Goal: Task Accomplishment & Management: Contribute content

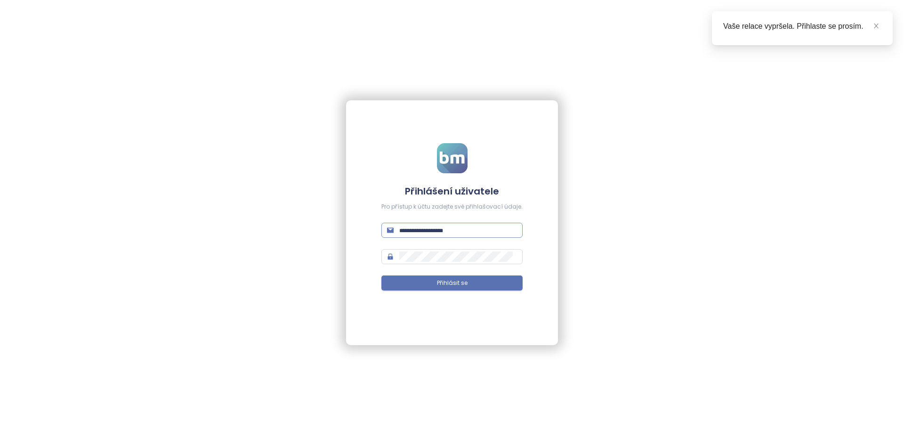
click at [473, 236] on span at bounding box center [451, 230] width 141 height 15
type input "*"
type input "**********"
click at [448, 289] on button "Přihlásit se" at bounding box center [451, 282] width 141 height 15
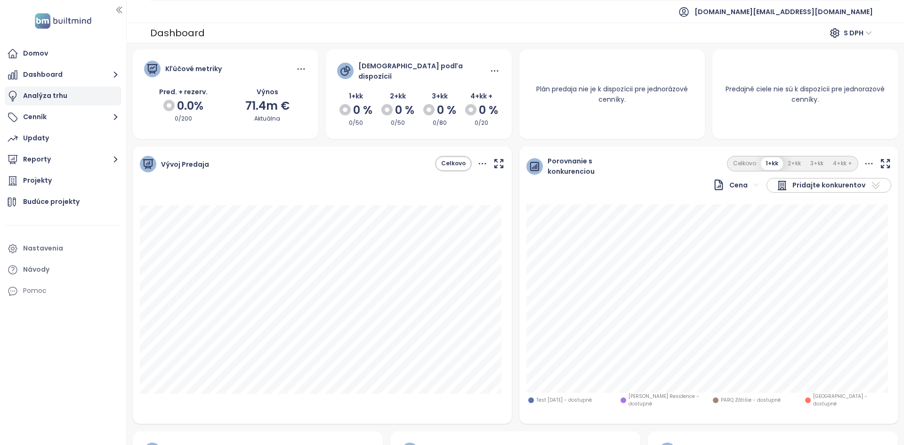
click at [37, 91] on div "Analýza trhu" at bounding box center [45, 96] width 44 height 12
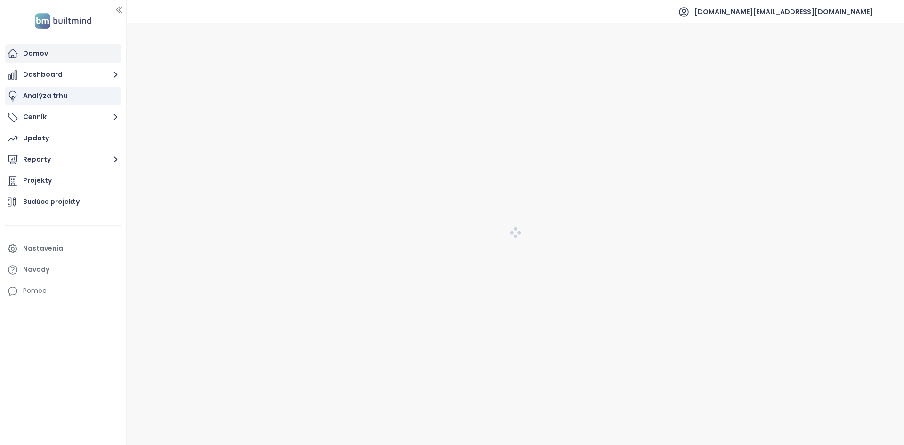
click at [21, 50] on div "Domov" at bounding box center [63, 53] width 117 height 19
click at [58, 105] on div "Analýza trhu" at bounding box center [63, 96] width 117 height 19
click at [74, 123] on button "Cenník" at bounding box center [63, 117] width 117 height 19
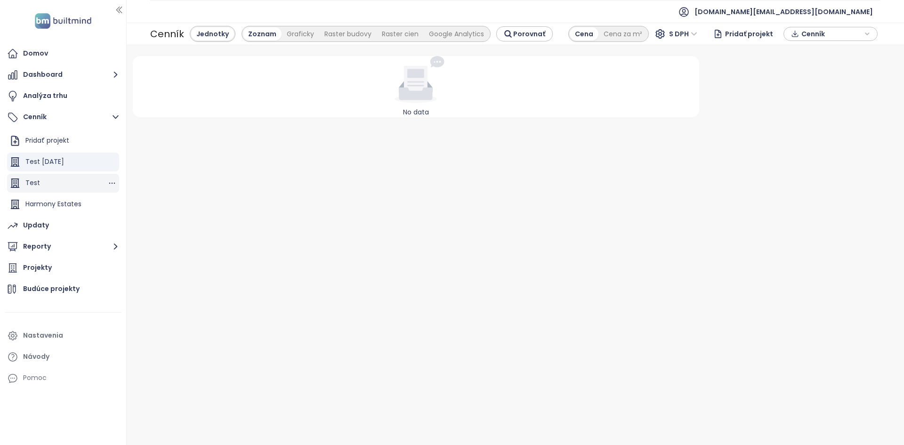
click at [66, 182] on div "Test" at bounding box center [63, 183] width 112 height 19
click at [76, 157] on div "Test 8.8.2025" at bounding box center [63, 162] width 112 height 19
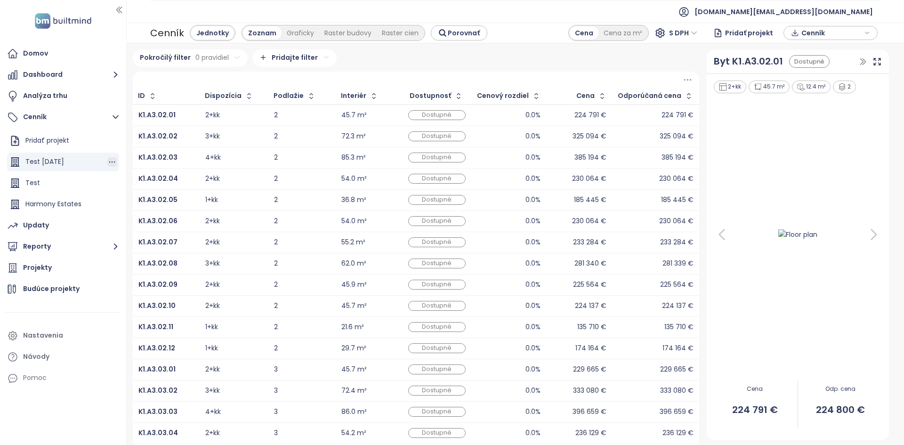
click at [112, 163] on icon "button" at bounding box center [111, 161] width 9 height 9
click at [138, 202] on button "Odstrániť" at bounding box center [151, 206] width 54 height 12
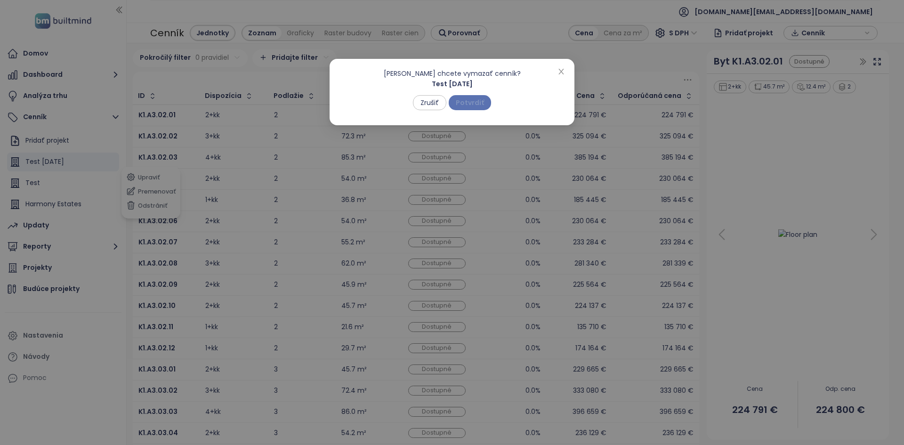
click at [467, 104] on span "Potvrdiť" at bounding box center [470, 102] width 28 height 10
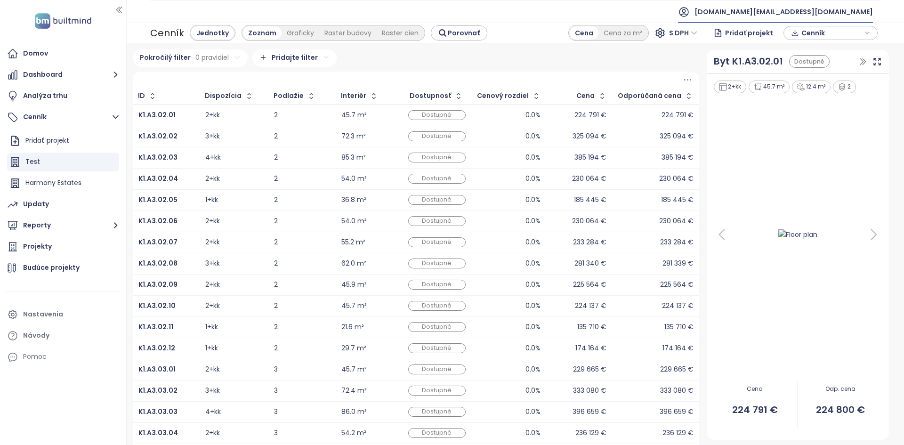
click at [817, 14] on span "[DOMAIN_NAME][EMAIL_ADDRESS][DOMAIN_NAME]" at bounding box center [784, 11] width 178 height 23
click at [816, 29] on li "Odhlásiť sa" at bounding box center [815, 38] width 111 height 19
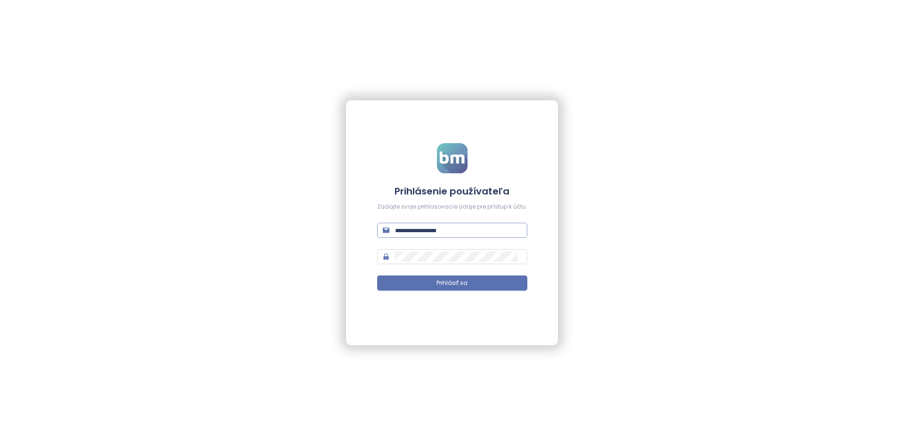
click at [396, 235] on span at bounding box center [452, 230] width 150 height 15
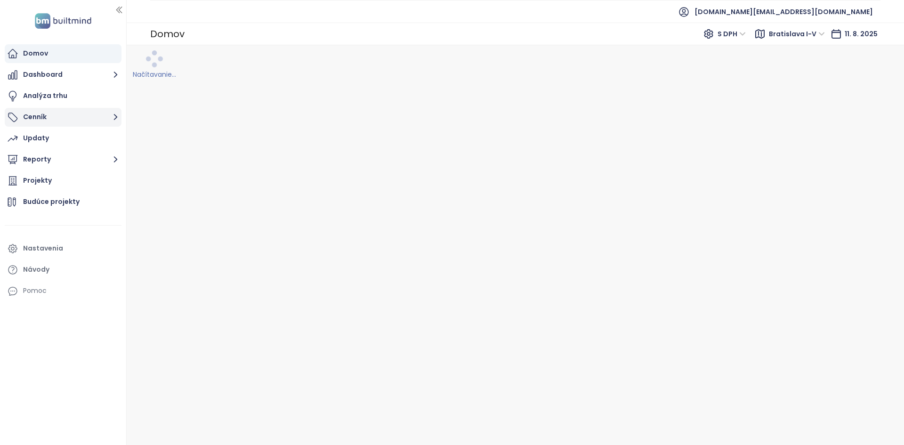
click at [70, 110] on button "Cenník" at bounding box center [63, 117] width 117 height 19
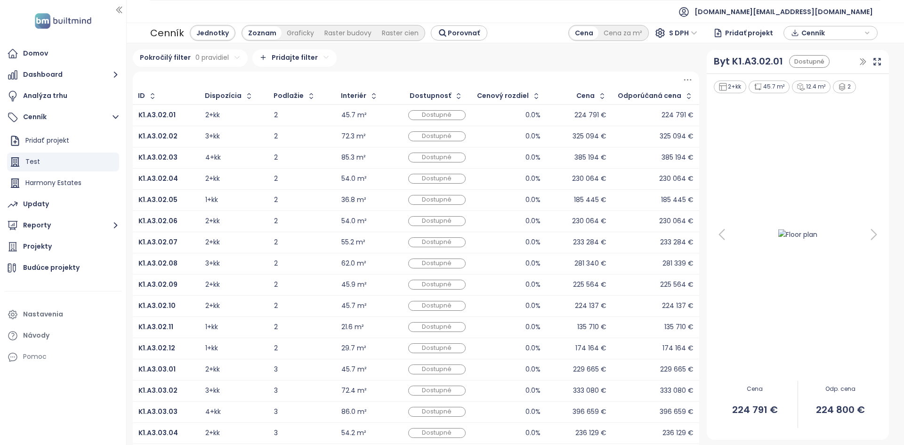
click at [717, 239] on icon at bounding box center [721, 234] width 19 height 19
click at [53, 244] on div "Projekty" at bounding box center [63, 246] width 117 height 19
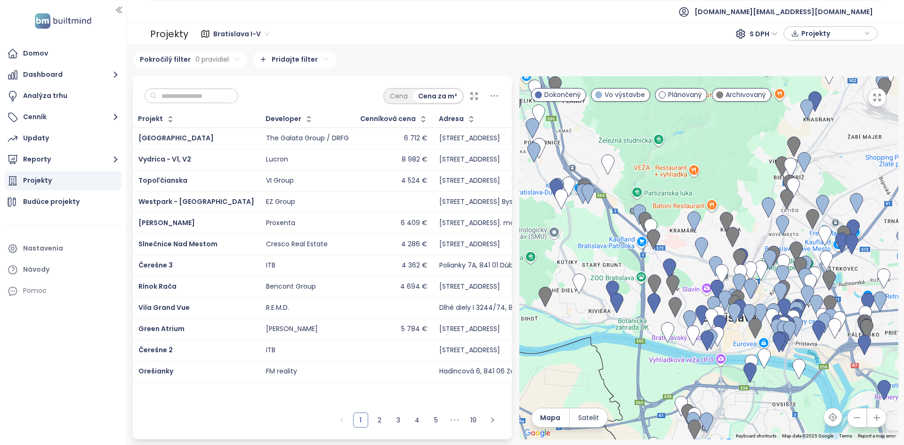
drag, startPoint x: 699, startPoint y: 160, endPoint x: 866, endPoint y: 159, distance: 166.7
click at [866, 159] on div at bounding box center [708, 257] width 379 height 363
click at [825, 214] on img at bounding box center [822, 205] width 13 height 21
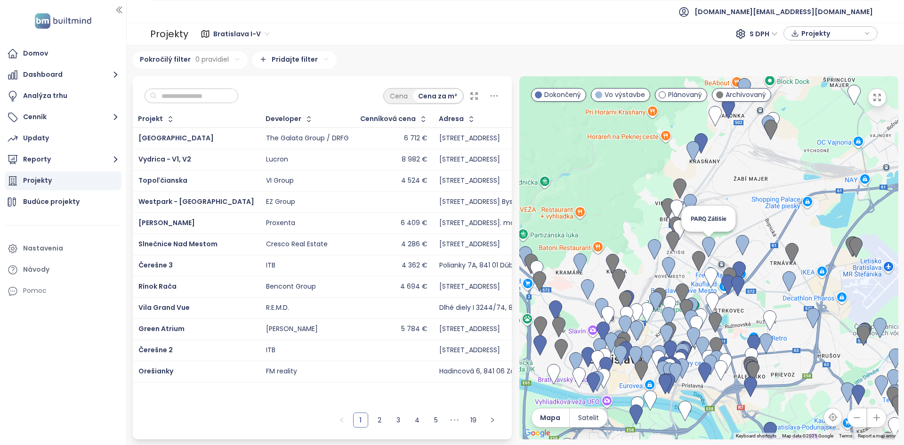
click at [709, 245] on img at bounding box center [708, 247] width 13 height 21
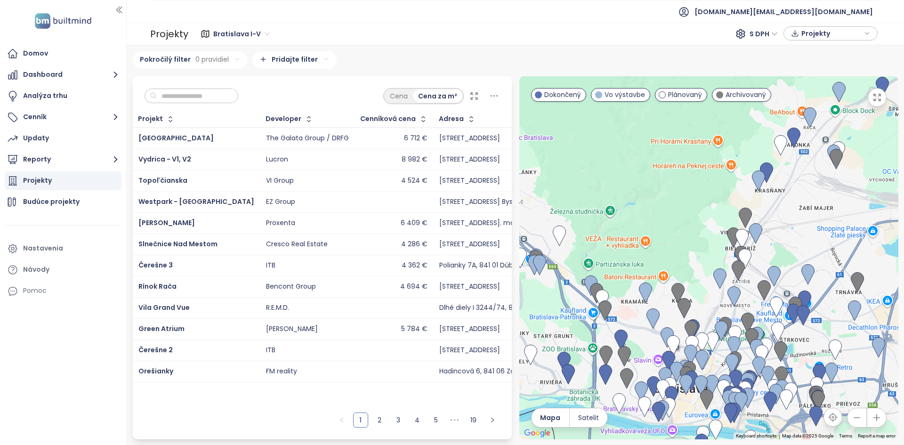
drag, startPoint x: 578, startPoint y: 163, endPoint x: 644, endPoint y: 195, distance: 73.1
click at [644, 195] on div at bounding box center [708, 257] width 379 height 363
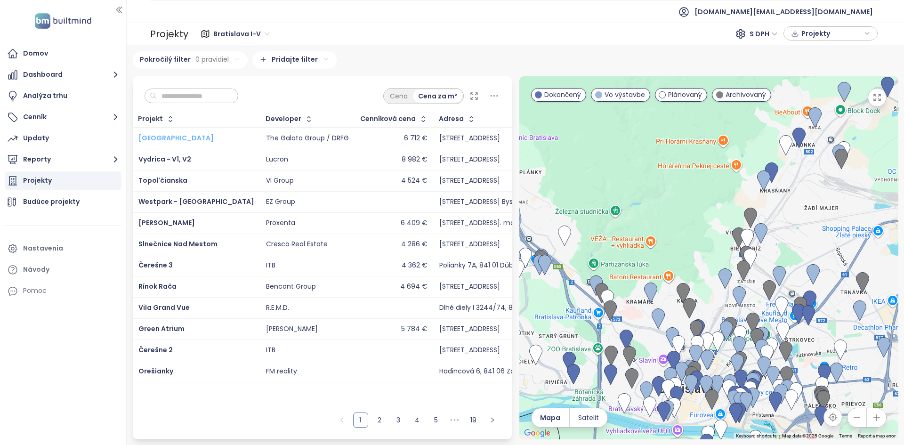
click at [154, 138] on span "[GEOGRAPHIC_DATA]" at bounding box center [175, 137] width 75 height 9
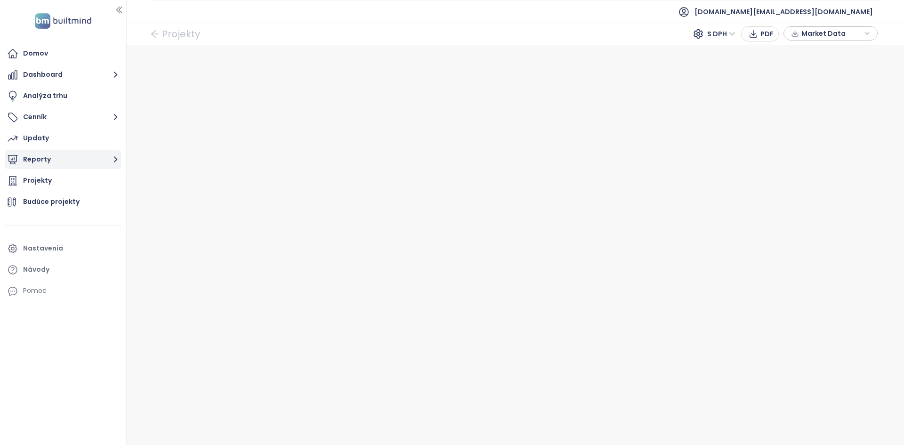
click at [52, 162] on button "Reporty" at bounding box center [63, 159] width 117 height 19
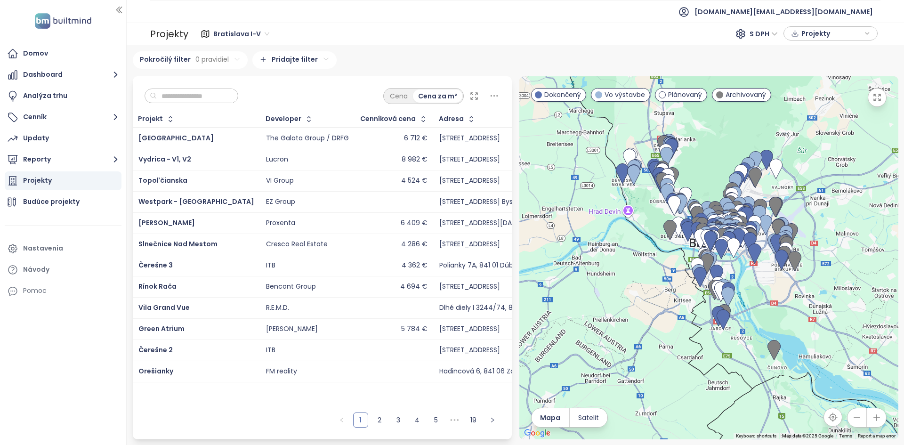
click at [194, 228] on div "[PERSON_NAME]" at bounding box center [196, 223] width 116 height 11
click at [74, 116] on button "Cenník" at bounding box center [63, 117] width 117 height 19
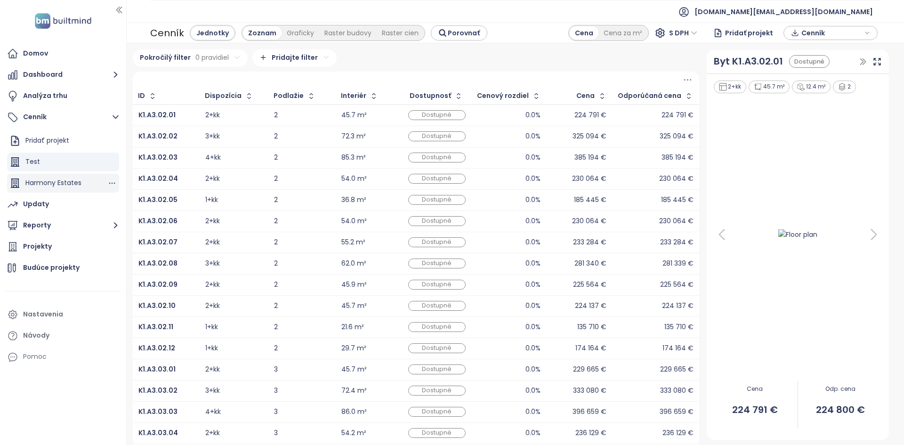
click at [57, 184] on div "Harmony Estates" at bounding box center [53, 183] width 56 height 12
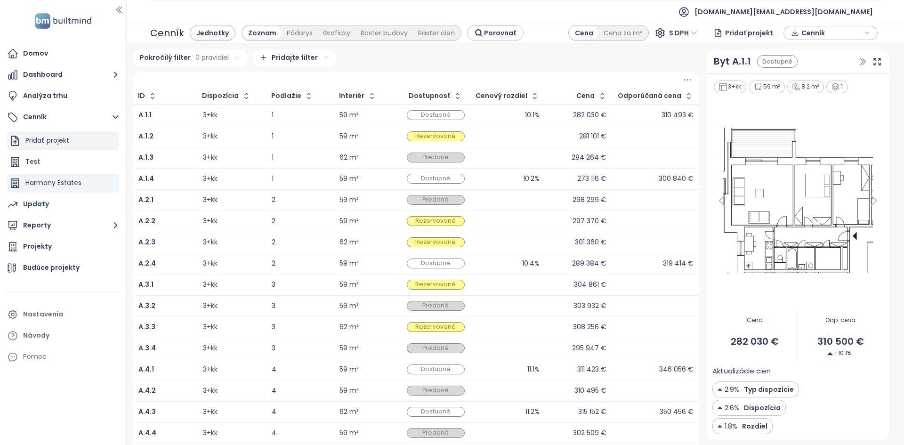
click at [61, 144] on div "Pridať projekt" at bounding box center [47, 141] width 44 height 12
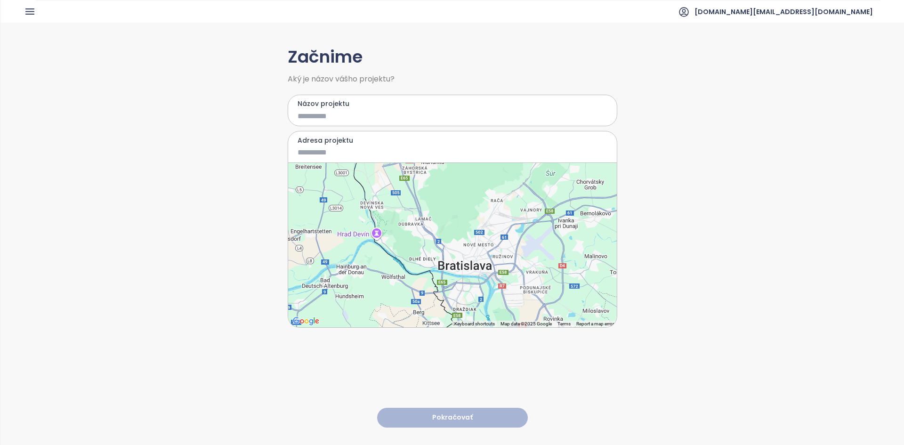
drag, startPoint x: 464, startPoint y: 243, endPoint x: 467, endPoint y: 275, distance: 32.1
click at [467, 275] on div at bounding box center [452, 245] width 329 height 164
click at [324, 114] on input "Názov projektu" at bounding box center [446, 116] width 296 height 12
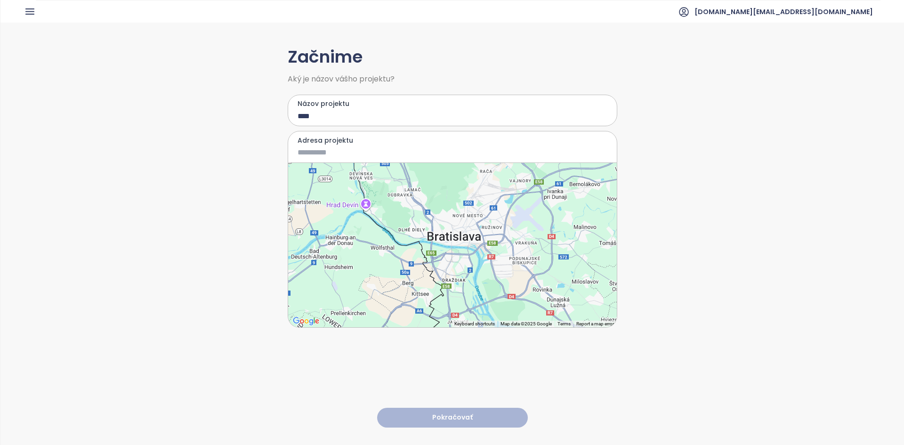
type input "****"
type input "*********"
click at [327, 149] on input "Adresa projektu" at bounding box center [446, 152] width 296 height 12
click at [364, 150] on input "Adresa projektu" at bounding box center [446, 152] width 296 height 12
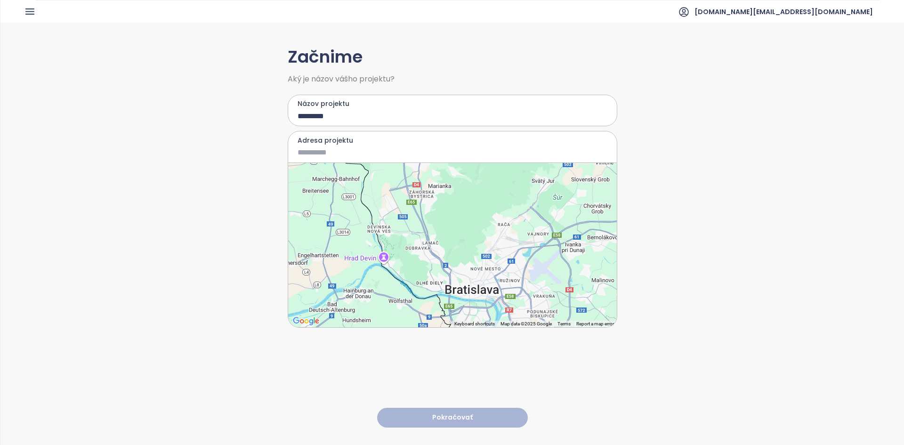
drag, startPoint x: 404, startPoint y: 203, endPoint x: 419, endPoint y: 252, distance: 51.2
click at [419, 252] on div at bounding box center [452, 245] width 329 height 164
click at [356, 155] on input "Adresa projektu" at bounding box center [446, 152] width 296 height 12
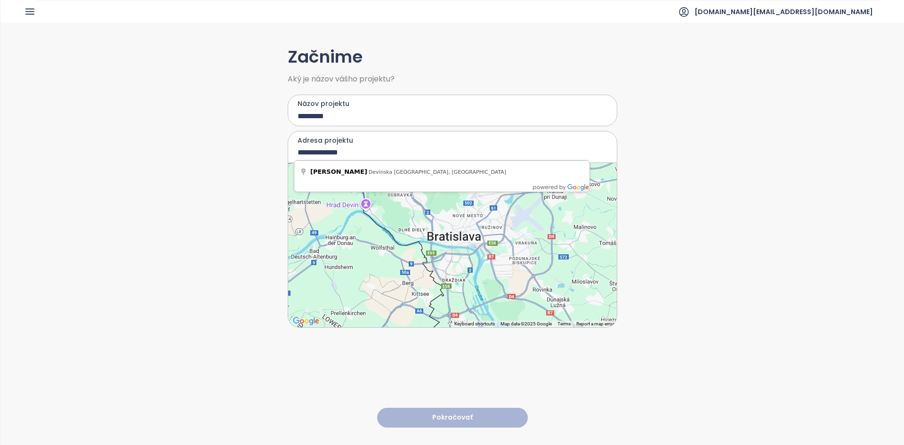
type input "**********"
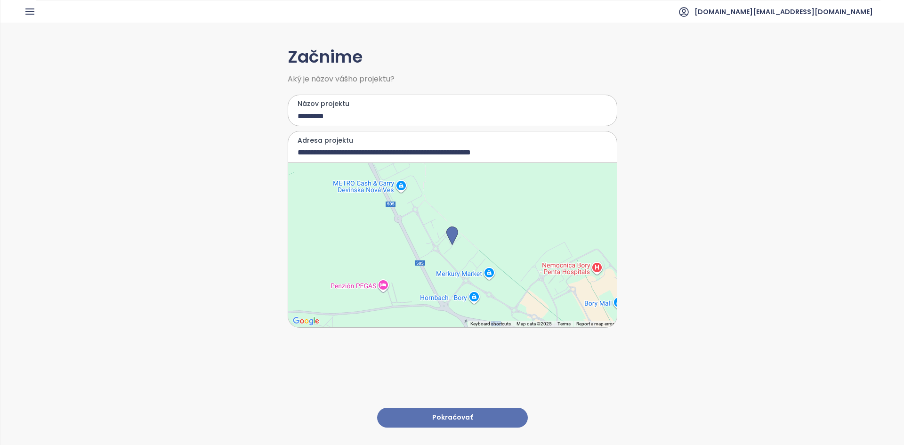
click at [446, 410] on button "Pokračovať" at bounding box center [452, 418] width 151 height 20
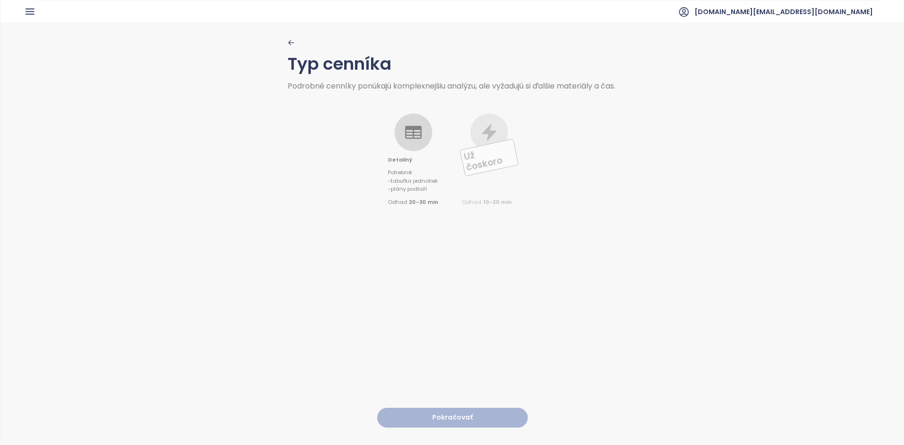
click at [415, 142] on icon at bounding box center [413, 132] width 19 height 19
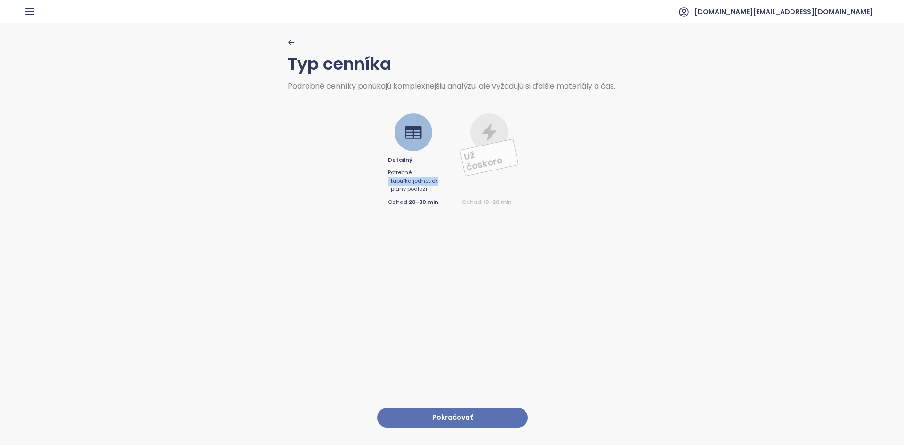
drag, startPoint x: 440, startPoint y: 190, endPoint x: 348, endPoint y: 187, distance: 91.4
click at [348, 187] on div "Detailný Potrebné : - tabuľka jednotiek - plány podlaží Odhad 20-30 min Už čosk…" at bounding box center [453, 148] width 330 height 117
click at [339, 191] on div "Detailný Potrebné : - tabuľka jednotiek - plány podlaží Odhad 20-30 min Už čosk…" at bounding box center [453, 148] width 330 height 117
click at [435, 410] on button "Pokračovať" at bounding box center [452, 418] width 151 height 20
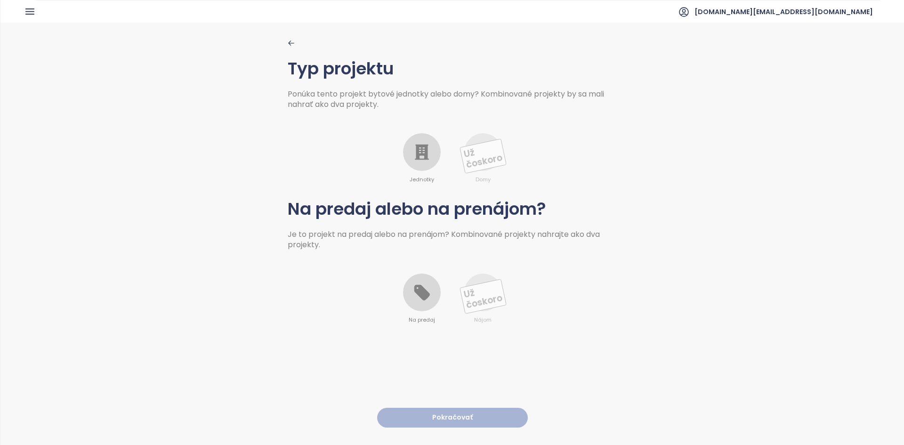
click at [432, 155] on div at bounding box center [422, 152] width 38 height 38
click at [433, 300] on div at bounding box center [422, 293] width 38 height 38
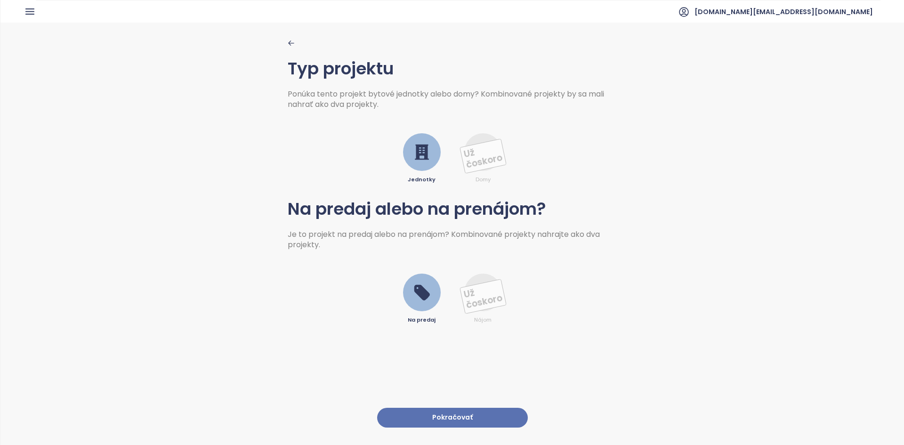
click at [485, 409] on button "Pokračovať" at bounding box center [452, 418] width 151 height 20
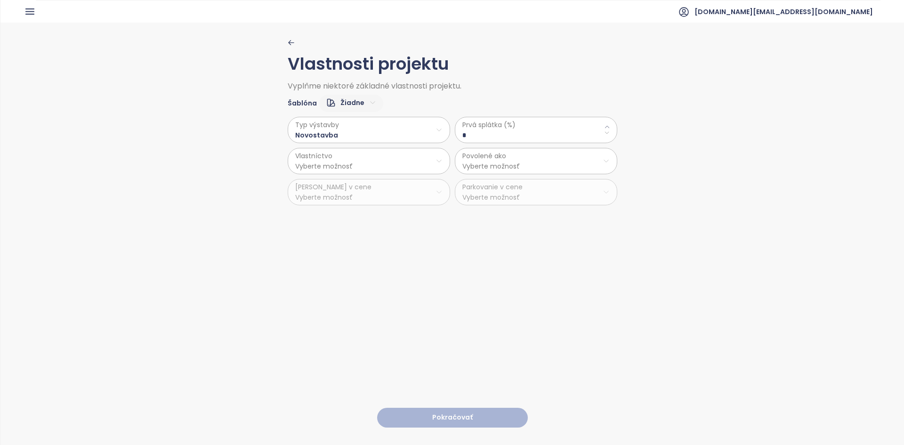
click at [365, 103] on html "Domov Dashboard Analýza trhu Cenník Updaty Reporty Projekty Budúce projekty Nas…" at bounding box center [452, 222] width 904 height 445
click at [357, 138] on span "Predvolené" at bounding box center [347, 135] width 47 height 13
click at [473, 136] on \(\%\) "**" at bounding box center [535, 135] width 147 height 10
type \(\%\) "**"
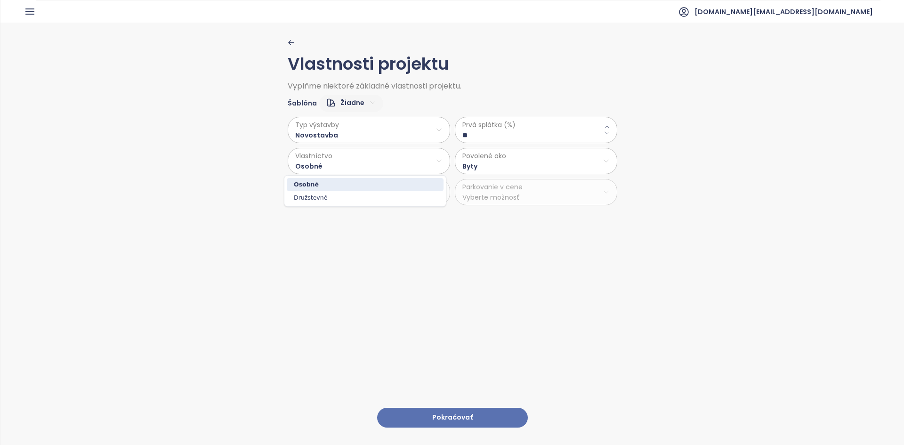
click at [375, 171] on html "Domov Dashboard Analýza trhu Cenník Updaty Reporty Projekty Budúce projekty Nas…" at bounding box center [452, 222] width 904 height 445
click at [437, 311] on html "Domov Dashboard Analýza trhu Cenník Updaty Reporty Projekty Budúce projekty Nas…" at bounding box center [452, 222] width 904 height 445
click at [450, 412] on button "Pokračovať" at bounding box center [452, 418] width 151 height 20
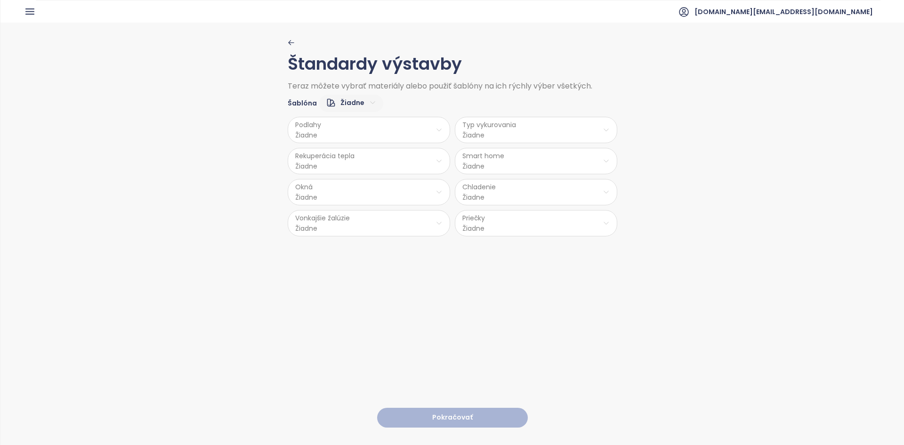
click at [370, 98] on html "Domov Dashboard Analýza trhu Cenník Updaty Reporty Projekty Budúce projekty Nas…" at bounding box center [452, 222] width 904 height 445
click at [354, 151] on span "Stredný" at bounding box center [347, 149] width 37 height 13
click at [340, 134] on html "Domov Dashboard Analýza trhu Cenník Updaty Reporty Projekty Budúce projekty Nas…" at bounding box center [452, 222] width 904 height 445
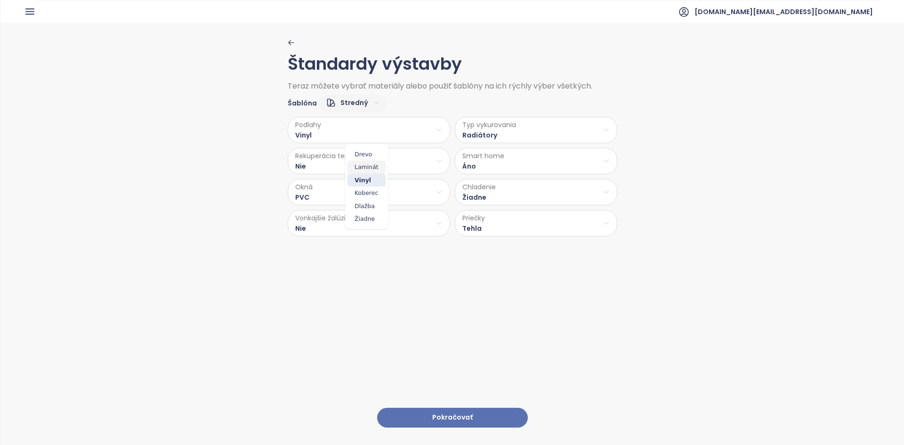
click at [370, 166] on span "Laminát" at bounding box center [367, 167] width 38 height 13
click at [567, 158] on html "Domov Dashboard Analýza trhu Cenník Updaty Reporty Projekty Budúce projekty Nas…" at bounding box center [452, 222] width 904 height 445
click at [537, 199] on span "Nie" at bounding box center [533, 198] width 27 height 13
click at [474, 196] on html "Domov Dashboard Analýza trhu Cenník Updaty Reporty Projekty Budúce projekty Nas…" at bounding box center [452, 222] width 904 height 445
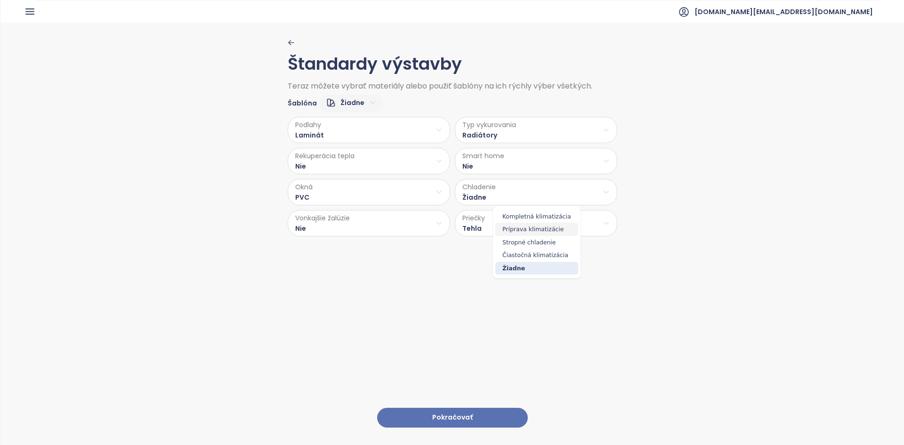
click at [526, 231] on span "Príprava klimatizácie" at bounding box center [536, 229] width 83 height 13
click at [378, 194] on html "Domov Dashboard Analýza trhu Cenník Updaty Reporty Projekty Budúce projekty Nas…" at bounding box center [452, 222] width 904 height 445
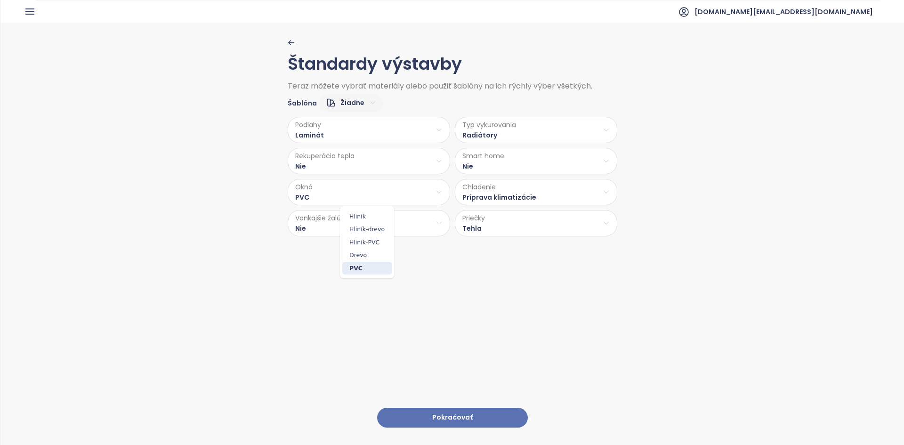
click at [312, 195] on html "Domov Dashboard Analýza trhu Cenník Updaty Reporty Projekty Budúce projekty Nas…" at bounding box center [452, 222] width 904 height 445
click at [327, 159] on html "Domov Dashboard Analýza trhu Cenník Updaty Reporty Projekty Budúce projekty Nas…" at bounding box center [452, 222] width 904 height 445
click at [509, 126] on html "Domov Dashboard Analýza trhu Cenník Updaty Reporty Projekty Budúce projekty Nas…" at bounding box center [452, 222] width 904 height 445
click at [362, 223] on html "Domov Dashboard Analýza trhu Cenník Updaty Reporty Projekty Budúce projekty Nas…" at bounding box center [452, 222] width 904 height 445
click at [365, 261] on span "Príprava" at bounding box center [367, 260] width 39 height 13
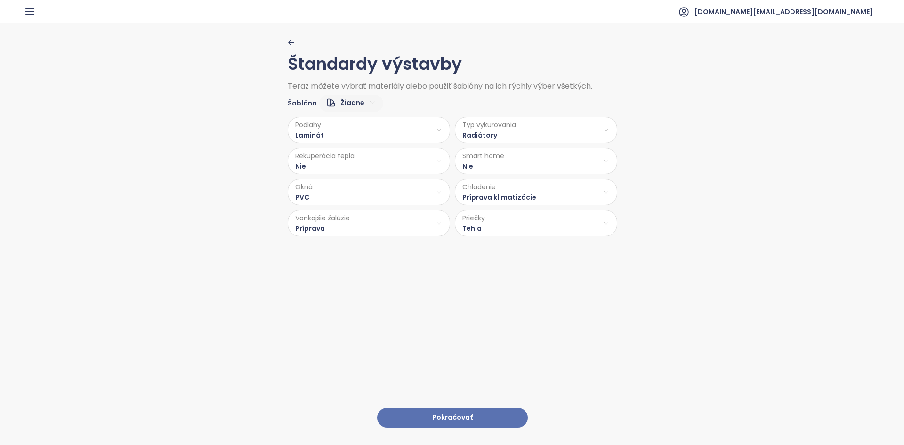
click at [490, 408] on button "Pokračovať" at bounding box center [452, 418] width 151 height 20
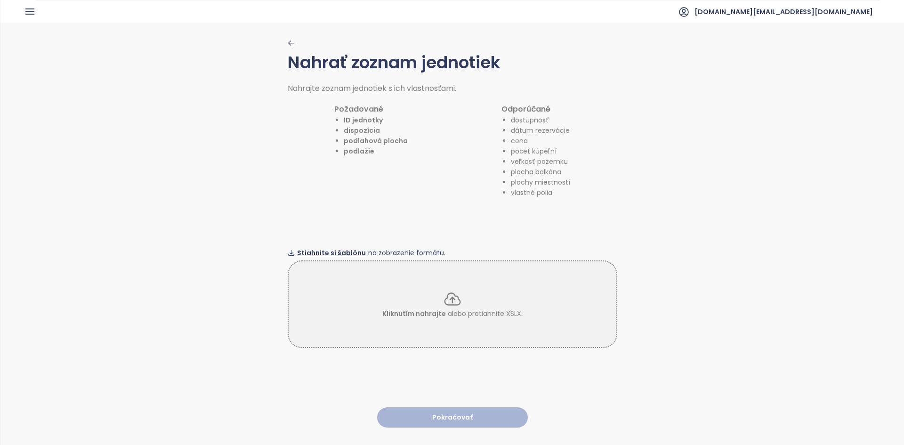
click at [348, 248] on span "Stiahnite si šablónu" at bounding box center [331, 253] width 69 height 10
click at [395, 300] on div "Kliknutím nahrajte alebo pretiahnite XSLX." at bounding box center [453, 304] width 328 height 29
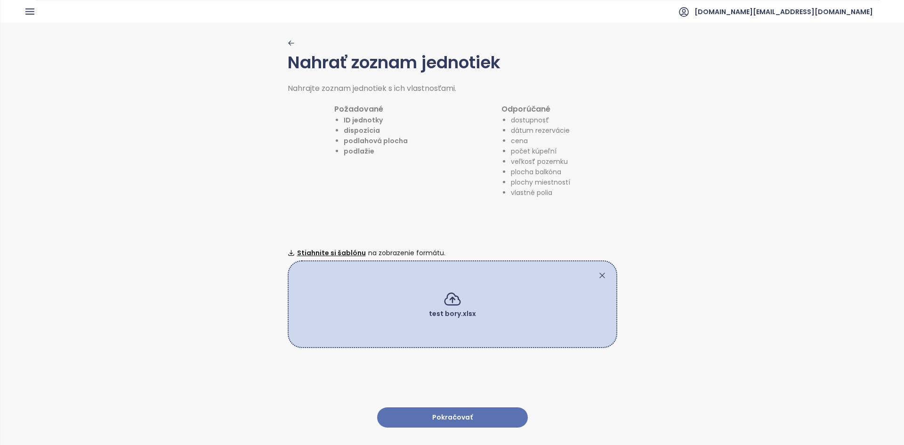
click at [448, 412] on button "Pokračovať" at bounding box center [452, 417] width 151 height 20
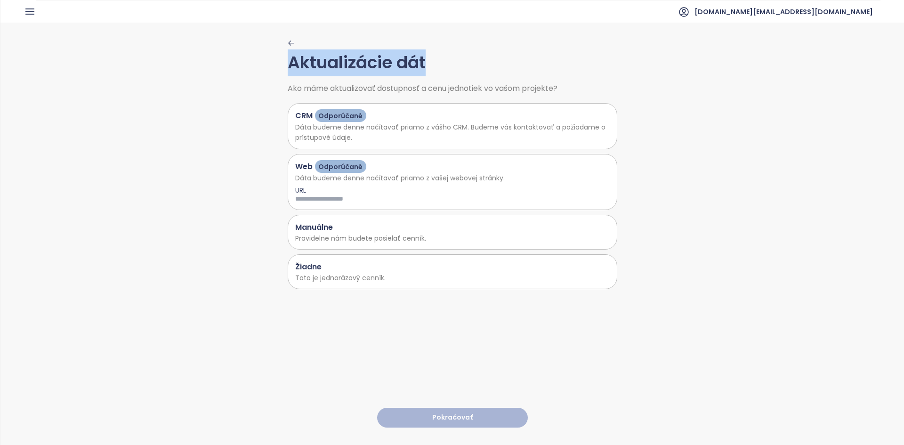
drag, startPoint x: 277, startPoint y: 64, endPoint x: 444, endPoint y: 65, distance: 166.7
click at [444, 65] on div "Aktualizácie dát Ako máme aktualizovať dostupnosť a cenu jednotiek vo vašom pro…" at bounding box center [452, 233] width 904 height 421
click at [344, 183] on p "Dáta budeme denne načítavať priamo z vašej webovej stránky." at bounding box center [452, 178] width 315 height 10
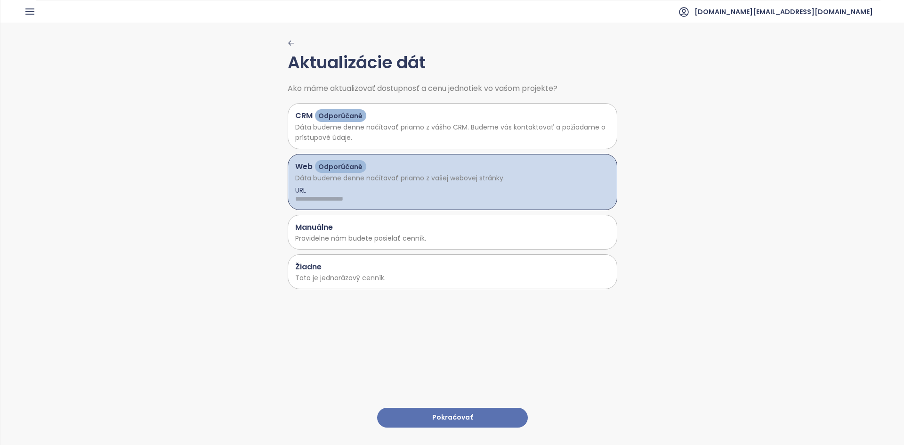
click at [391, 280] on p "Toto je jednorázový cenník." at bounding box center [452, 278] width 315 height 10
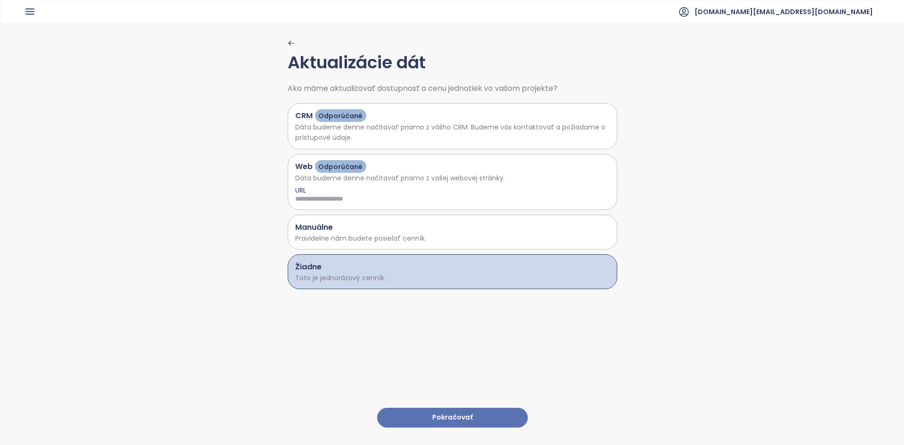
click at [419, 412] on button "Pokračovať" at bounding box center [452, 418] width 151 height 20
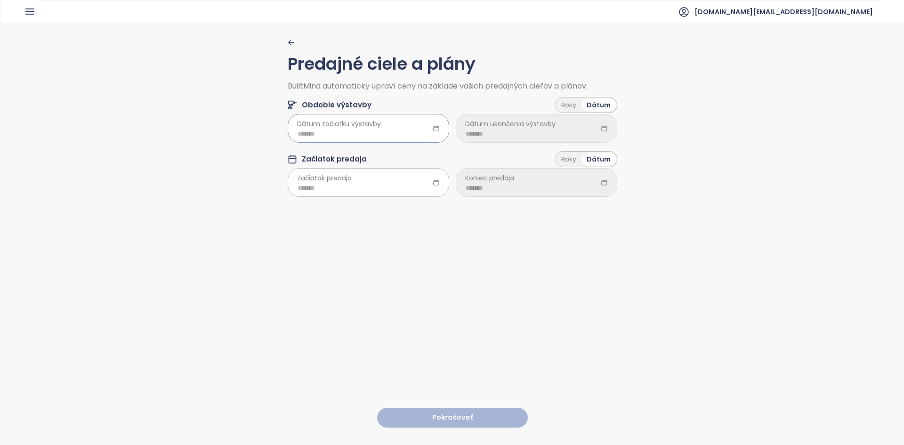
click at [335, 132] on input at bounding box center [369, 134] width 142 height 10
type input "*******"
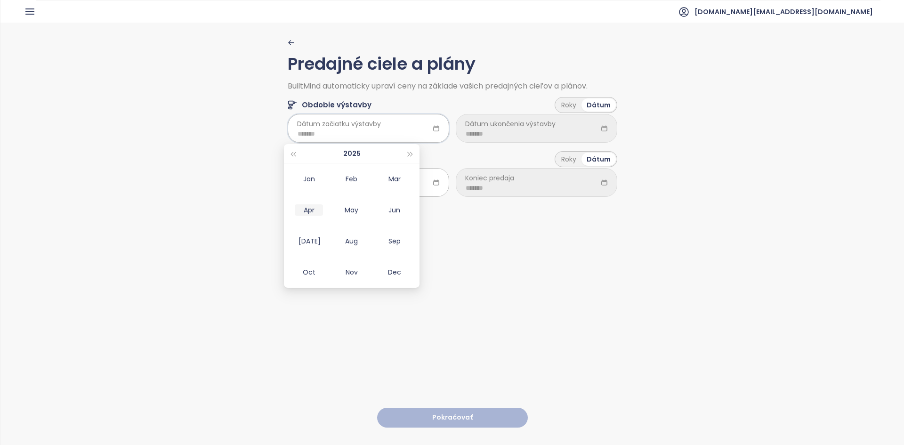
click at [315, 214] on div "Apr" at bounding box center [309, 209] width 28 height 11
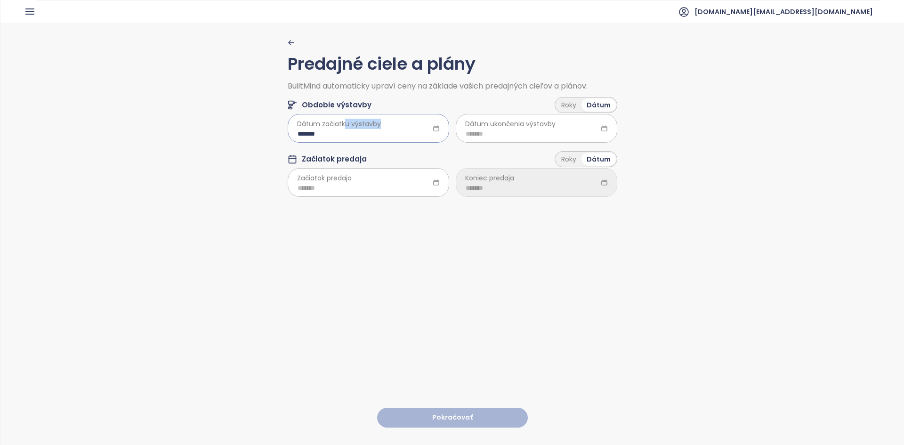
drag, startPoint x: 340, startPoint y: 128, endPoint x: 320, endPoint y: 137, distance: 22.1
click at [320, 137] on div "Dátum začiatku výstavby *******" at bounding box center [369, 128] width 162 height 26
click at [320, 133] on input "*******" at bounding box center [369, 134] width 142 height 10
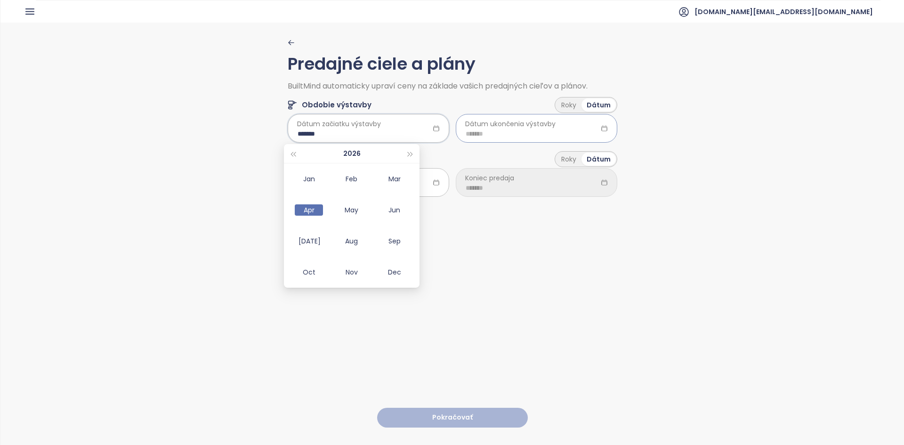
type input "*******"
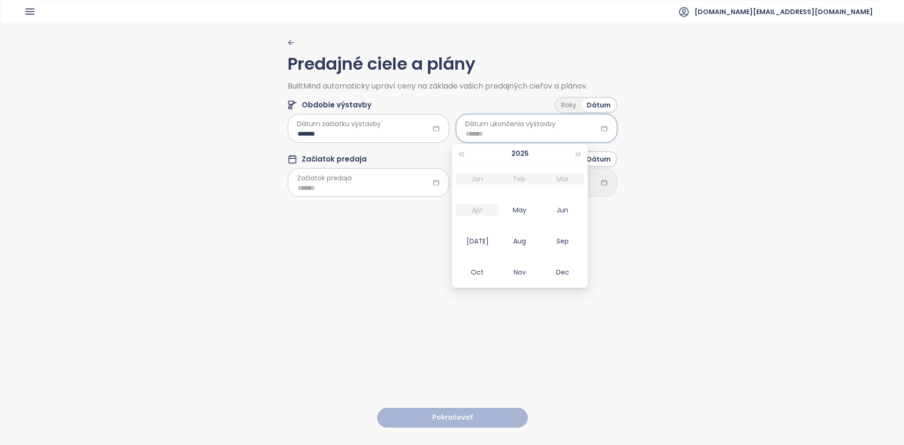
click at [472, 131] on input at bounding box center [537, 134] width 142 height 10
click at [564, 109] on div "Roky" at bounding box center [568, 104] width 25 height 13
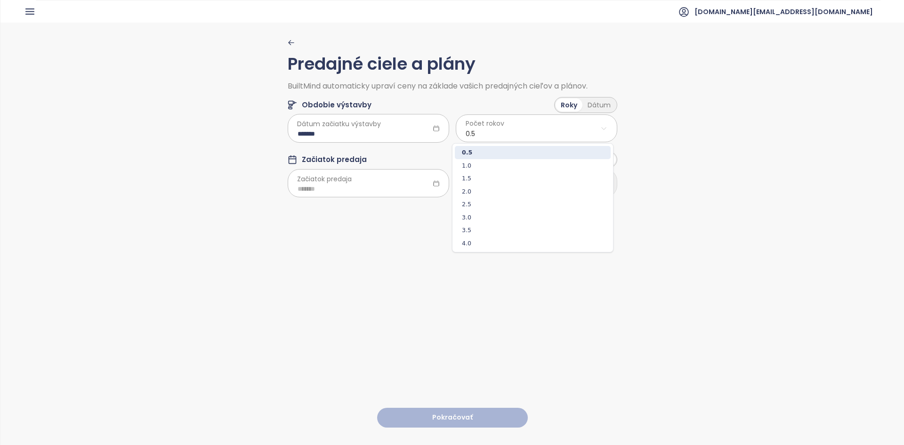
click at [510, 136] on html "Domov Dashboard Analýza trhu Cenník Updaty Reporty Projekty Budúce projekty Nas…" at bounding box center [452, 222] width 904 height 445
click at [484, 205] on span "2.5" at bounding box center [533, 204] width 156 height 13
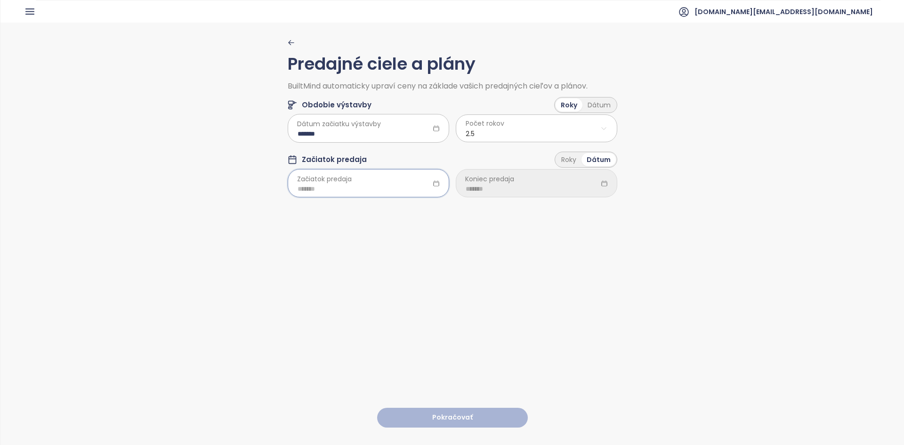
click at [354, 187] on input at bounding box center [369, 189] width 142 height 10
type input "*******"
drag, startPoint x: 347, startPoint y: 231, endPoint x: 405, endPoint y: 211, distance: 61.6
click at [405, 211] on div "2025 Jan Feb Mar Apr May Jun Jul Aug Sep Oct Nov Dec" at bounding box center [352, 271] width 136 height 144
click at [408, 209] on span "button" at bounding box center [410, 209] width 5 height 5
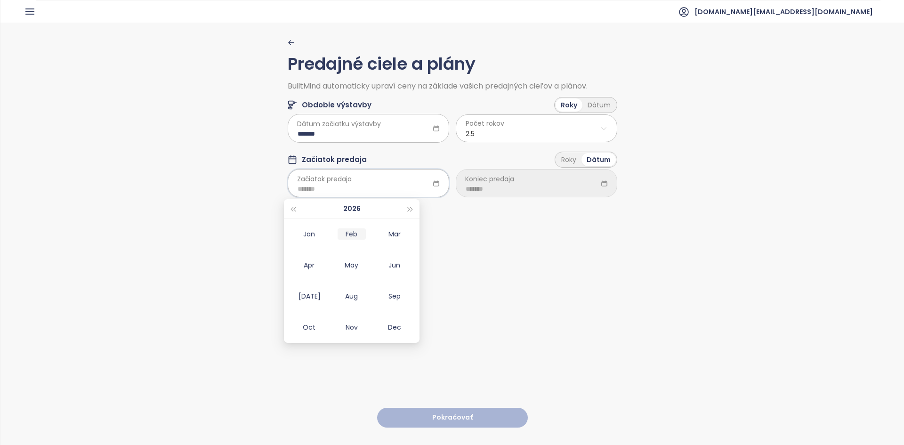
click at [354, 235] on div "Feb" at bounding box center [352, 233] width 28 height 11
type input "*******"
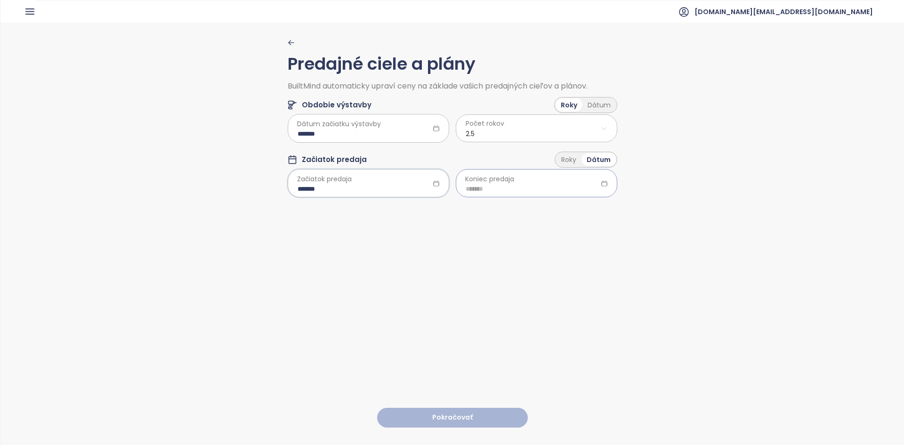
click at [483, 187] on input at bounding box center [537, 189] width 142 height 10
click at [574, 163] on div "Roky" at bounding box center [568, 159] width 25 height 13
click at [533, 193] on html "Domov Dashboard Analýza trhu Cenník Updaty Reporty Projekty Budúce projekty Nas…" at bounding box center [452, 222] width 904 height 445
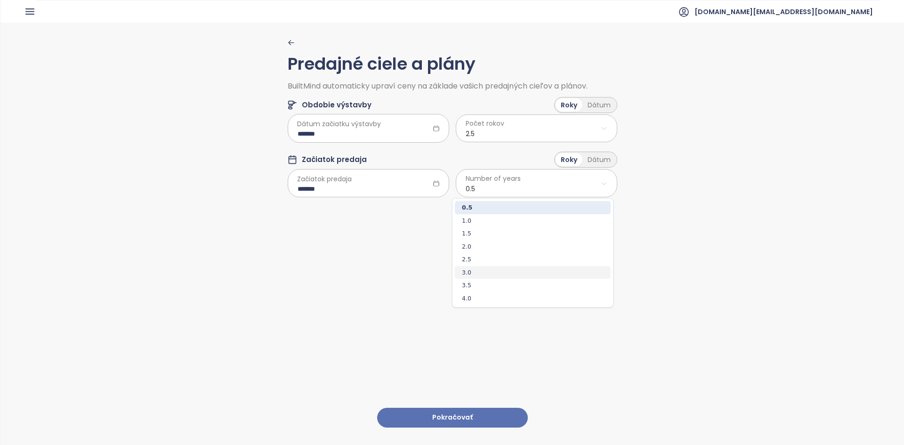
click at [475, 270] on span "3.0" at bounding box center [533, 272] width 156 height 13
click at [457, 415] on button "Pokračovať" at bounding box center [452, 418] width 151 height 20
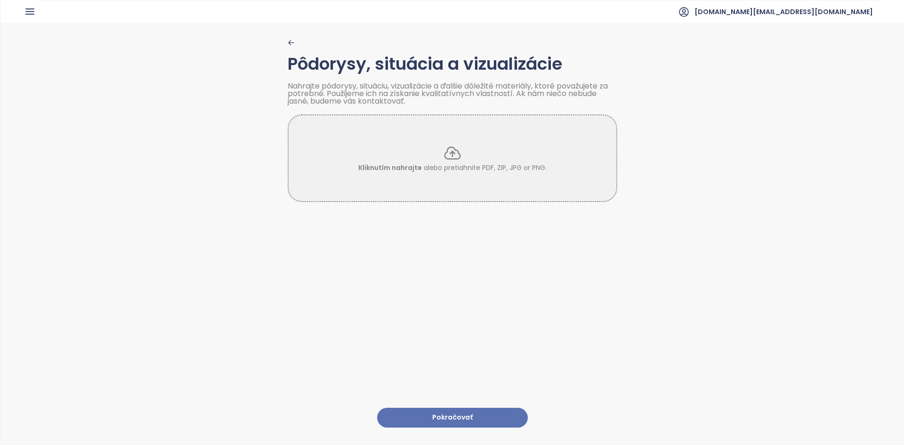
click at [479, 413] on button "Pokračovať" at bounding box center [452, 418] width 151 height 20
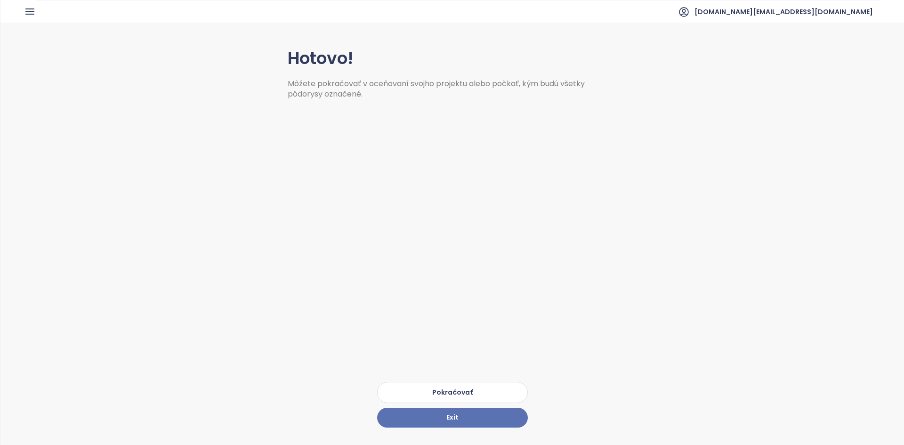
click at [445, 383] on button "Pokračovať" at bounding box center [452, 392] width 151 height 21
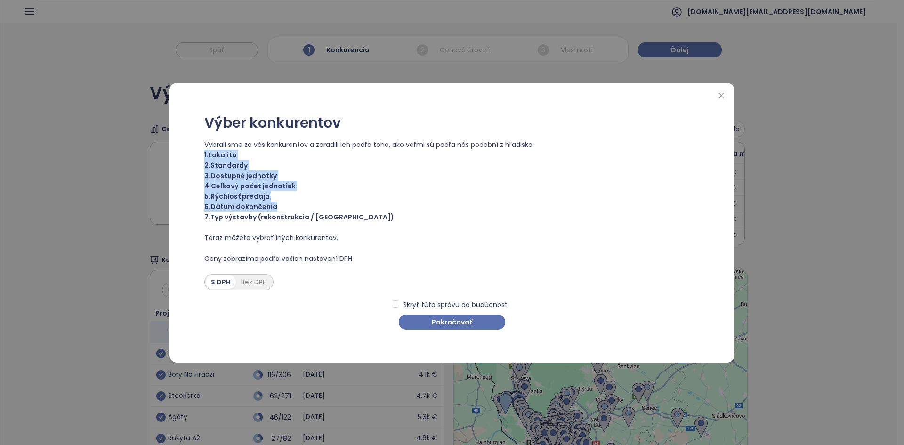
drag, startPoint x: 438, startPoint y: 225, endPoint x: 200, endPoint y: 152, distance: 249.2
click at [200, 152] on div "Výber konkurentov Vybrali sme za vás konkurentov a zoradili ich podľa toho, ako…" at bounding box center [452, 222] width 542 height 261
click at [428, 325] on button "Pokračovať" at bounding box center [452, 322] width 106 height 15
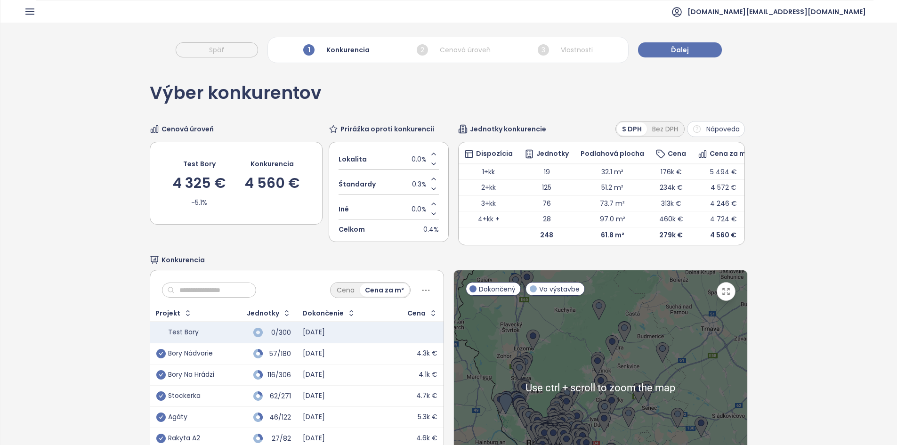
scroll to position [91, 0]
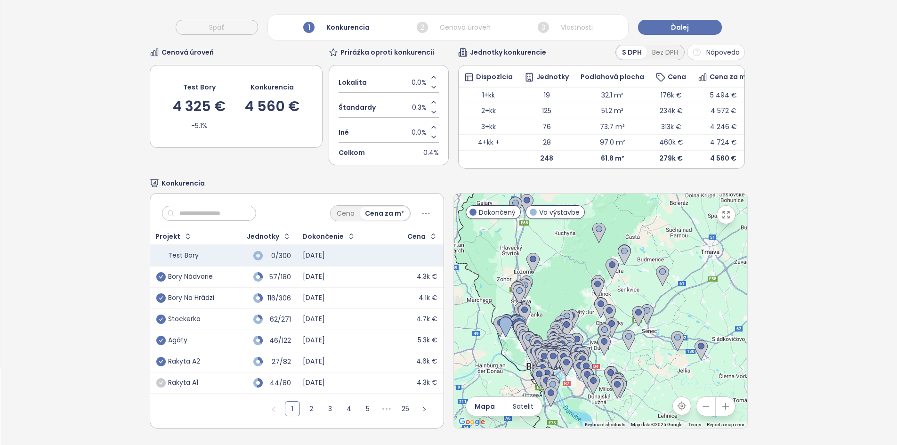
click at [504, 350] on div at bounding box center [600, 311] width 293 height 235
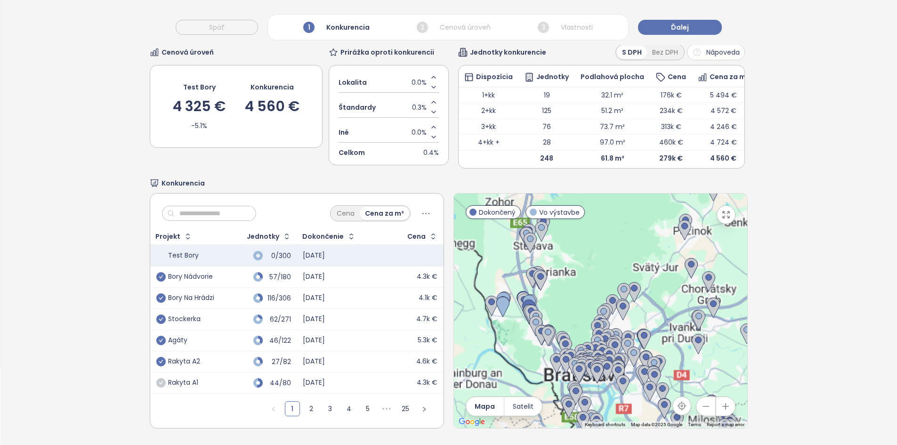
click at [504, 350] on div at bounding box center [600, 311] width 293 height 235
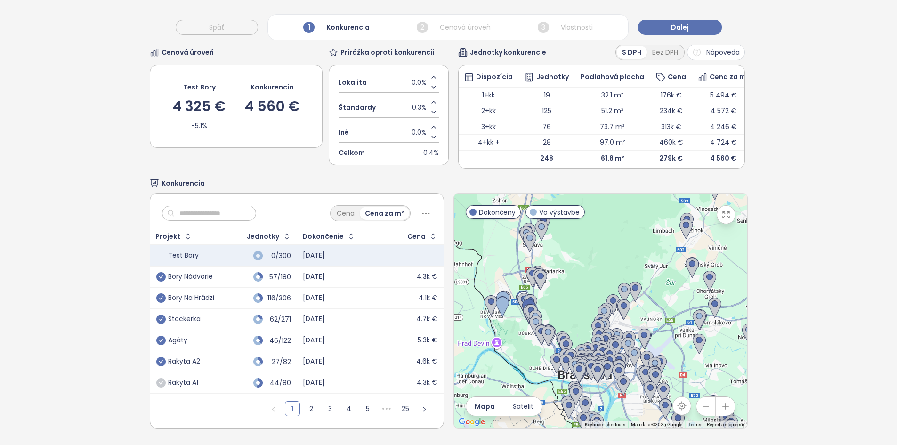
click at [504, 350] on div at bounding box center [600, 311] width 293 height 235
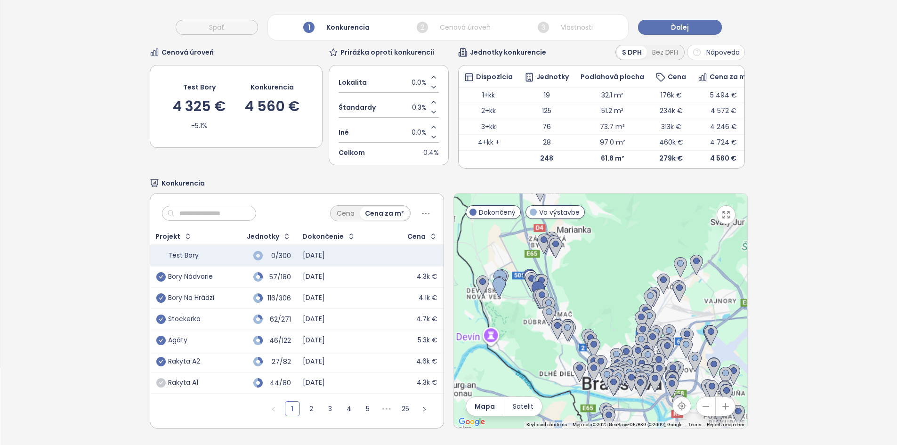
click at [510, 320] on div at bounding box center [600, 311] width 293 height 235
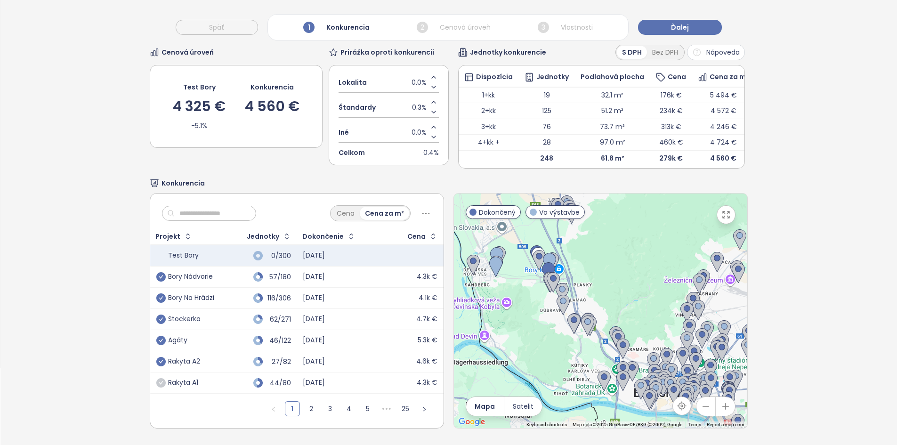
click at [510, 321] on div at bounding box center [600, 311] width 293 height 235
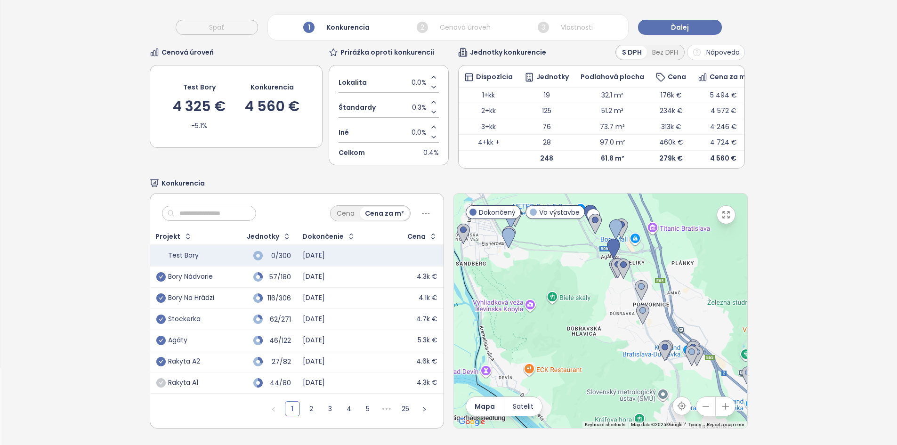
drag, startPoint x: 531, startPoint y: 273, endPoint x: 573, endPoint y: 299, distance: 49.4
click at [573, 299] on div at bounding box center [600, 311] width 293 height 235
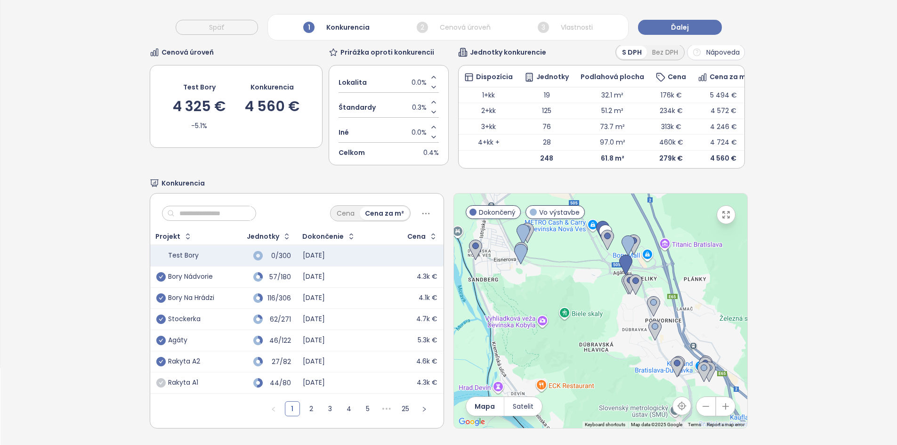
drag, startPoint x: 562, startPoint y: 276, endPoint x: 571, endPoint y: 330, distance: 54.8
click at [571, 330] on div at bounding box center [600, 311] width 293 height 235
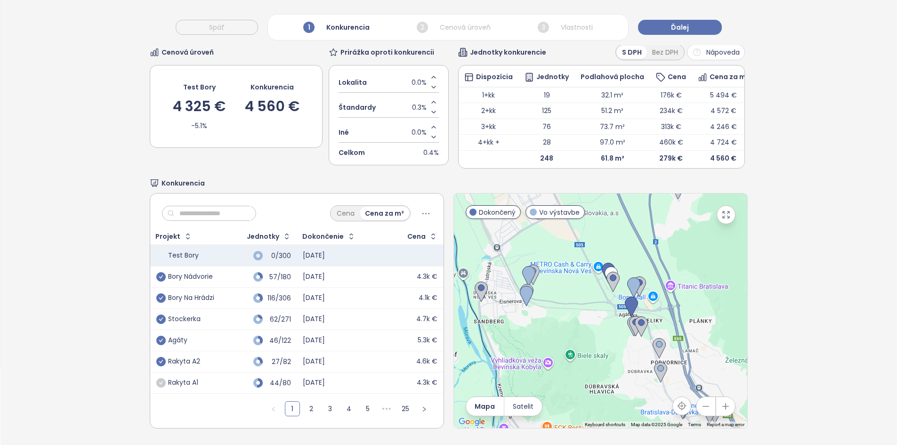
click at [190, 206] on input "text" at bounding box center [213, 213] width 76 height 14
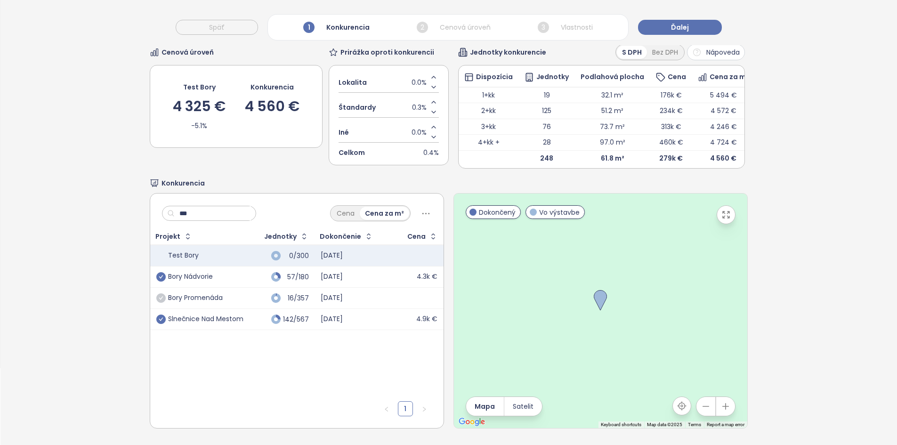
type input "***"
click at [159, 315] on icon "check-circle" at bounding box center [160, 319] width 9 height 9
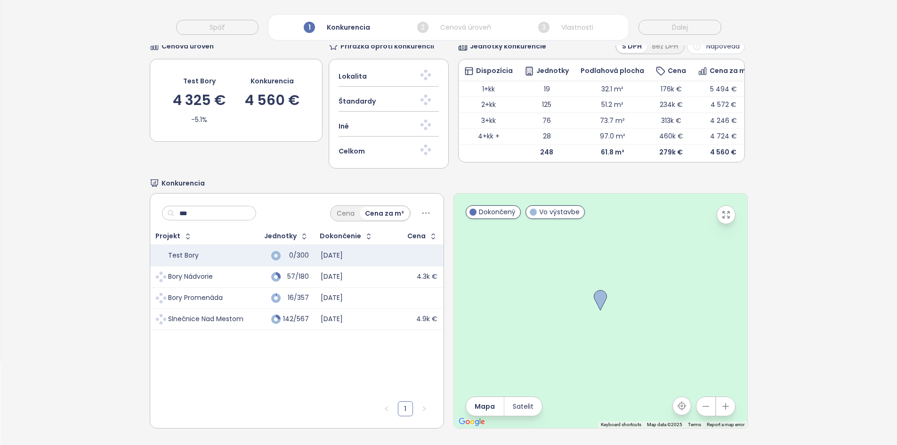
click at [203, 206] on input "***" at bounding box center [213, 213] width 76 height 14
click at [202, 206] on input "***" at bounding box center [213, 213] width 76 height 14
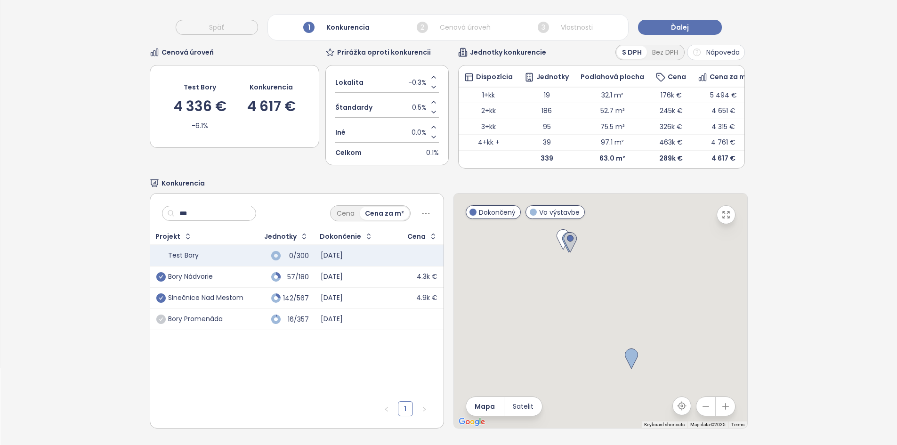
click at [202, 206] on input "***" at bounding box center [213, 213] width 76 height 14
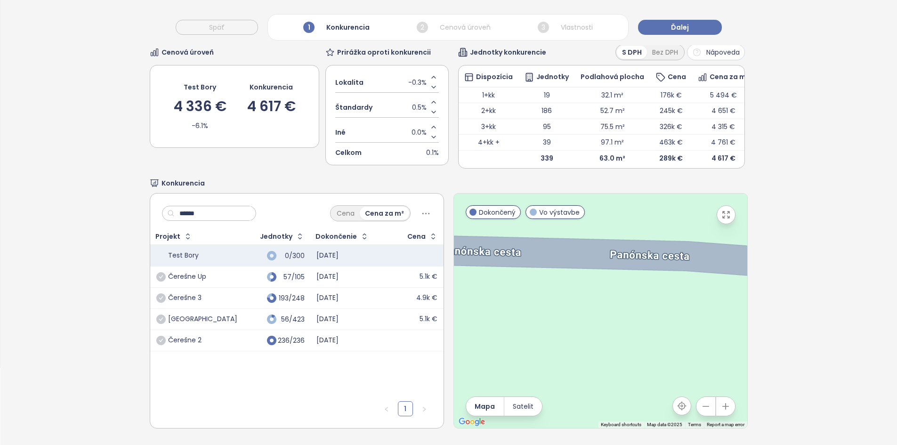
type input "******"
click at [243, 291] on td "193/248" at bounding box center [276, 298] width 67 height 21
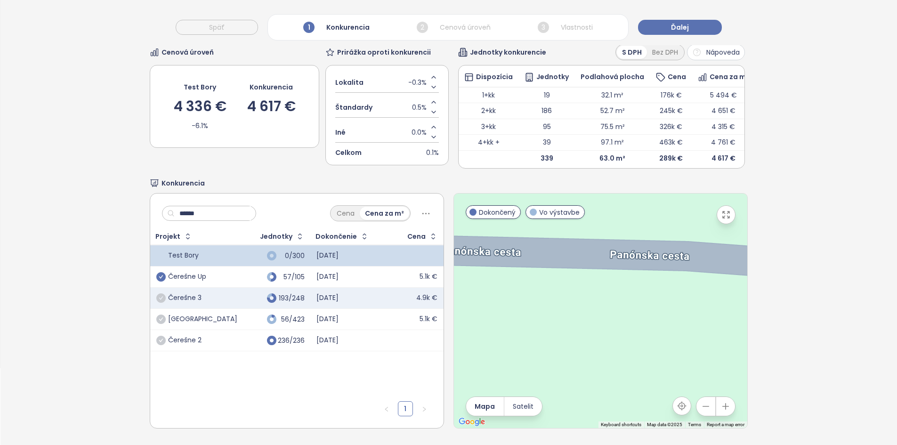
click at [161, 273] on icon "check-circle" at bounding box center [160, 276] width 9 height 9
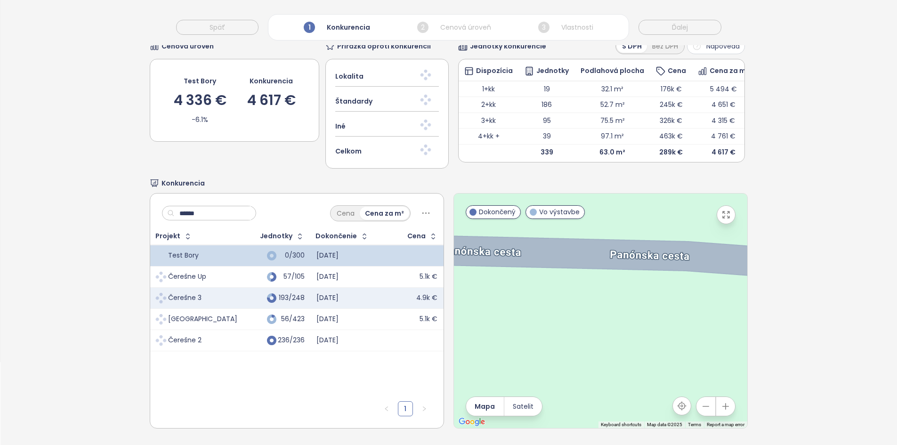
click at [162, 291] on span at bounding box center [160, 297] width 13 height 13
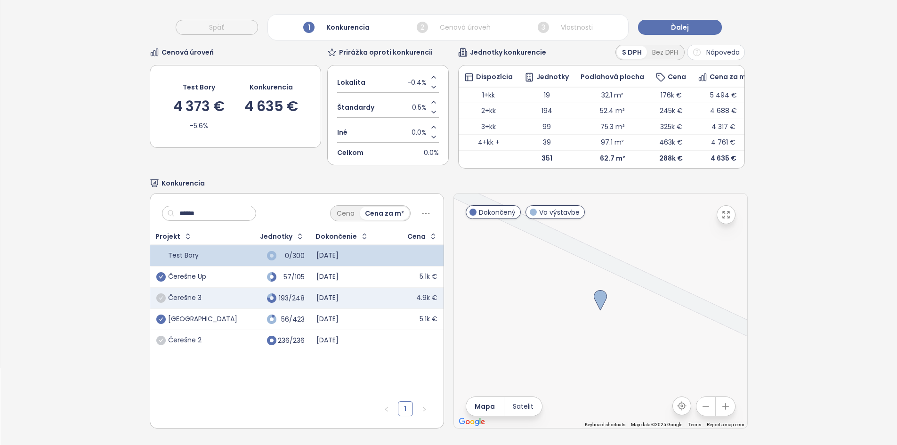
click at [163, 315] on icon "check-circle" at bounding box center [160, 319] width 9 height 9
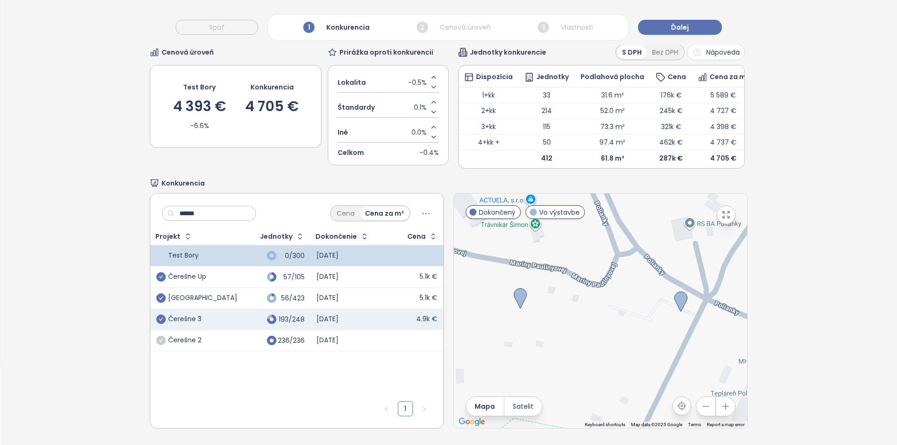
click at [157, 315] on icon "check-circle" at bounding box center [160, 319] width 9 height 9
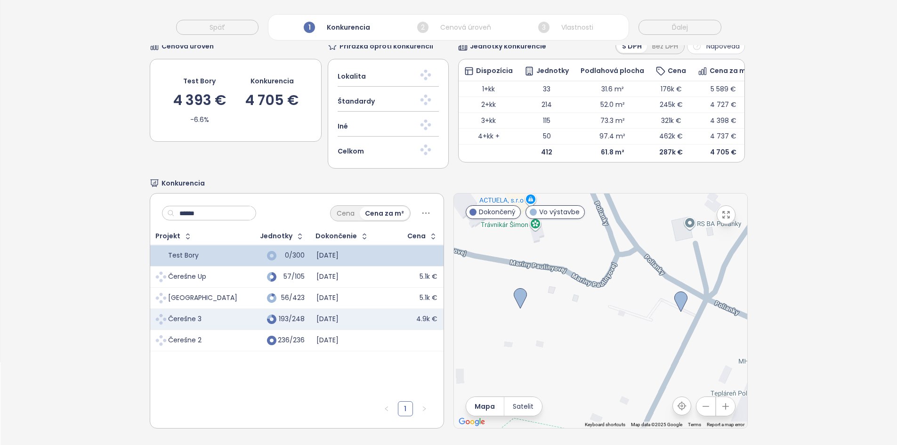
click at [203, 206] on input "******" at bounding box center [213, 213] width 76 height 14
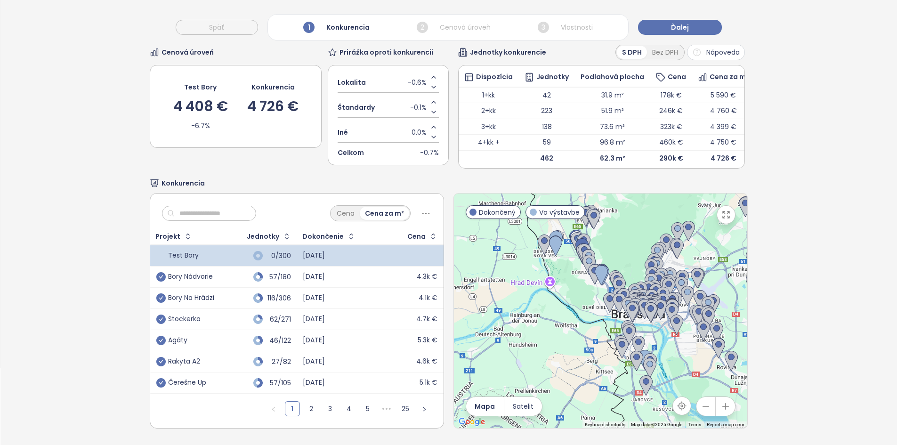
click at [572, 288] on div at bounding box center [600, 311] width 293 height 235
click at [572, 289] on div at bounding box center [600, 311] width 293 height 235
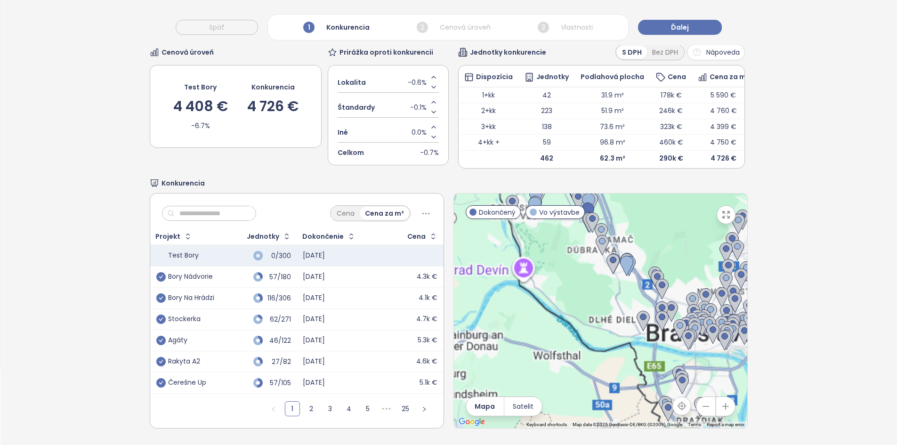
click at [585, 294] on div at bounding box center [600, 311] width 293 height 235
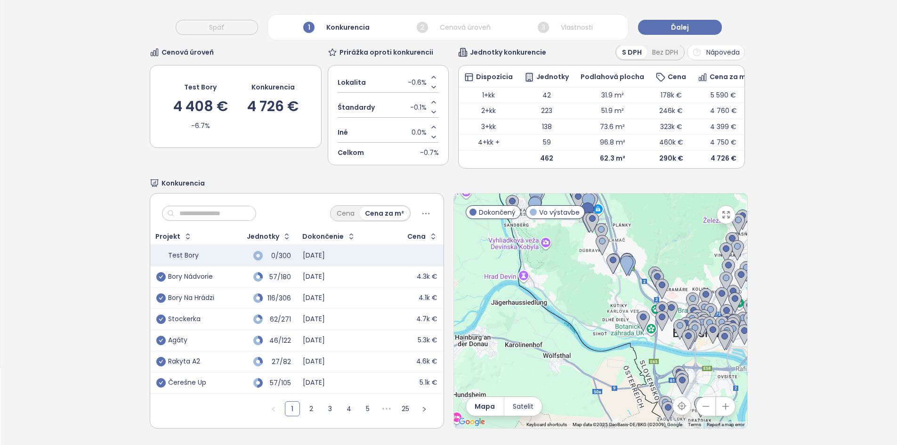
click at [585, 294] on div at bounding box center [600, 311] width 293 height 235
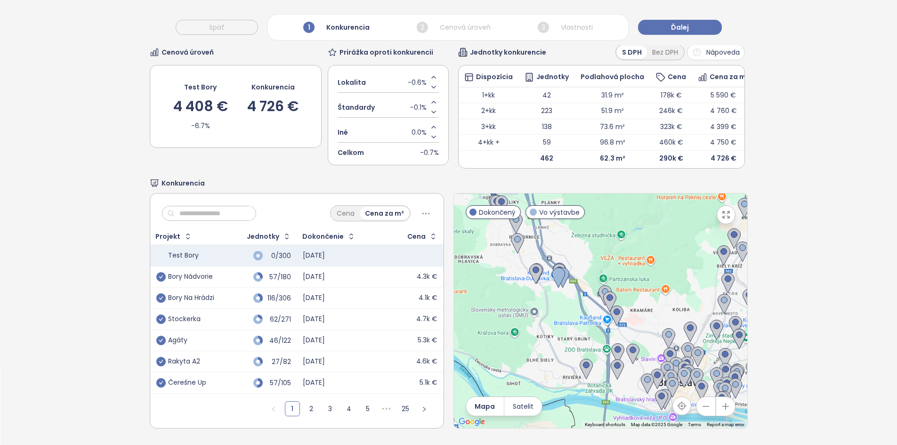
drag, startPoint x: 574, startPoint y: 297, endPoint x: 491, endPoint y: 310, distance: 84.8
click at [491, 310] on div at bounding box center [600, 311] width 293 height 235
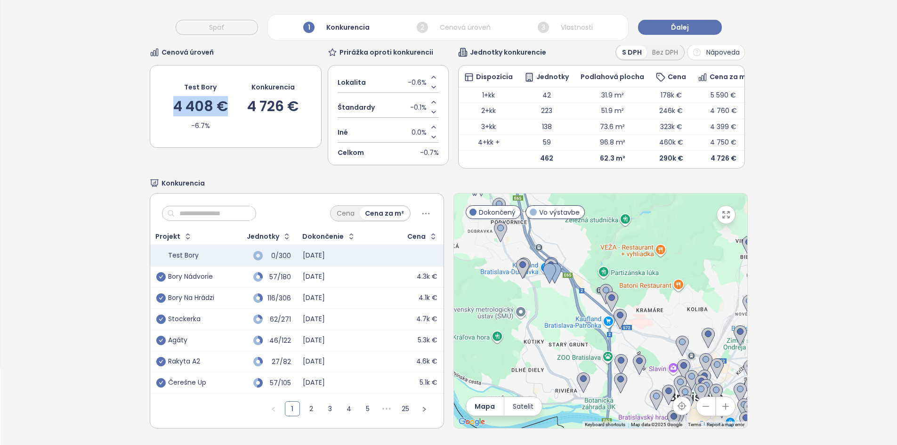
drag, startPoint x: 225, startPoint y: 93, endPoint x: 166, endPoint y: 90, distance: 59.4
click at [166, 90] on div "Test Bory 4 408 € -6.7% Konkurencia 4 726 €" at bounding box center [236, 106] width 172 height 83
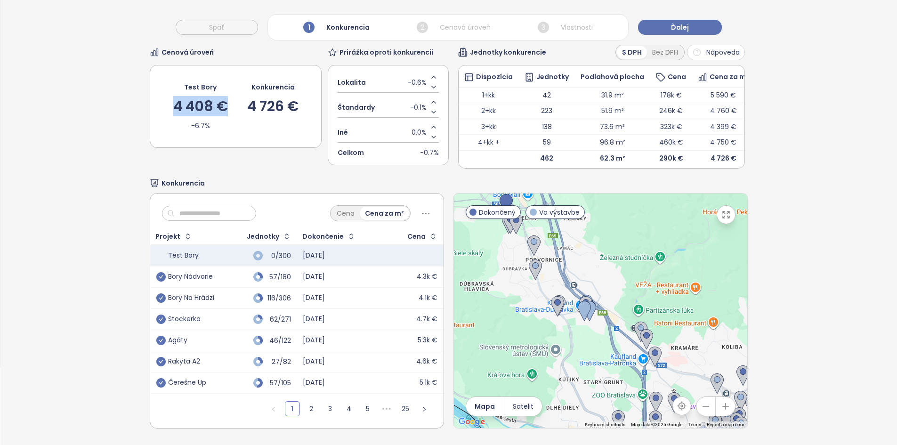
drag, startPoint x: 538, startPoint y: 299, endPoint x: 573, endPoint y: 337, distance: 51.3
click at [573, 337] on div at bounding box center [600, 311] width 293 height 235
click at [274, 165] on div "Výber konkurentov Cenová úroveň Test Bory 4 408 € -6.7% Konkurencia 4 726 € Pri…" at bounding box center [449, 218] width 598 height 454
click at [307, 403] on link "2" at bounding box center [311, 409] width 14 height 14
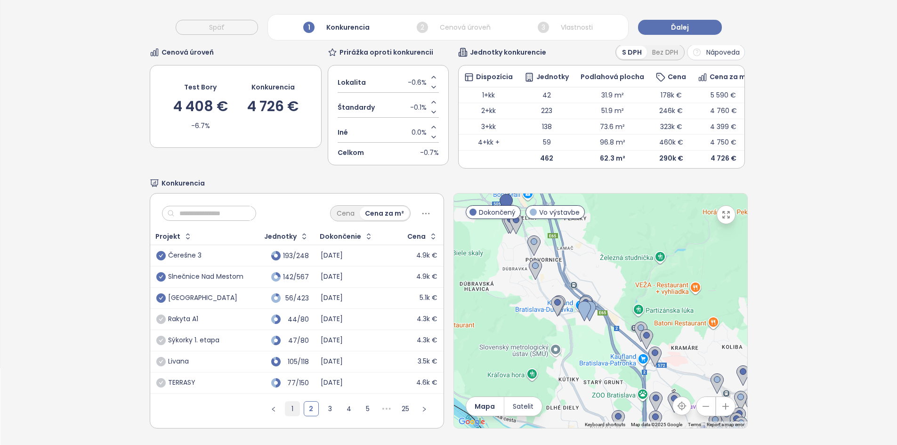
click at [292, 405] on link "1" at bounding box center [292, 409] width 14 height 14
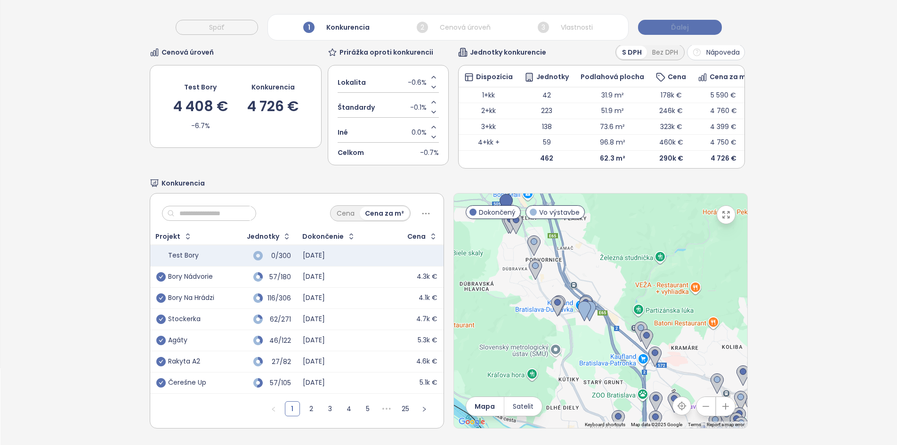
click at [670, 22] on button "Ďalej" at bounding box center [680, 27] width 84 height 15
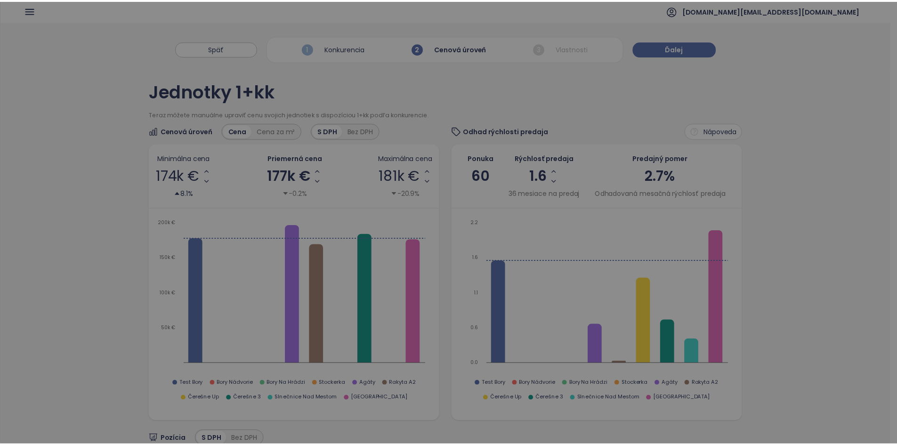
scroll to position [0, 0]
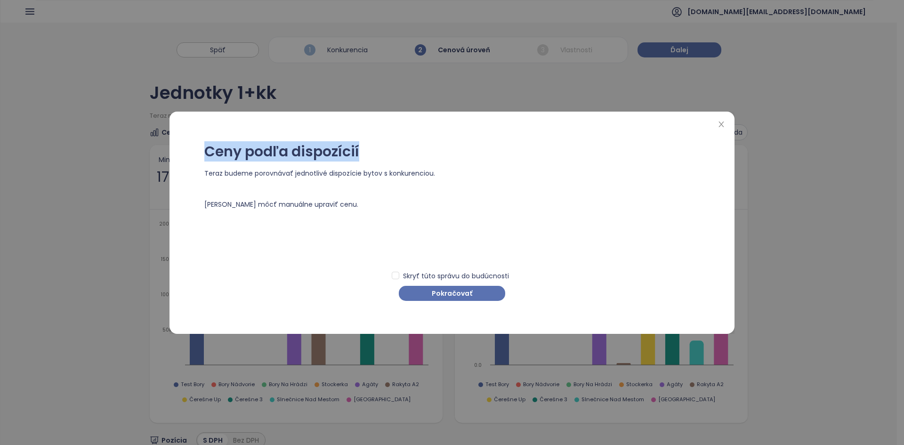
drag, startPoint x: 205, startPoint y: 153, endPoint x: 425, endPoint y: 161, distance: 219.6
click at [425, 161] on div "Ceny podľa dispozícií" at bounding box center [451, 157] width 495 height 24
click at [450, 294] on span "Pokračovať" at bounding box center [452, 293] width 40 height 10
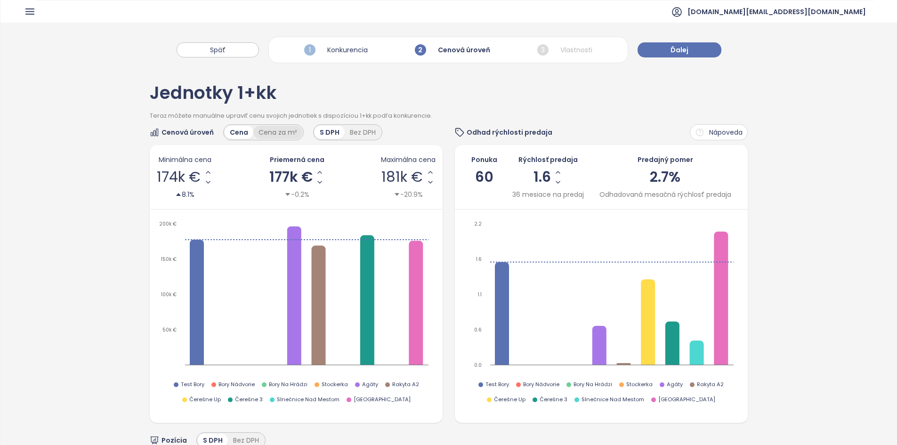
click at [274, 134] on div "Cena za m²" at bounding box center [277, 132] width 49 height 13
click at [241, 132] on div "Cena" at bounding box center [239, 132] width 28 height 13
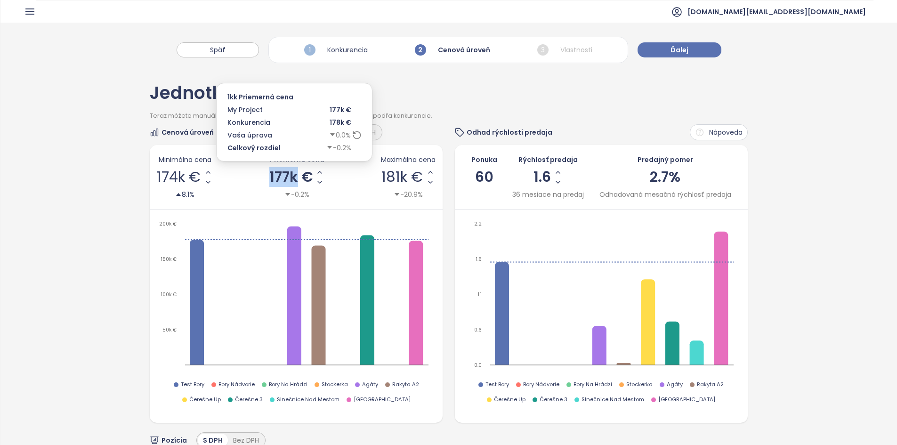
drag, startPoint x: 263, startPoint y: 177, endPoint x: 295, endPoint y: 176, distance: 32.0
click at [295, 176] on div "Minimálna cena 174k € 8.1% Priemerná cena 177k € -0.2% Maximálna cena 181k € -2…" at bounding box center [296, 176] width 279 height 45
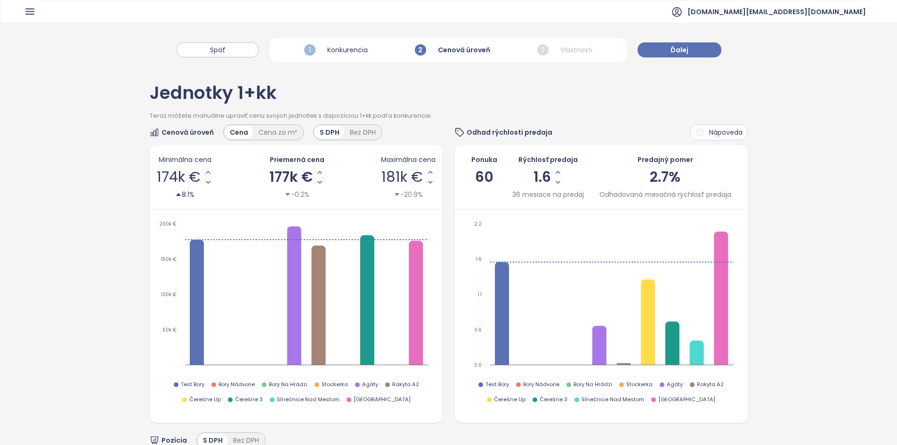
click at [353, 164] on div "Minimálna cena 174k € 8.1% Priemerná cena 177k € -0.2% Maximálna cena 181k € -2…" at bounding box center [296, 176] width 279 height 45
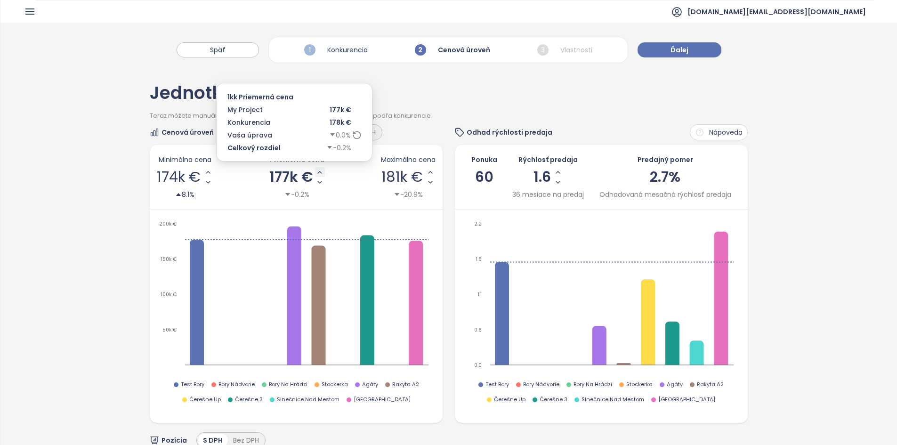
click at [319, 175] on icon "Increase AVG Price" at bounding box center [320, 173] width 8 height 8
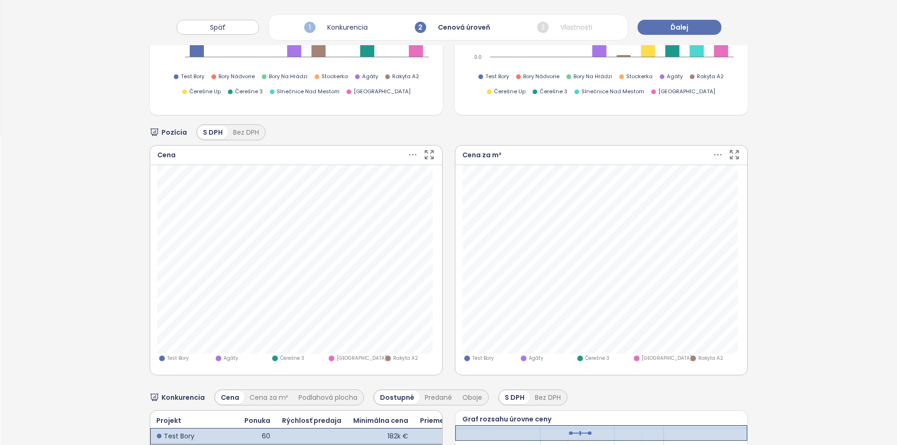
scroll to position [330, 0]
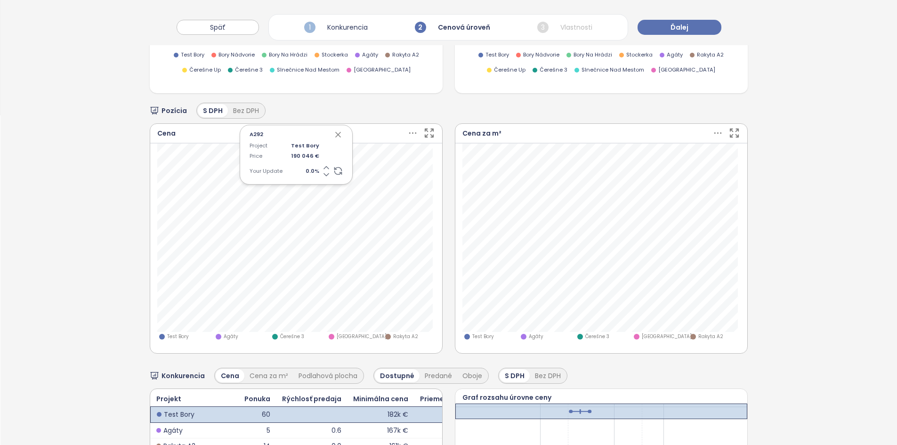
click at [324, 166] on icon at bounding box center [326, 167] width 9 height 9
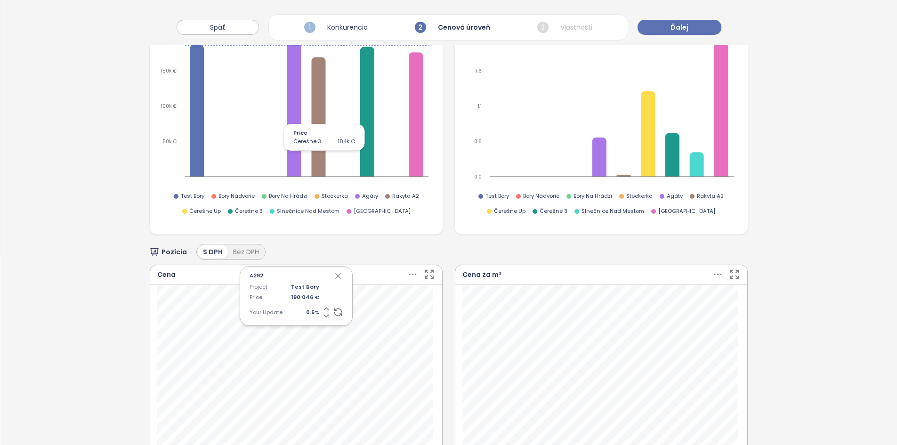
scroll to position [47, 0]
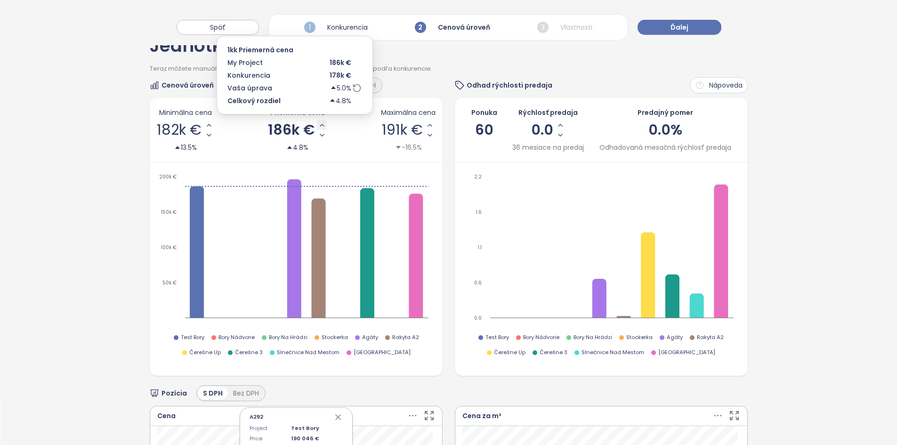
click at [319, 126] on icon "Increase AVG Price" at bounding box center [322, 125] width 8 height 8
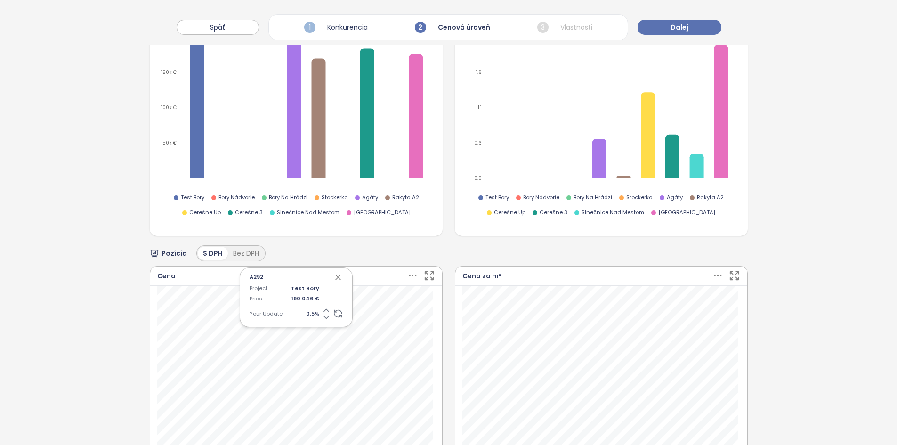
scroll to position [0, 0]
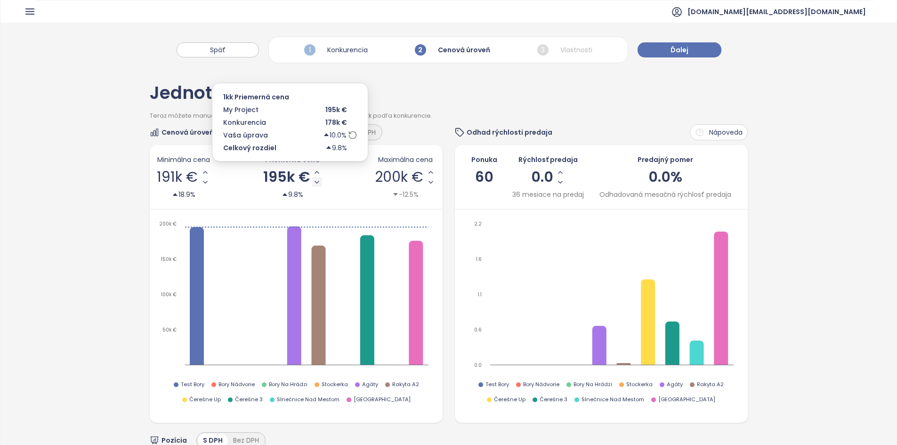
click at [313, 184] on icon "Decrease AVG Price" at bounding box center [317, 182] width 8 height 8
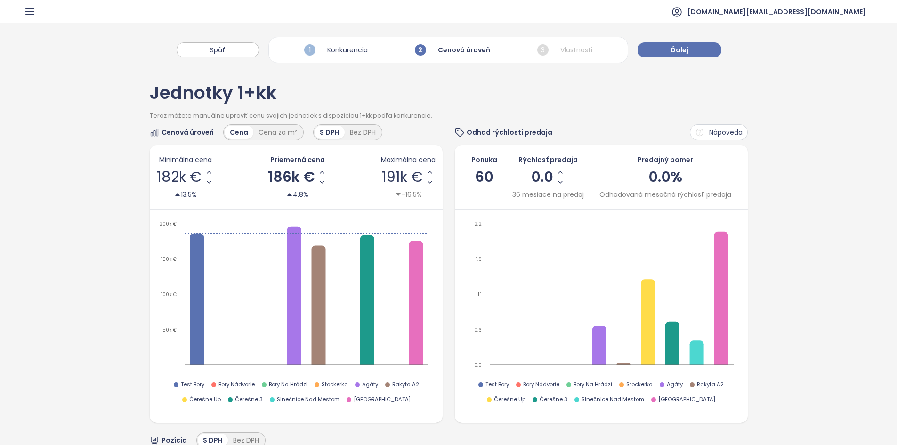
click at [282, 178] on span "186k €" at bounding box center [291, 177] width 47 height 14
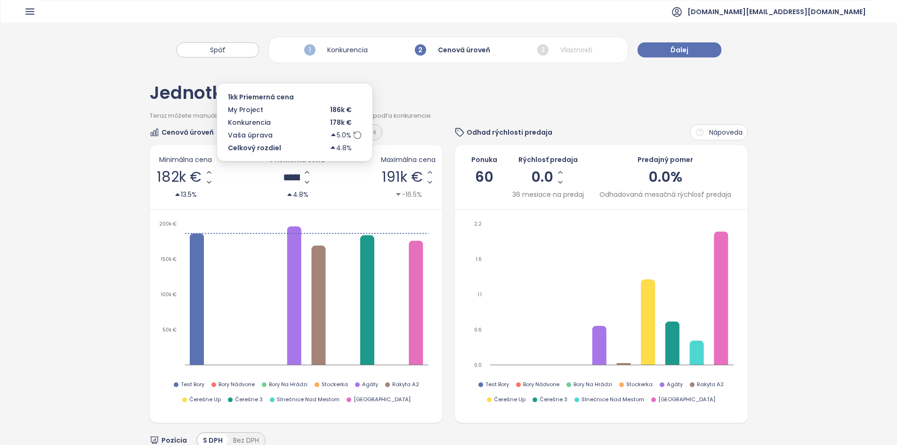
click at [283, 178] on input "******" at bounding box center [291, 177] width 17 height 12
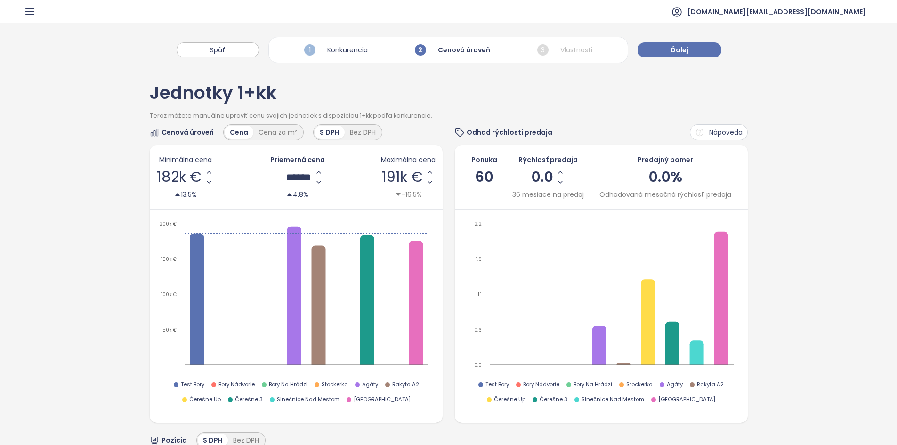
click at [293, 183] on div "******" at bounding box center [297, 177] width 52 height 20
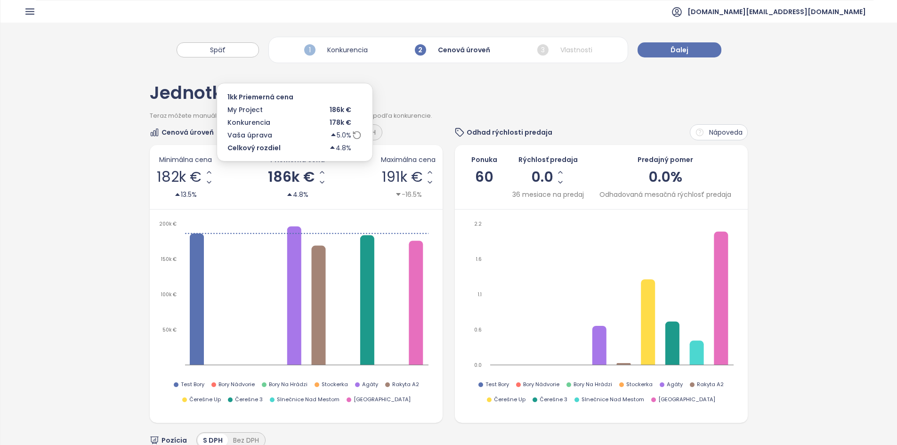
click at [294, 178] on span "186k €" at bounding box center [291, 177] width 47 height 14
click at [294, 178] on input "******" at bounding box center [291, 177] width 17 height 12
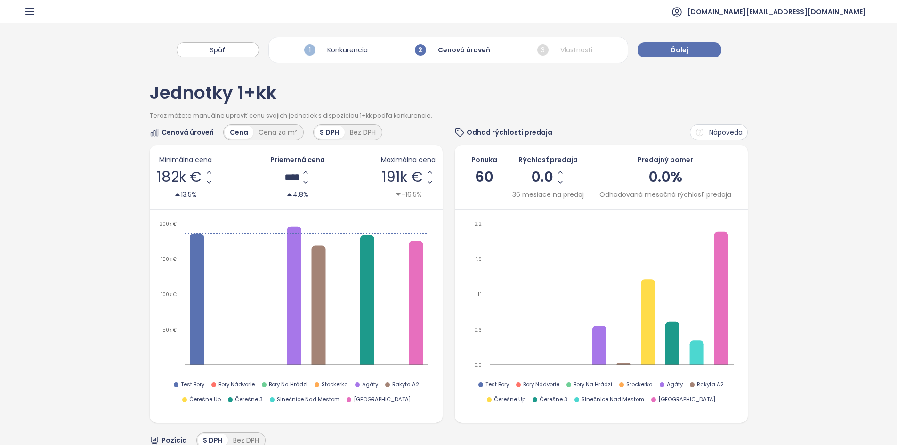
type input "******"
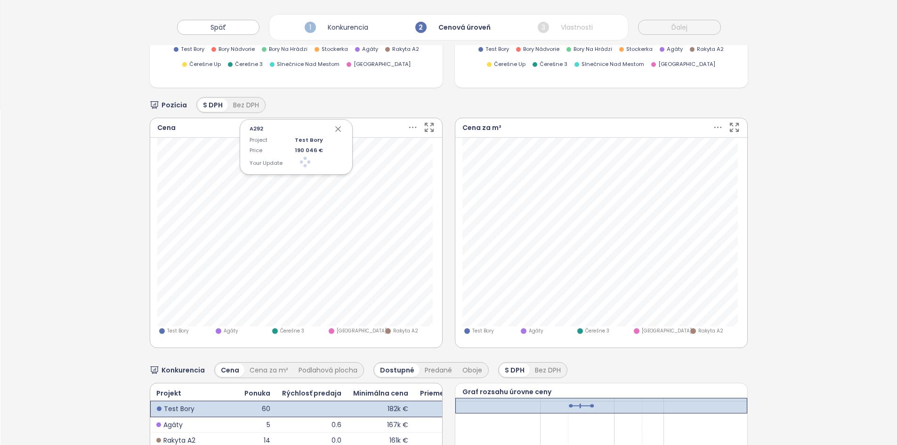
scroll to position [377, 0]
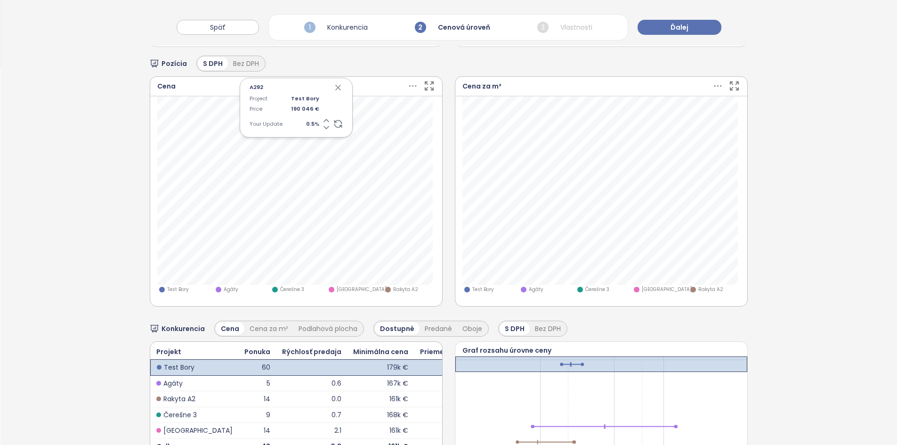
click at [337, 84] on icon "button" at bounding box center [337, 87] width 9 height 9
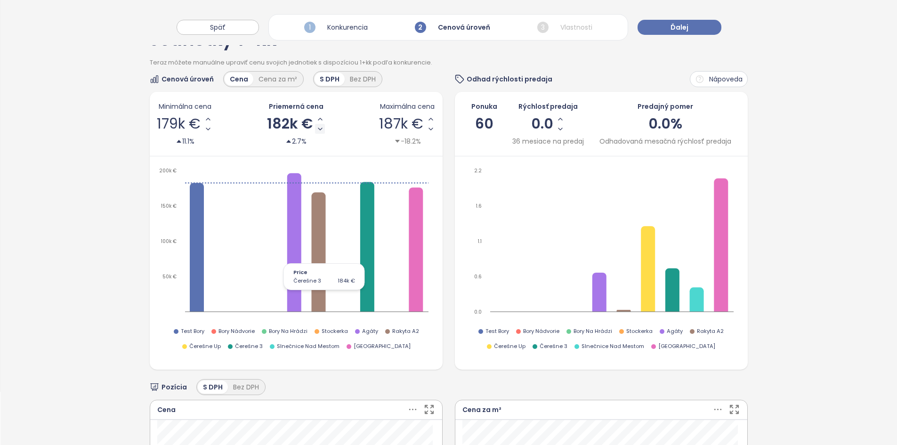
scroll to position [47, 0]
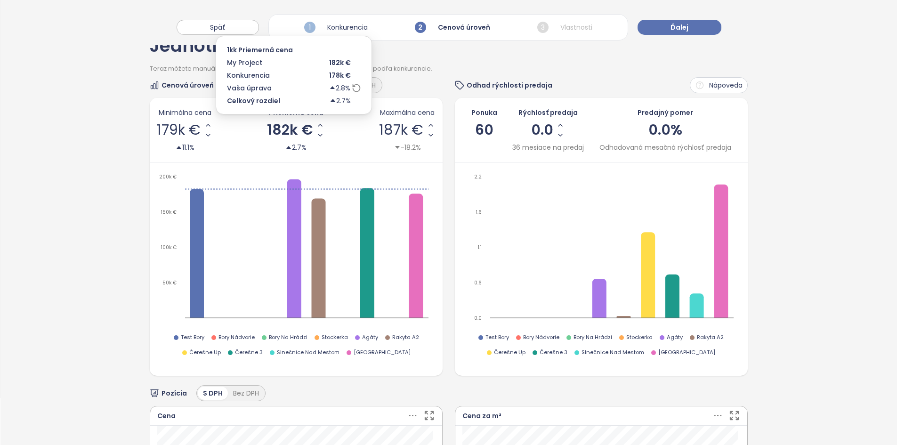
click at [280, 134] on span "182k €" at bounding box center [290, 130] width 46 height 14
click at [282, 134] on input "******" at bounding box center [290, 130] width 17 height 12
type input "******"
click at [290, 128] on span "186k €" at bounding box center [291, 130] width 47 height 14
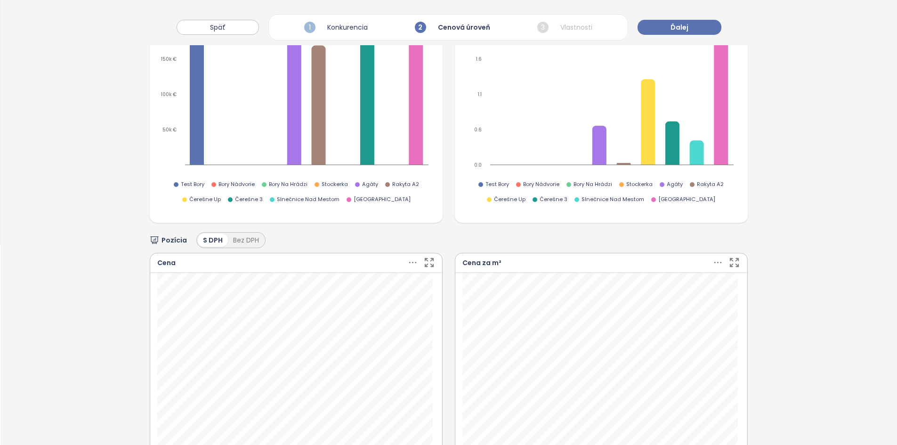
scroll to position [330, 0]
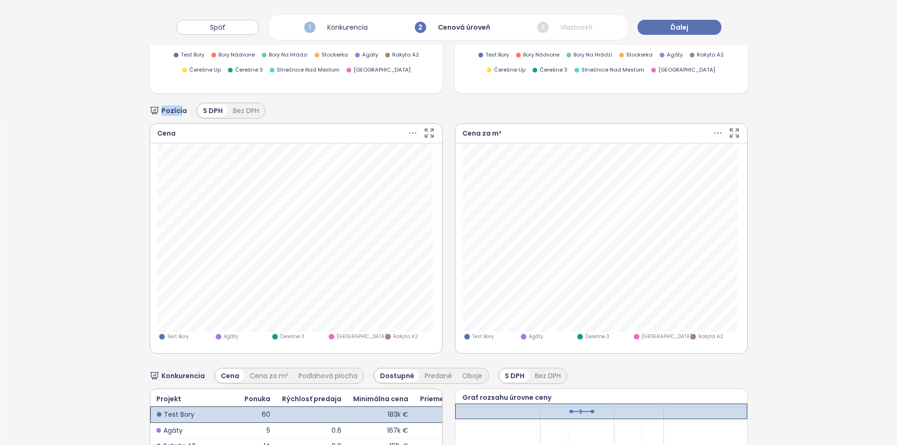
drag, startPoint x: 143, startPoint y: 107, endPoint x: 181, endPoint y: 110, distance: 38.2
click at [181, 110] on div "Jednotky 1+kk Teraz môžete manuálne upraviť cenu svojich jednotiek s dispozício…" at bounding box center [448, 164] width 897 height 853
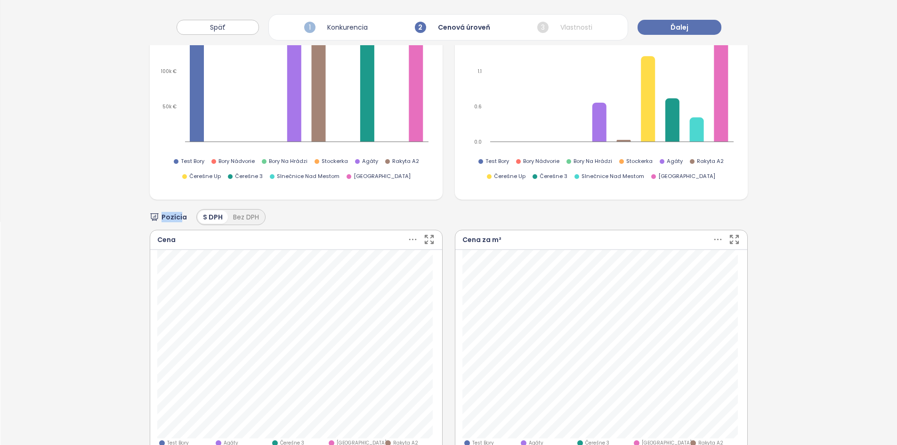
scroll to position [283, 0]
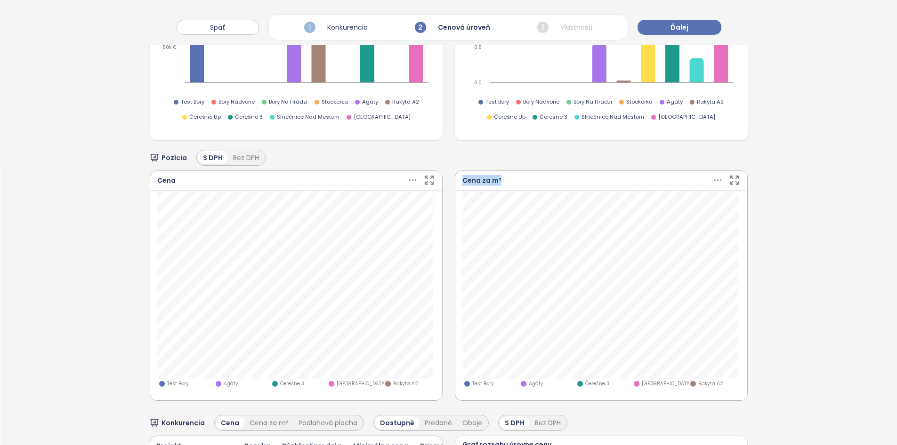
drag, startPoint x: 503, startPoint y: 182, endPoint x: 448, endPoint y: 183, distance: 55.1
click at [448, 183] on div "Cena Čerešne Plaza U53 28.5 m² 166k € Dostupné Test Bory Agáty Čerešne 3 Čerešn…" at bounding box center [449, 285] width 598 height 230
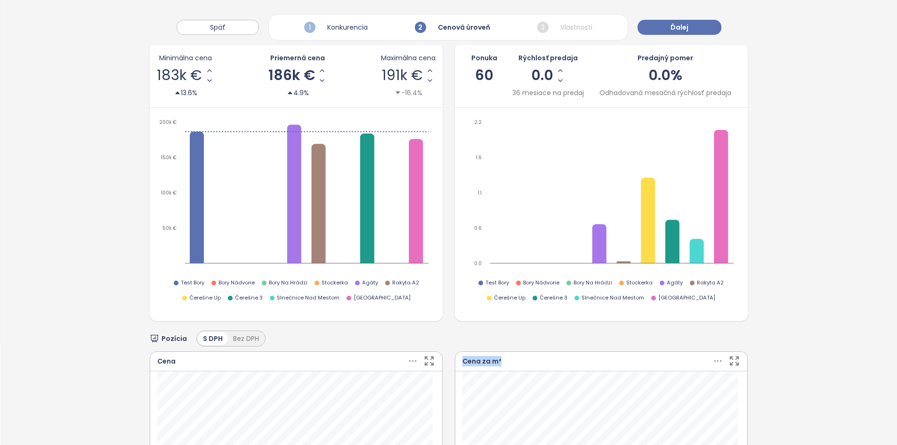
scroll to position [0, 0]
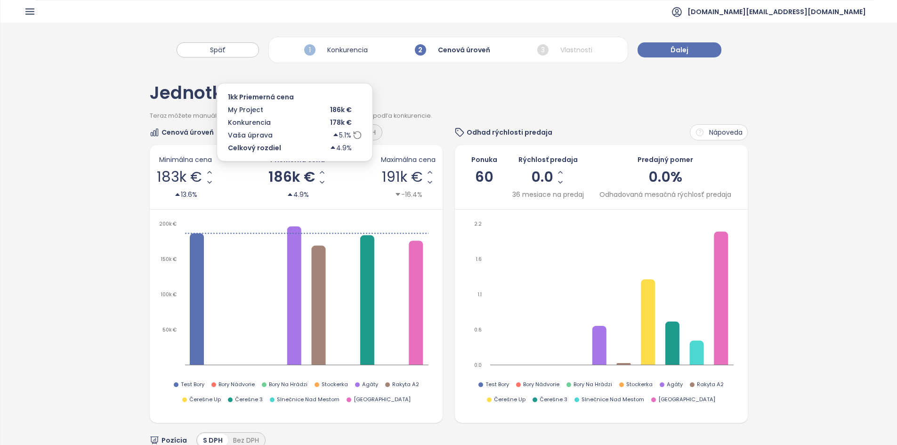
click at [290, 175] on span "186k €" at bounding box center [291, 177] width 47 height 14
type input "******"
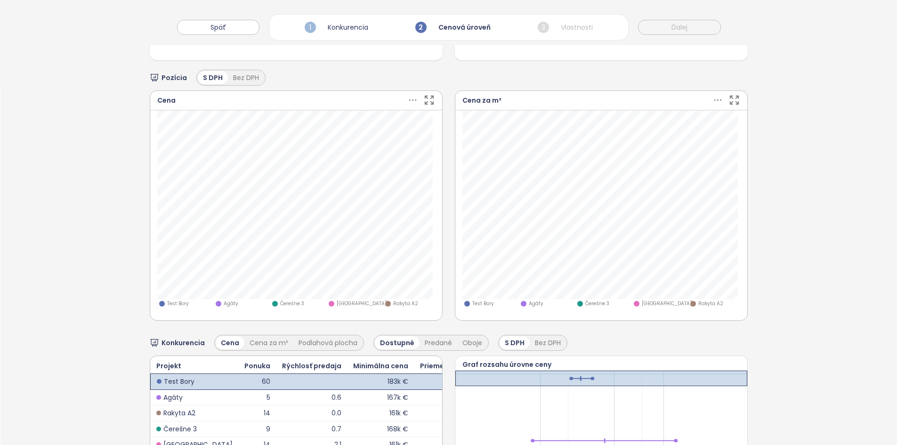
scroll to position [377, 0]
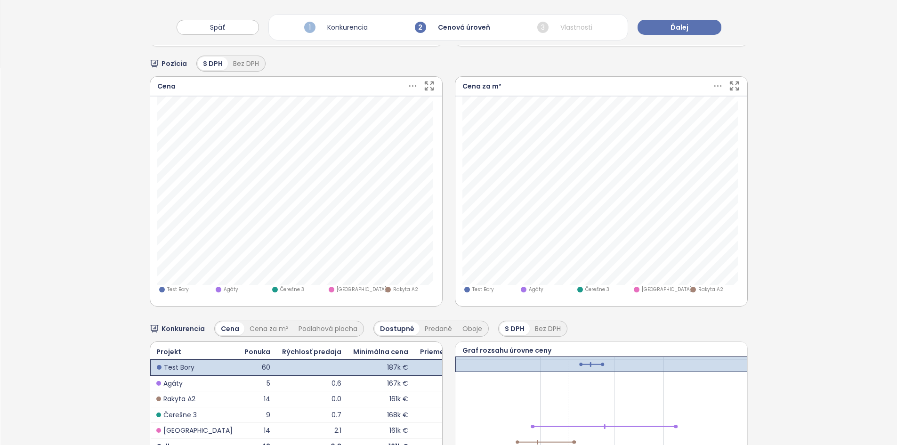
click at [712, 85] on icon at bounding box center [718, 86] width 12 height 12
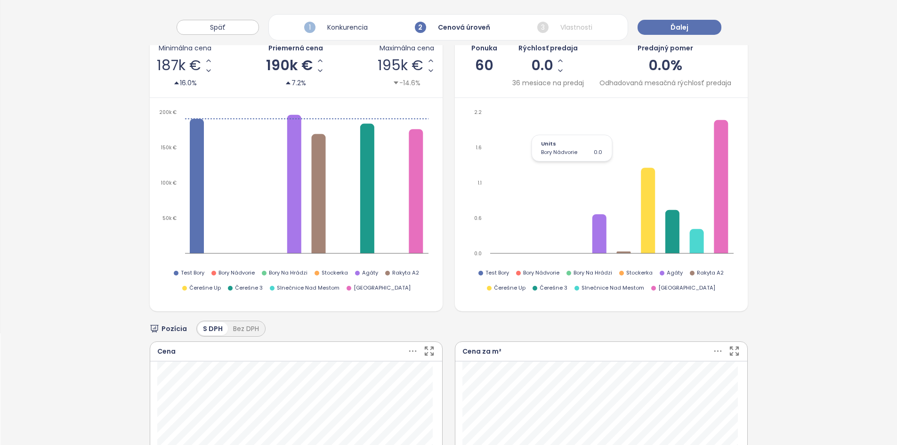
scroll to position [24, 0]
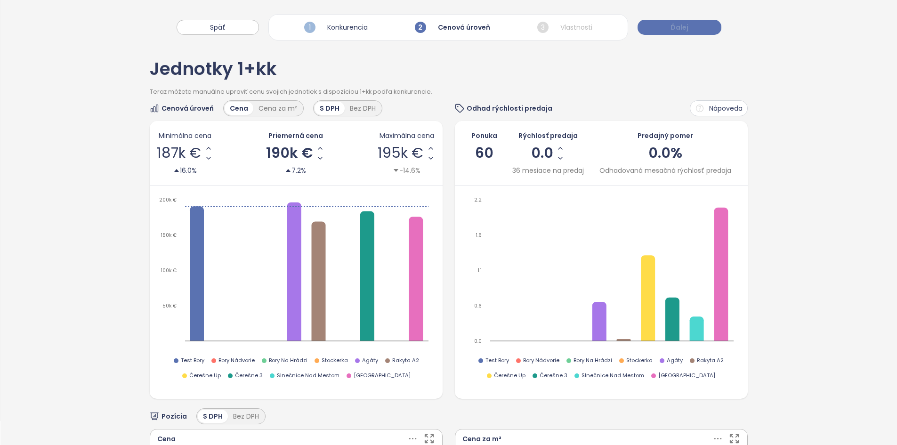
click at [685, 31] on span "Ďalej" at bounding box center [680, 27] width 18 height 10
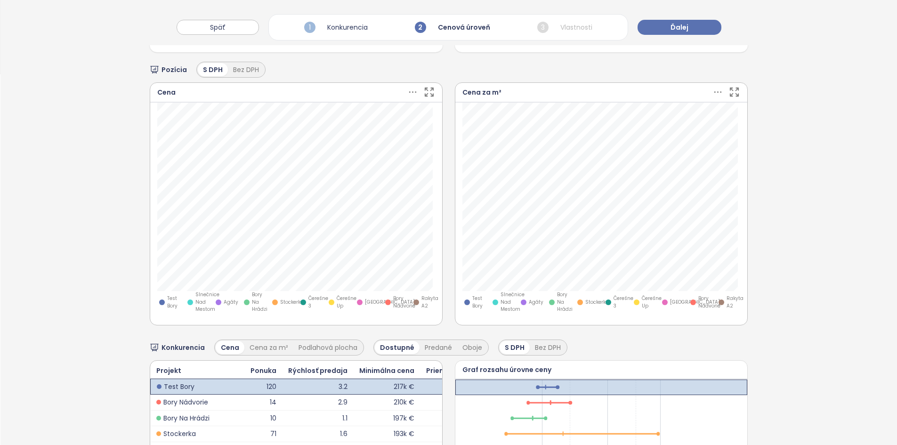
scroll to position [377, 0]
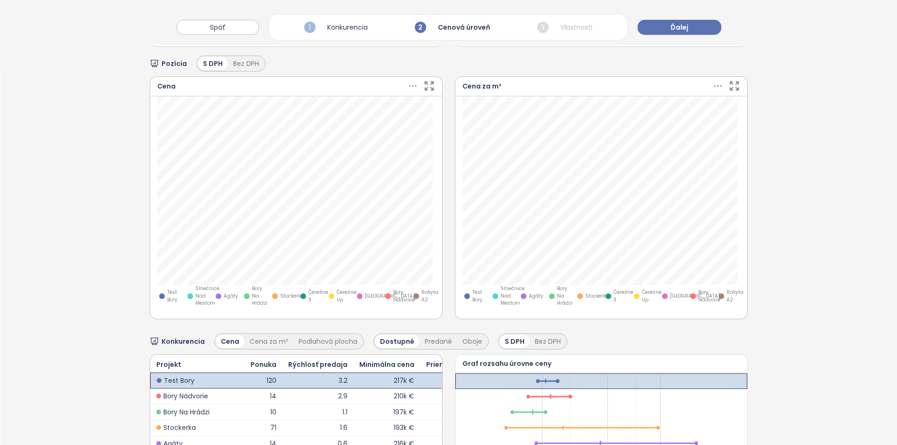
click at [410, 81] on icon at bounding box center [413, 86] width 12 height 12
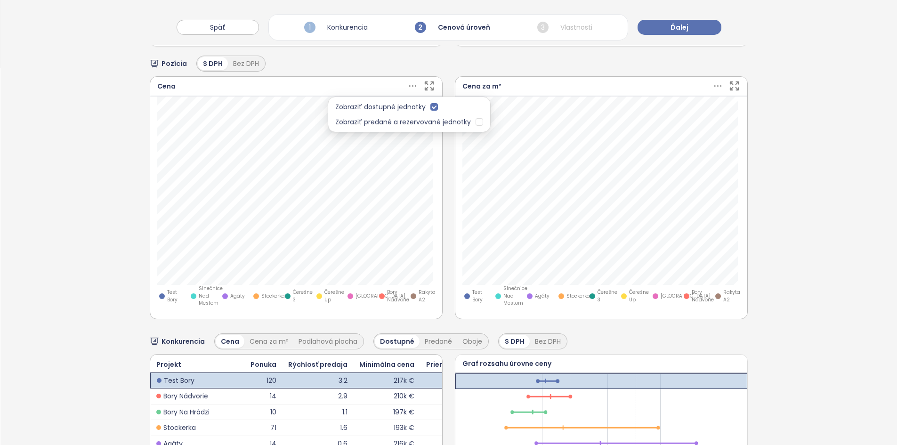
click at [200, 296] on span "Slnečnice Nad Mestom" at bounding box center [211, 296] width 24 height 22
click at [294, 298] on span "Čerešne 3" at bounding box center [303, 296] width 20 height 15
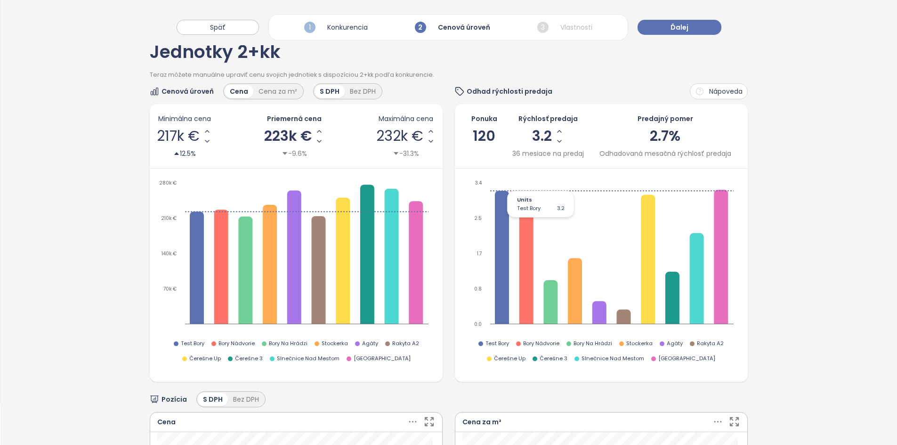
scroll to position [0, 0]
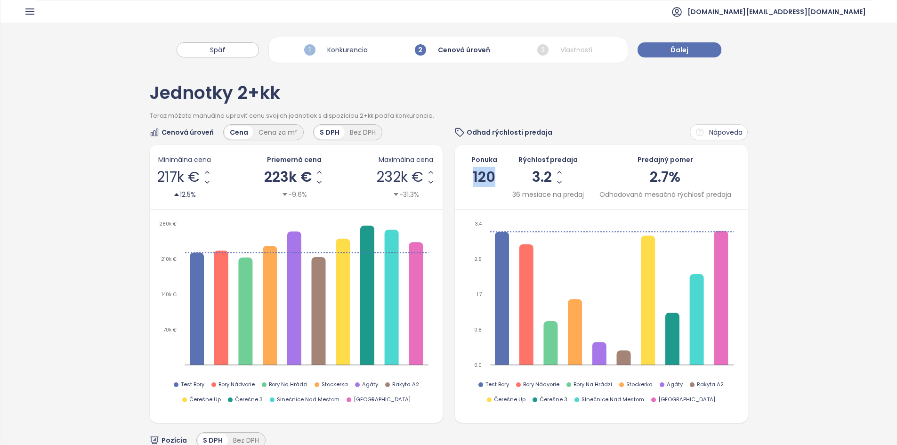
drag, startPoint x: 489, startPoint y: 176, endPoint x: 467, endPoint y: 172, distance: 22.0
click at [467, 172] on div "Ponuka 120 Rýchlosť predaja 3.2 36 mesiace na predaj Predajný pomer 2.7% Odhado…" at bounding box center [601, 176] width 279 height 45
click at [678, 50] on span "Ďalej" at bounding box center [680, 50] width 18 height 10
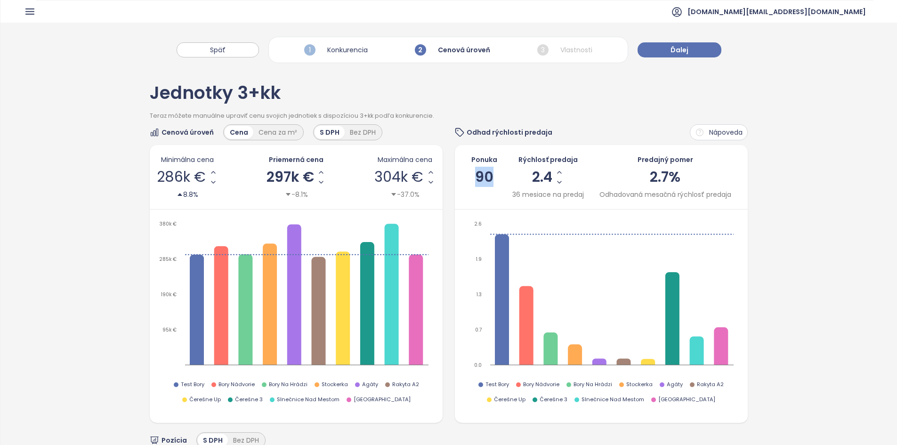
drag, startPoint x: 493, startPoint y: 176, endPoint x: 459, endPoint y: 173, distance: 34.0
click at [462, 173] on div "Ponuka 90 Rýchlosť predaja 2.4 36 mesiace na predaj Predajný pomer 2.7% Odhadov…" at bounding box center [601, 176] width 279 height 45
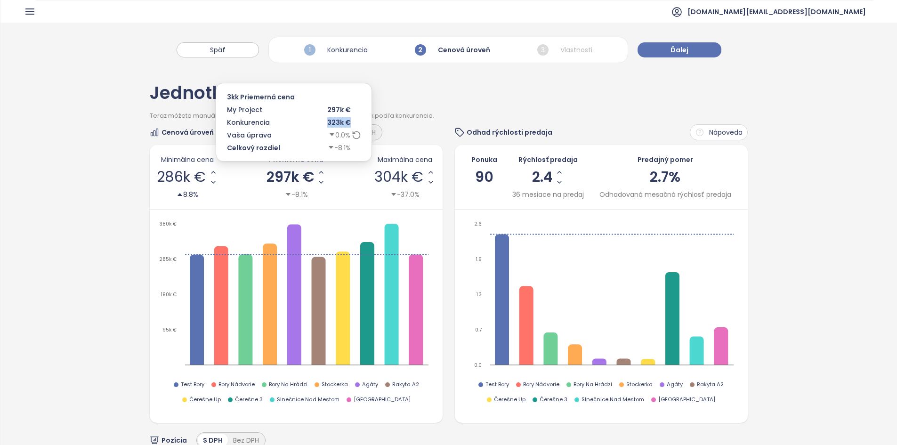
drag, startPoint x: 324, startPoint y: 123, endPoint x: 350, endPoint y: 122, distance: 25.4
click at [350, 122] on div "323k €" at bounding box center [328, 122] width 66 height 10
drag, startPoint x: 328, startPoint y: 108, endPoint x: 351, endPoint y: 110, distance: 23.6
click at [351, 110] on div "297k €" at bounding box center [328, 110] width 66 height 10
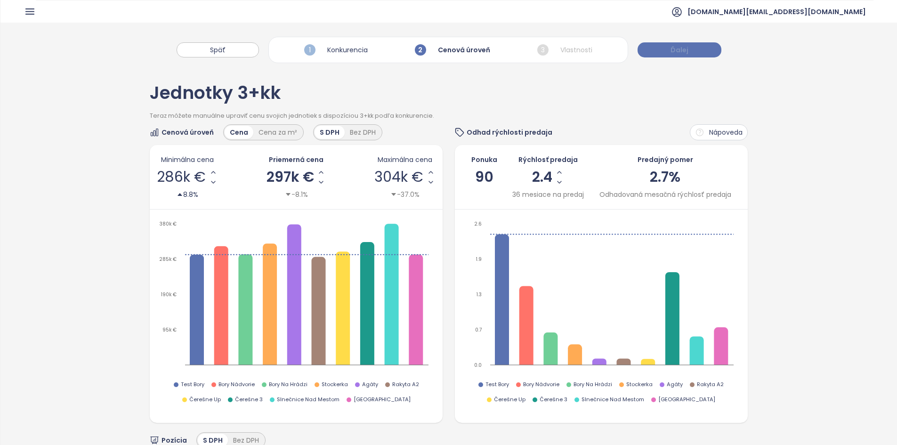
click at [710, 50] on button "Ďalej" at bounding box center [680, 49] width 84 height 15
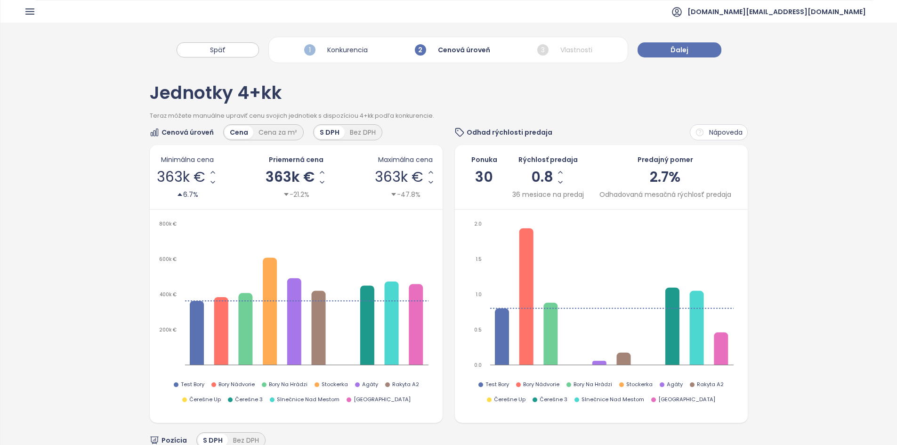
drag, startPoint x: 378, startPoint y: 99, endPoint x: 355, endPoint y: 103, distance: 23.8
click at [355, 103] on div "Jednotky 4+kk" at bounding box center [449, 97] width 598 height 27
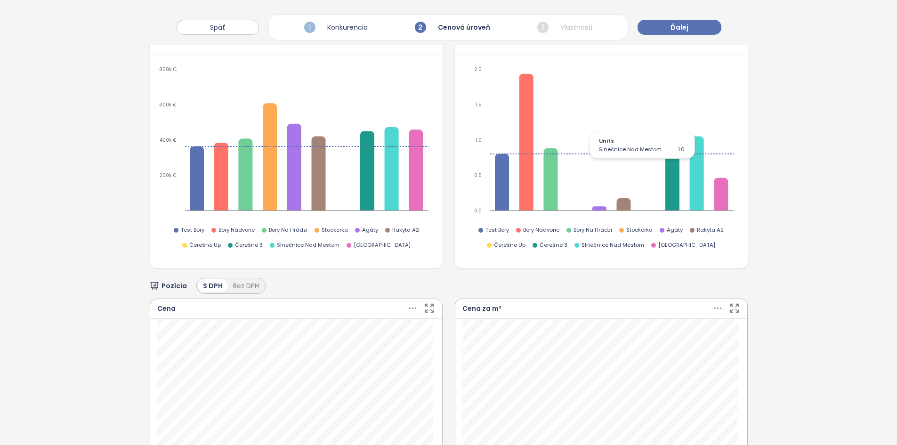
scroll to position [283, 0]
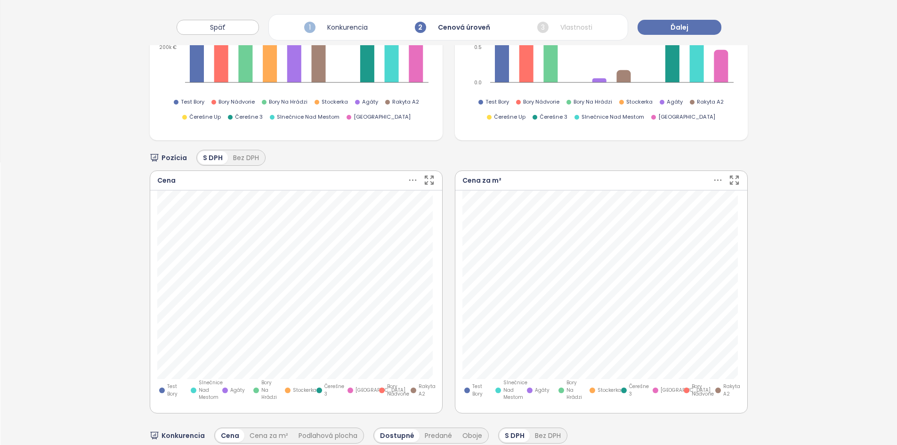
click at [410, 176] on icon at bounding box center [413, 180] width 12 height 12
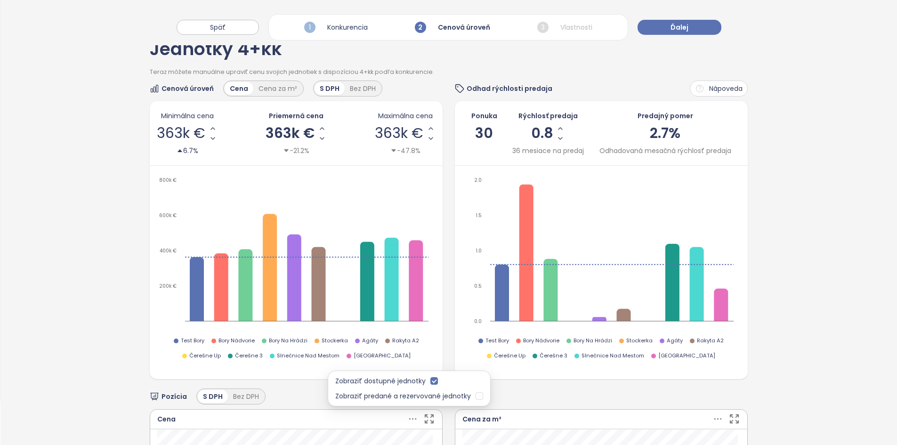
scroll to position [0, 0]
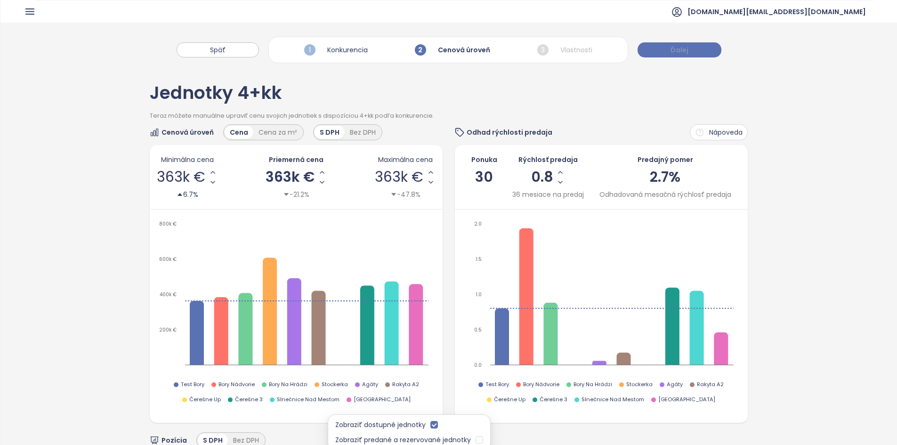
click at [683, 54] on span "Ďalej" at bounding box center [680, 50] width 18 height 10
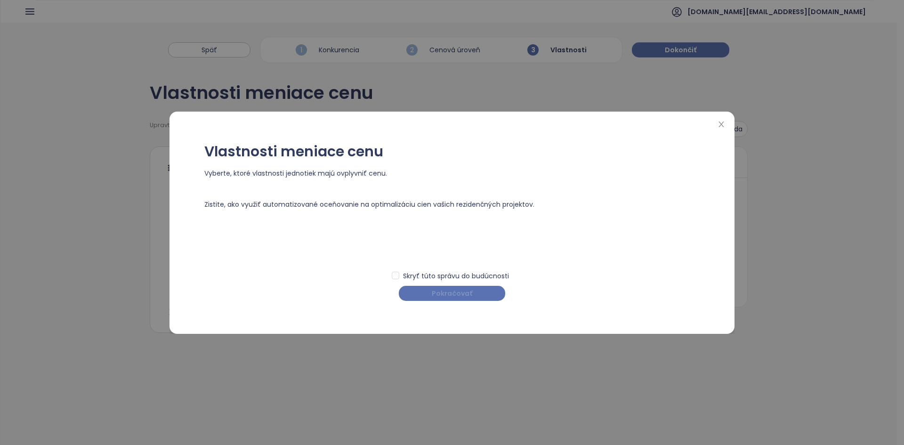
click at [475, 294] on button "Pokračovať" at bounding box center [452, 293] width 106 height 15
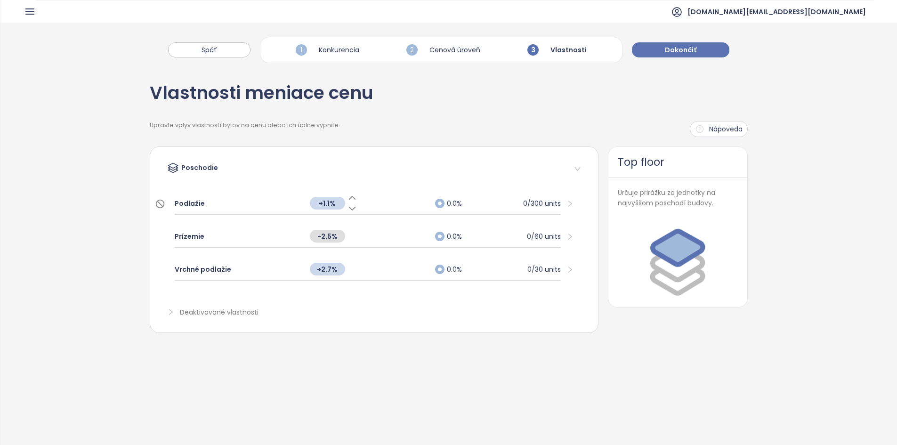
click at [276, 207] on div "Podlažie" at bounding box center [238, 203] width 126 height 21
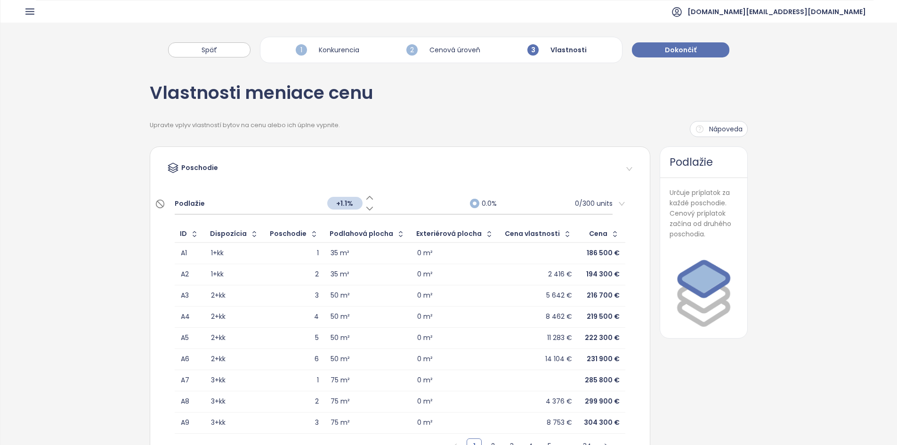
click at [276, 207] on div "Podlažie" at bounding box center [246, 203] width 143 height 21
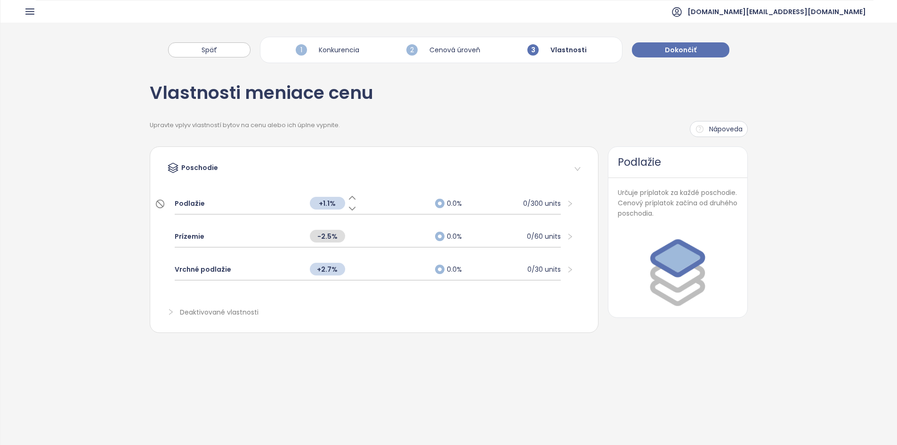
click at [275, 207] on div "Podlažie" at bounding box center [238, 203] width 126 height 21
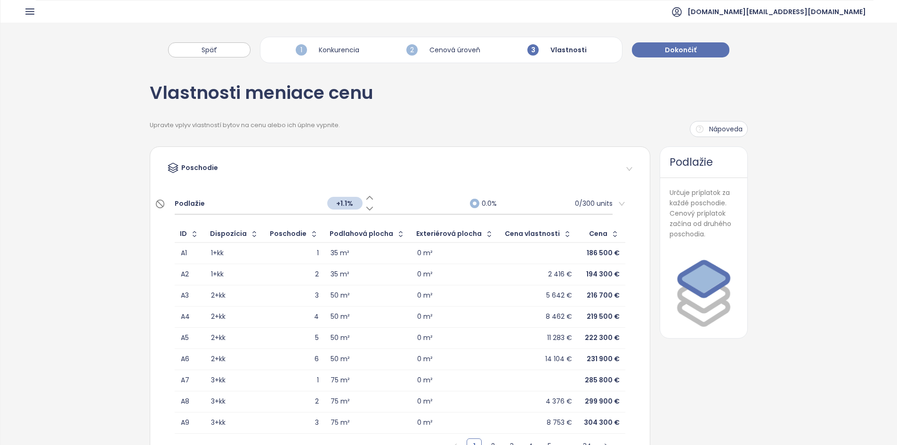
click at [301, 210] on div "Podlažie" at bounding box center [246, 203] width 143 height 21
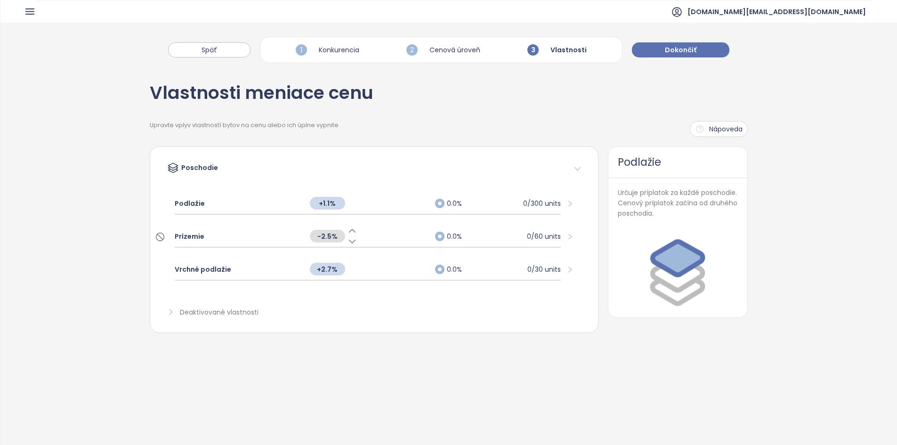
click at [371, 228] on div "-2.5%" at bounding box center [368, 236] width 126 height 20
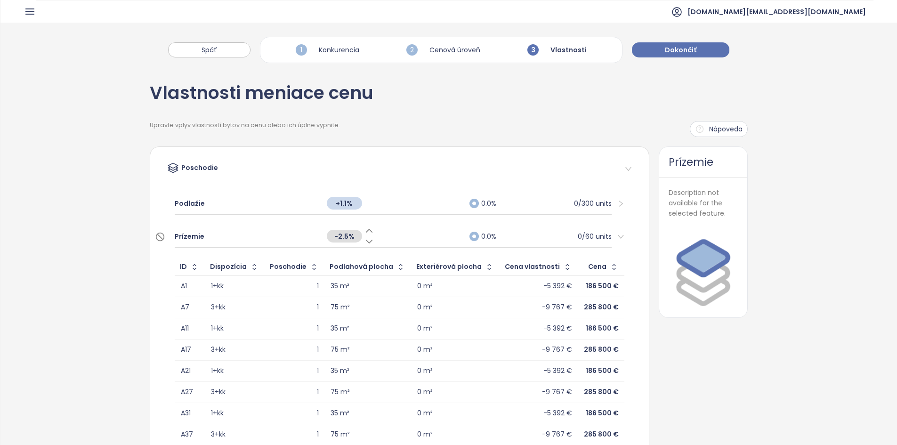
click at [283, 238] on div "Prízemie" at bounding box center [246, 236] width 143 height 21
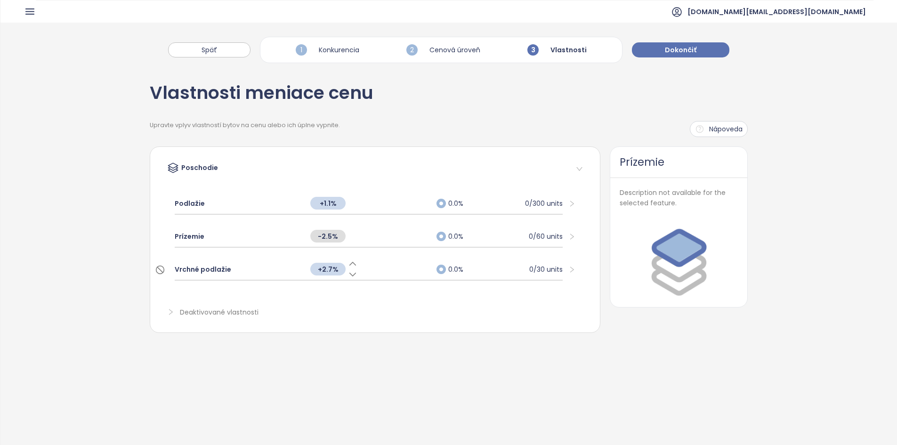
click at [375, 269] on div "+2.7%" at bounding box center [369, 269] width 126 height 20
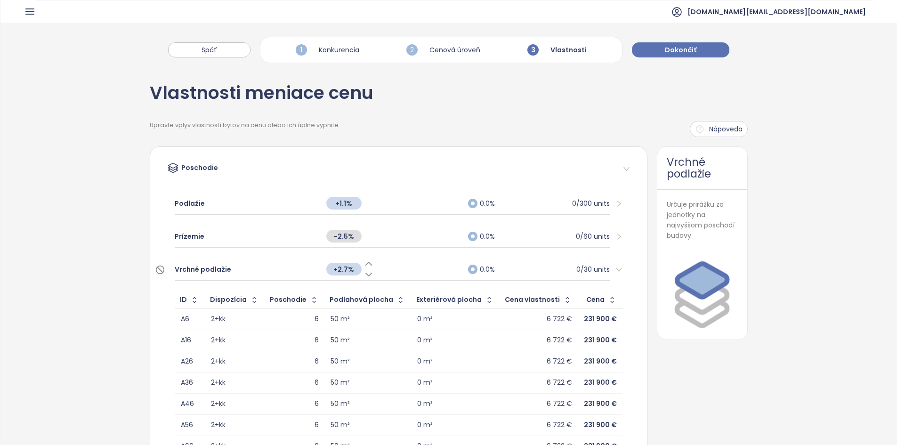
click at [342, 266] on span "+2.7%" at bounding box center [343, 269] width 35 height 13
click at [342, 266] on input "***" at bounding box center [343, 269] width 35 height 10
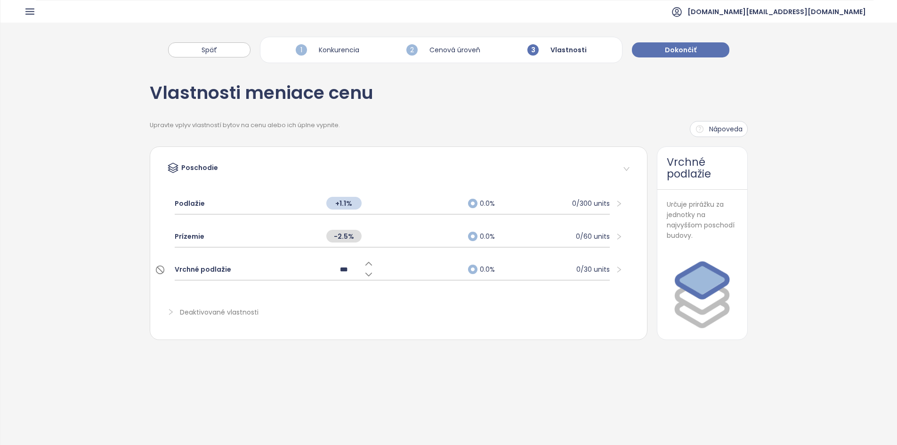
click at [342, 266] on input "***" at bounding box center [343, 269] width 35 height 10
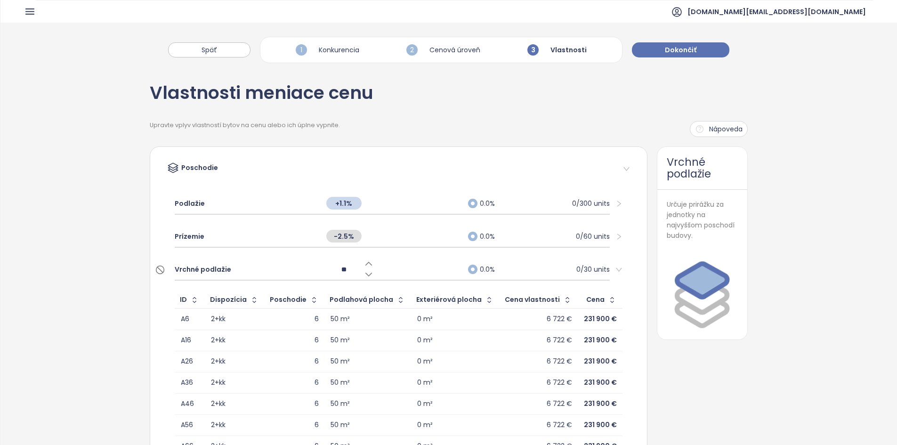
type input "***"
click at [81, 259] on div "Vlastnosti meniace cenu Upravte vplyv vlastností bytov na cenu alebo ich úplne …" at bounding box center [448, 334] width 897 height 532
click at [415, 265] on div "+1.5%" at bounding box center [393, 269] width 143 height 20
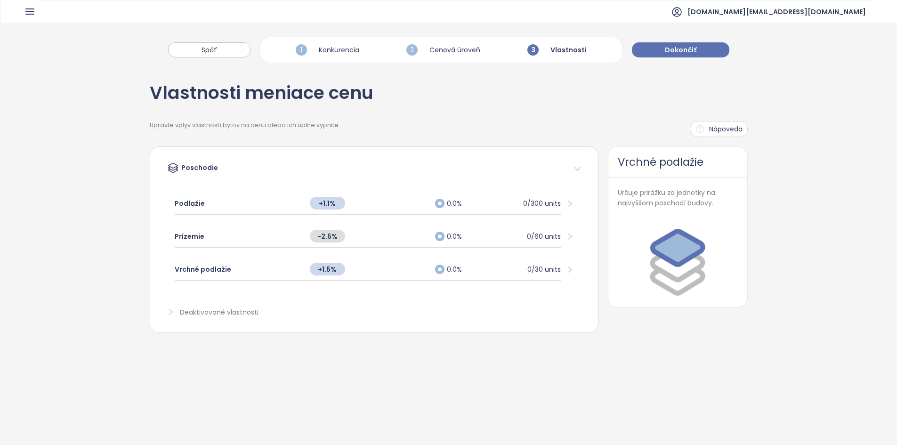
drag, startPoint x: 671, startPoint y: 55, endPoint x: 567, endPoint y: 116, distance: 119.9
click at [584, 121] on div "Späť 1 Konkurencia 2 Cenová úroveň 3 Vlastnosti Dokončiť Vlastnosti meniace cen…" at bounding box center [448, 256] width 897 height 467
click at [688, 48] on span "Dokončiť" at bounding box center [681, 50] width 32 height 10
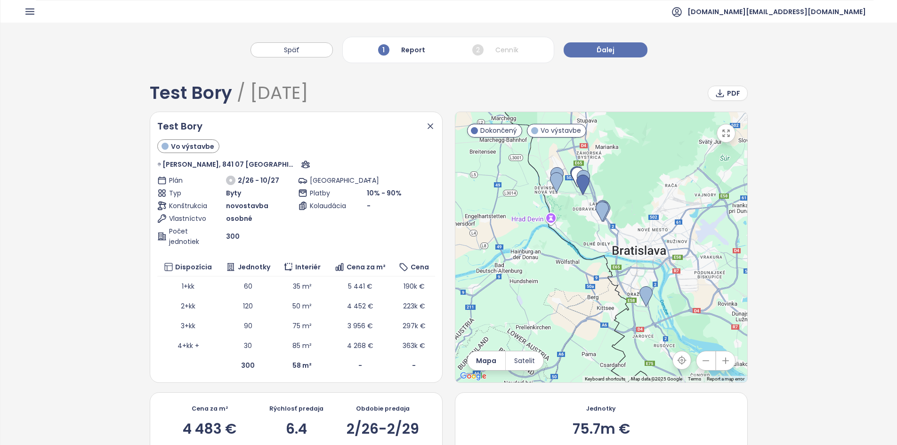
click at [226, 236] on span "300" at bounding box center [233, 236] width 14 height 10
drag, startPoint x: 397, startPoint y: 286, endPoint x: 418, endPoint y: 286, distance: 21.2
click at [418, 286] on td "190k €" at bounding box center [414, 286] width 42 height 20
drag, startPoint x: 425, startPoint y: 304, endPoint x: 398, endPoint y: 304, distance: 26.4
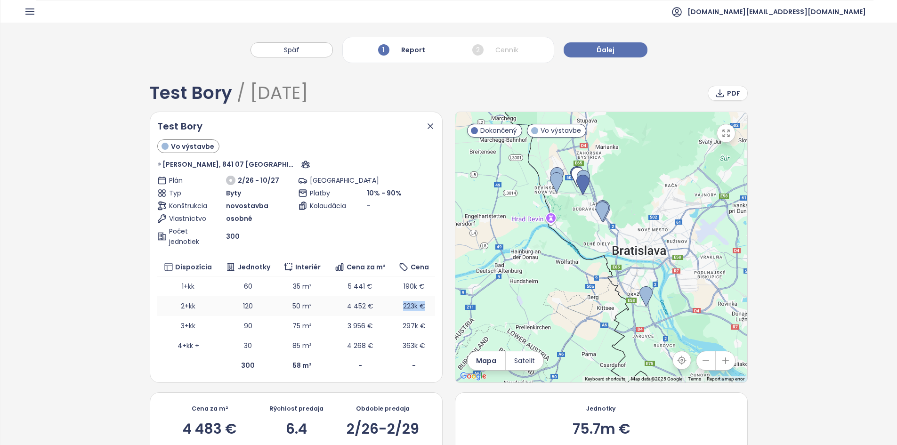
click at [398, 304] on td "223k €" at bounding box center [414, 306] width 42 height 20
drag, startPoint x: 422, startPoint y: 323, endPoint x: 398, endPoint y: 323, distance: 24.0
click at [398, 323] on td "297k €" at bounding box center [414, 326] width 42 height 20
drag, startPoint x: 429, startPoint y: 341, endPoint x: 391, endPoint y: 340, distance: 37.2
click at [393, 340] on td "363k €" at bounding box center [414, 346] width 42 height 20
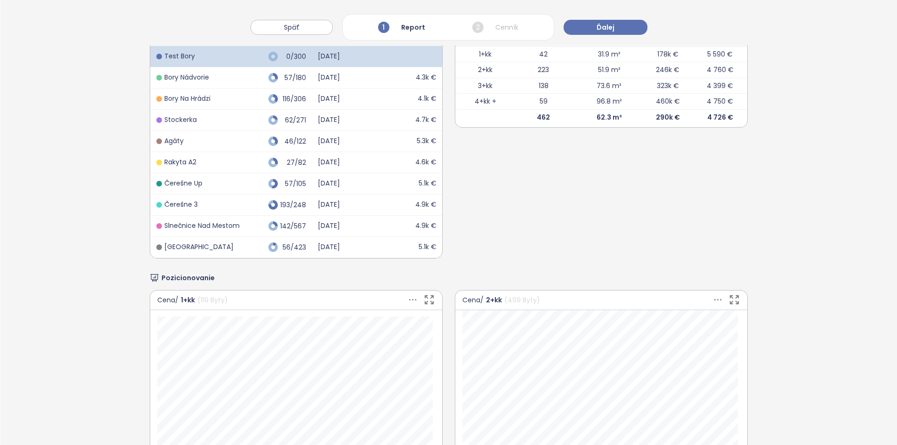
scroll to position [565, 0]
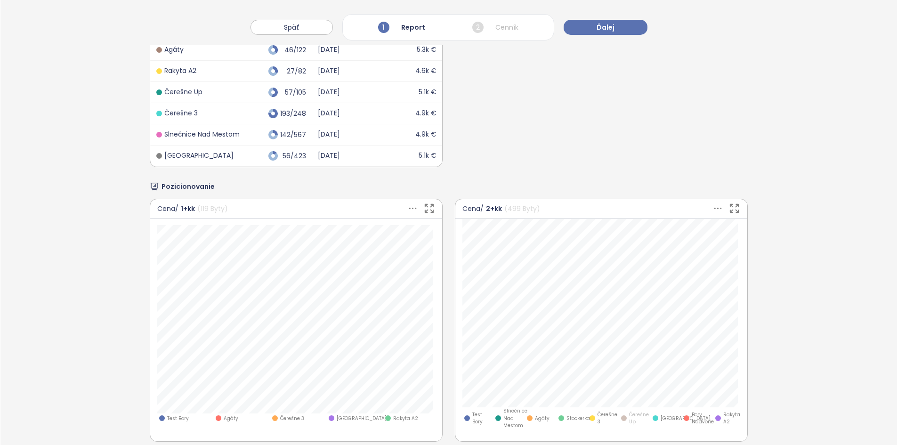
click at [407, 207] on icon at bounding box center [413, 208] width 12 height 12
click at [632, 417] on span "Čerešne Up" at bounding box center [639, 418] width 20 height 15
click at [662, 418] on span "Čerešne Plaza" at bounding box center [686, 419] width 50 height 8
click at [509, 420] on span "Slnečnice Nad Mestom" at bounding box center [515, 418] width 24 height 22
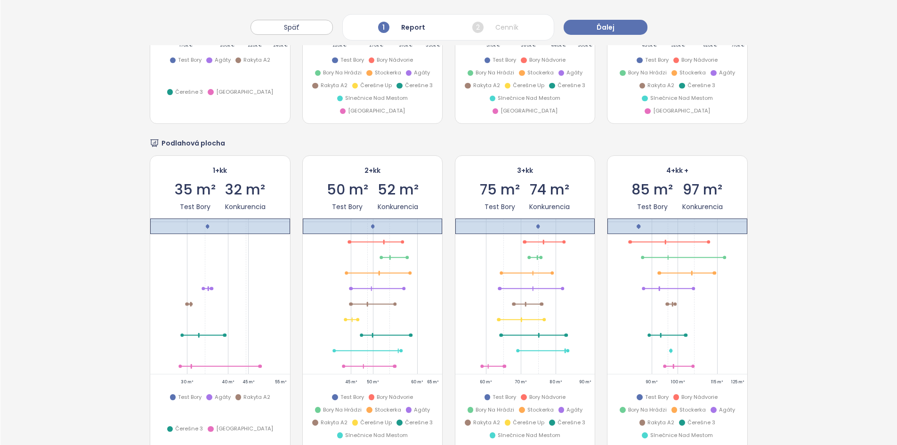
scroll to position [1460, 0]
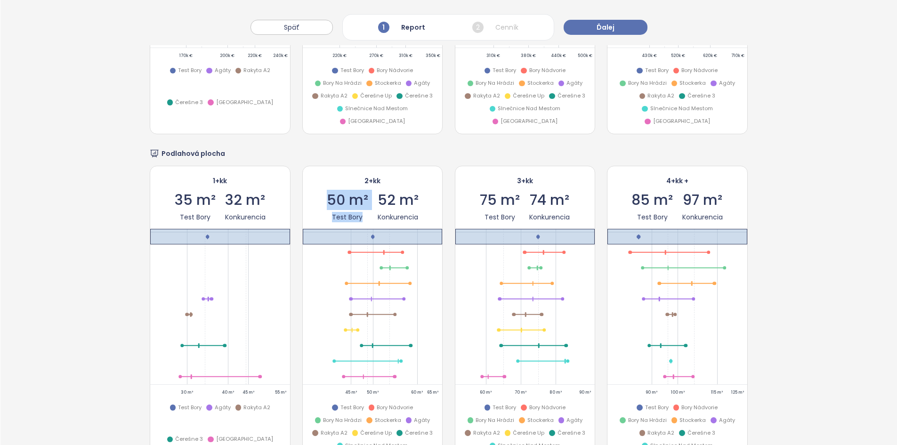
drag, startPoint x: 323, startPoint y: 200, endPoint x: 359, endPoint y: 221, distance: 41.8
click at [359, 221] on div "2+kk 50 m² Test Bory 52 m² Konkurencia" at bounding box center [372, 199] width 139 height 66
drag, startPoint x: 421, startPoint y: 215, endPoint x: 373, endPoint y: 192, distance: 53.3
click at [373, 192] on div "2+kk 50 m² Test Bory 52 m² Konkurencia" at bounding box center [372, 199] width 139 height 66
drag, startPoint x: 718, startPoint y: 213, endPoint x: 660, endPoint y: 184, distance: 65.3
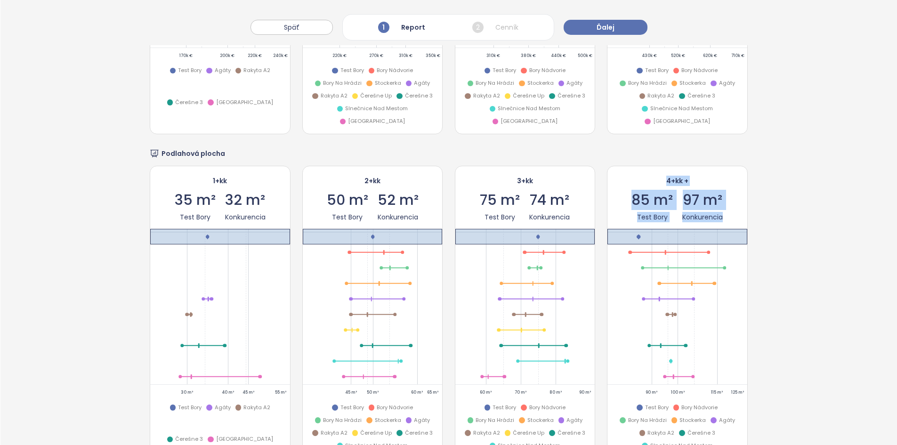
click at [660, 184] on div "4+kk + 85 m² Test Bory 97 m² Konkurencia" at bounding box center [676, 199] width 139 height 66
click at [643, 202] on span "85 m²" at bounding box center [651, 200] width 41 height 14
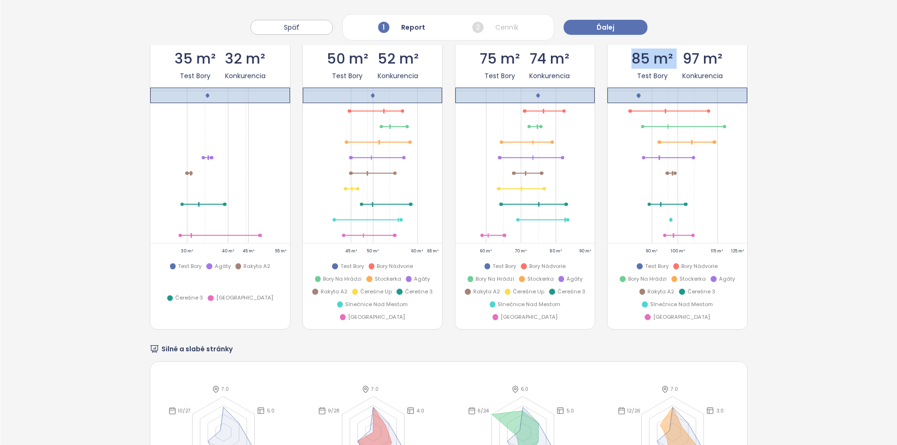
scroll to position [1837, 0]
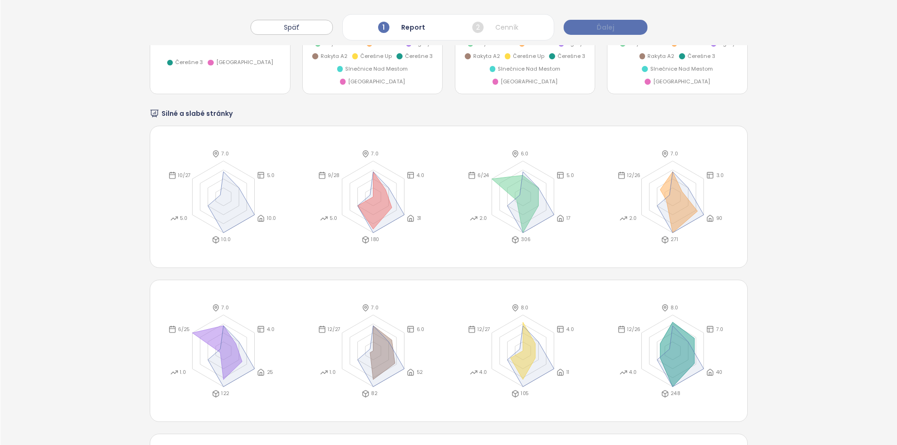
click at [589, 26] on button "Ďalej" at bounding box center [606, 27] width 84 height 15
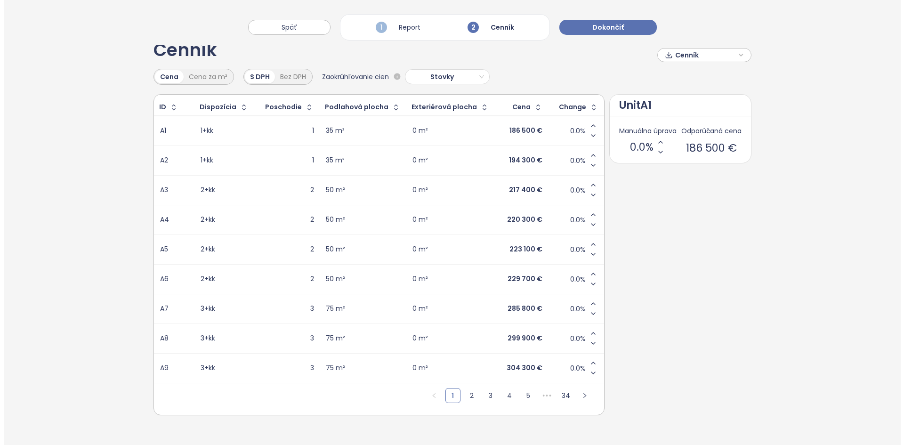
scroll to position [0, 0]
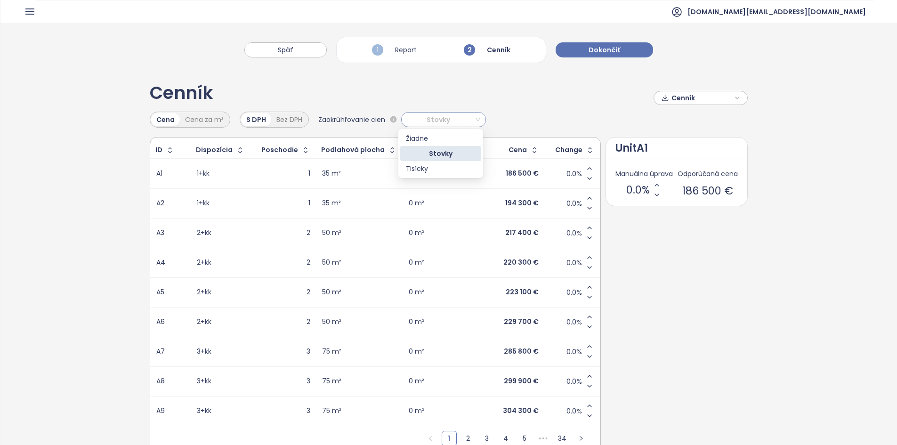
click at [447, 120] on span "Stovky" at bounding box center [443, 120] width 76 height 14
click at [441, 90] on div "Cenník Cenník" at bounding box center [449, 97] width 598 height 27
click at [520, 173] on div "186 500 €" at bounding box center [522, 174] width 33 height 8
click at [442, 174] on div "0 m²" at bounding box center [447, 173] width 77 height 11
click at [566, 170] on span "0.0%" at bounding box center [574, 173] width 16 height 9
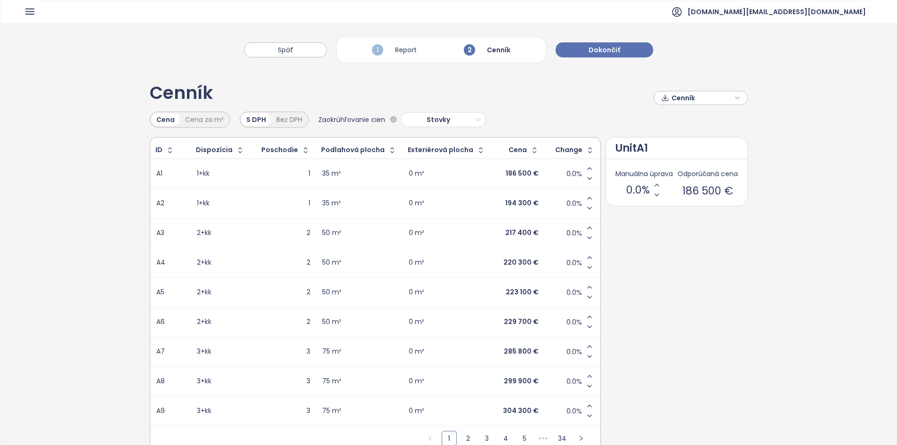
click at [560, 170] on div "0.0%" at bounding box center [572, 174] width 44 height 20
click at [586, 180] on icon "Decrease value" at bounding box center [590, 179] width 8 height 8
click at [586, 181] on icon "Decrease value" at bounding box center [590, 179] width 8 height 8
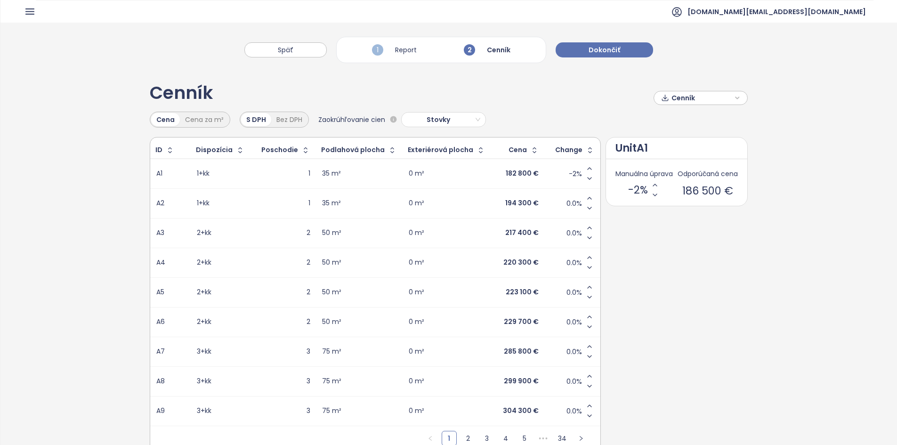
click at [672, 100] on span "Cenník" at bounding box center [702, 98] width 61 height 14
click at [297, 55] on button "Späť" at bounding box center [285, 49] width 82 height 15
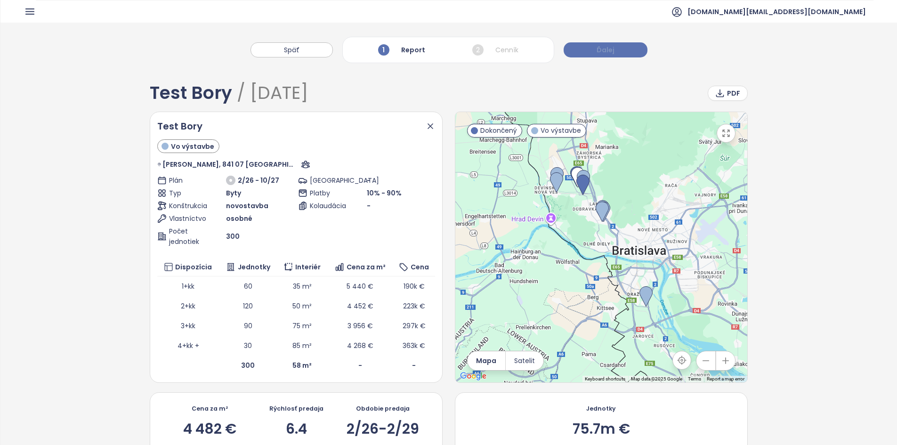
click at [602, 49] on span "Ďalej" at bounding box center [606, 50] width 18 height 10
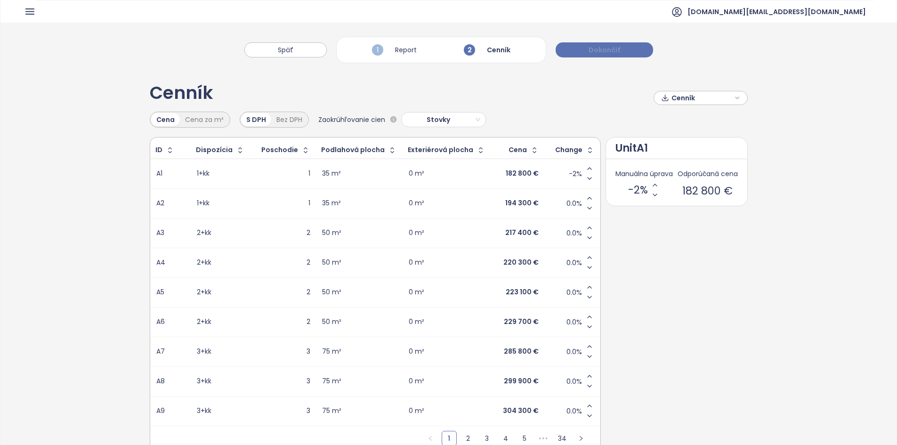
click at [603, 52] on span "Dokončiť" at bounding box center [605, 50] width 32 height 10
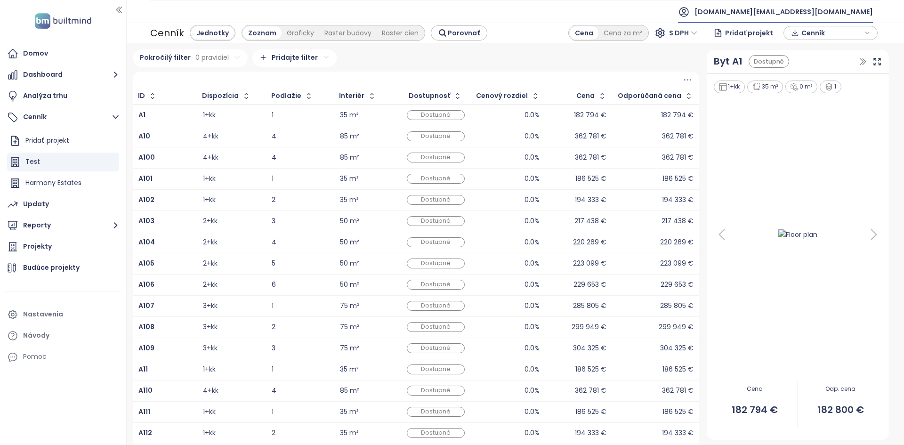
drag, startPoint x: 828, startPoint y: 12, endPoint x: 825, endPoint y: 24, distance: 11.6
click at [828, 12] on span "[DOMAIN_NAME][EMAIL_ADDRESS][DOMAIN_NAME]" at bounding box center [784, 11] width 178 height 23
click at [819, 38] on li "Odhlásiť sa" at bounding box center [815, 38] width 111 height 19
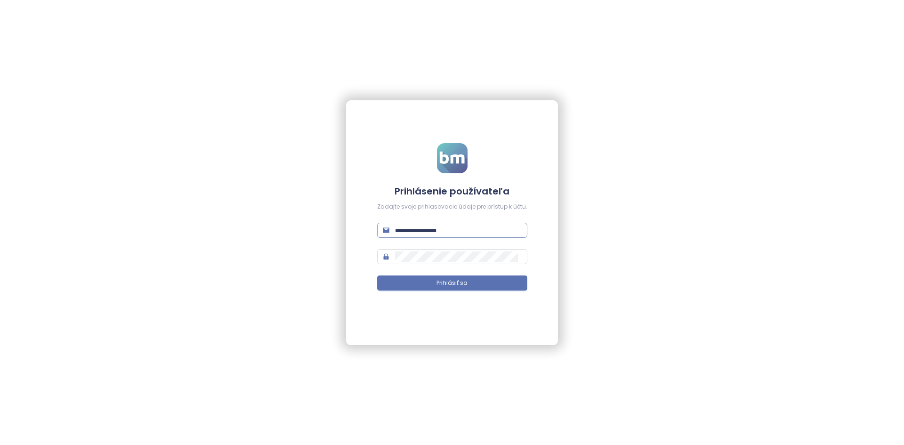
click at [456, 232] on input "text" at bounding box center [458, 230] width 127 height 10
type input "**********"
click at [377, 275] on button "Prihlásiť sa" at bounding box center [452, 282] width 150 height 15
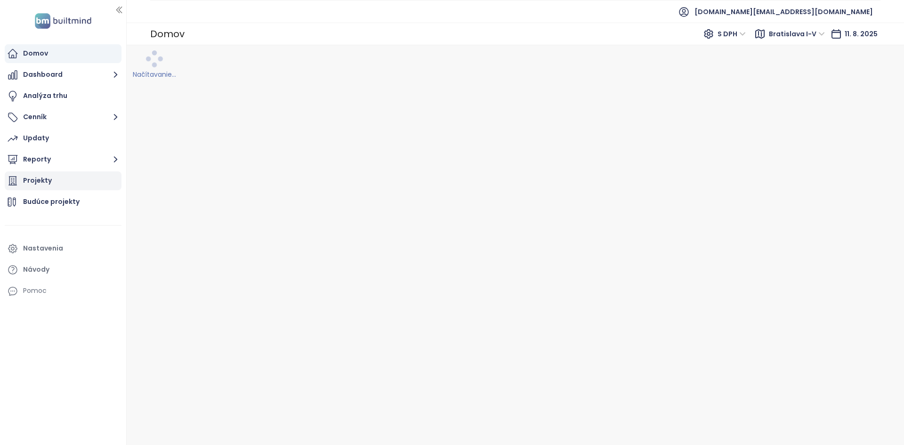
drag, startPoint x: 75, startPoint y: 175, endPoint x: 115, endPoint y: 173, distance: 40.1
click at [75, 175] on div "Projekty" at bounding box center [63, 180] width 117 height 19
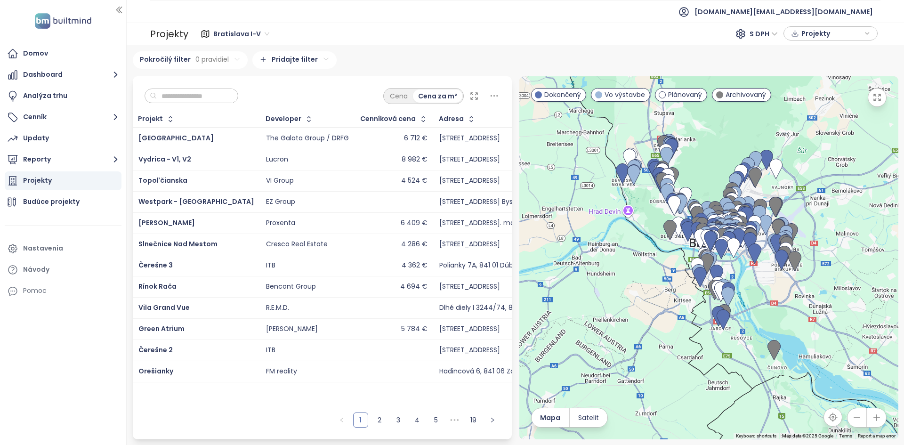
click at [198, 183] on div "Topoľčianska" at bounding box center [196, 180] width 116 height 11
click at [186, 87] on div "Cena Cena za m²" at bounding box center [322, 93] width 379 height 35
click at [186, 96] on input "text" at bounding box center [195, 96] width 76 height 14
type input "*"
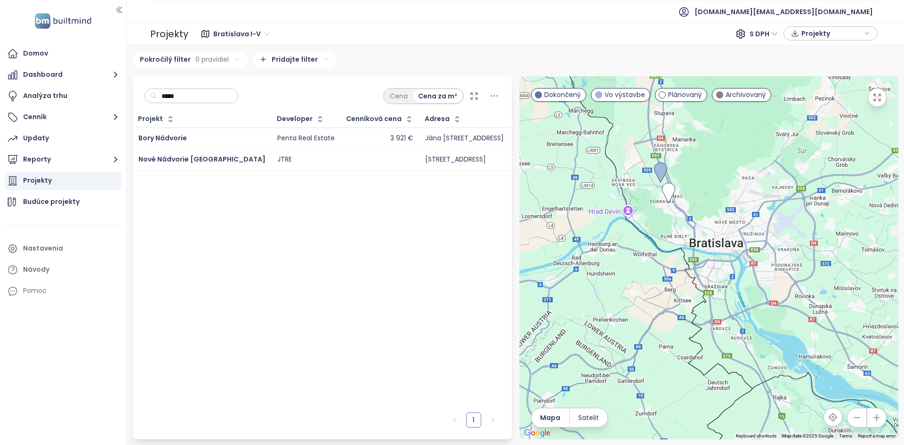
type input "*****"
click at [204, 143] on div "Bory Nádvorie" at bounding box center [201, 138] width 127 height 11
click at [660, 180] on img at bounding box center [660, 172] width 13 height 21
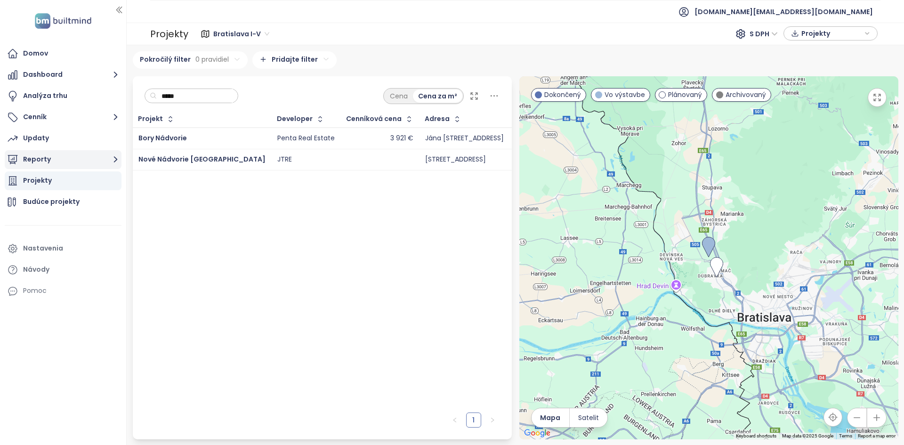
click at [49, 160] on button "Reporty" at bounding box center [63, 159] width 117 height 19
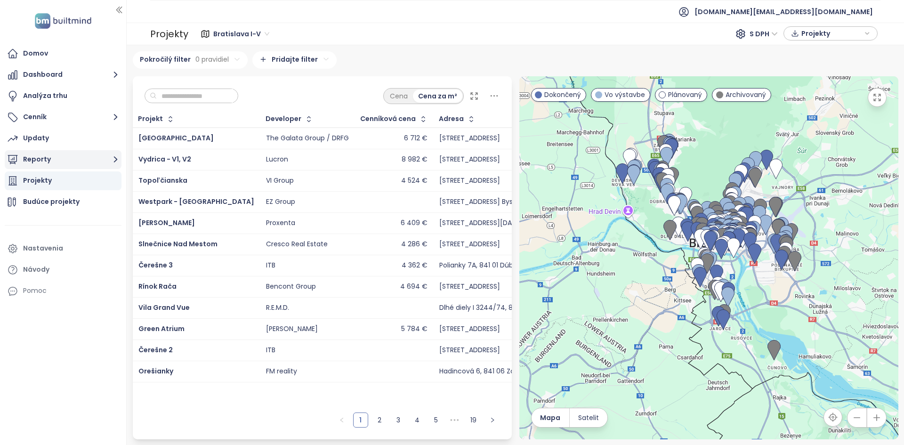
click at [50, 164] on button "Reporty" at bounding box center [63, 159] width 117 height 19
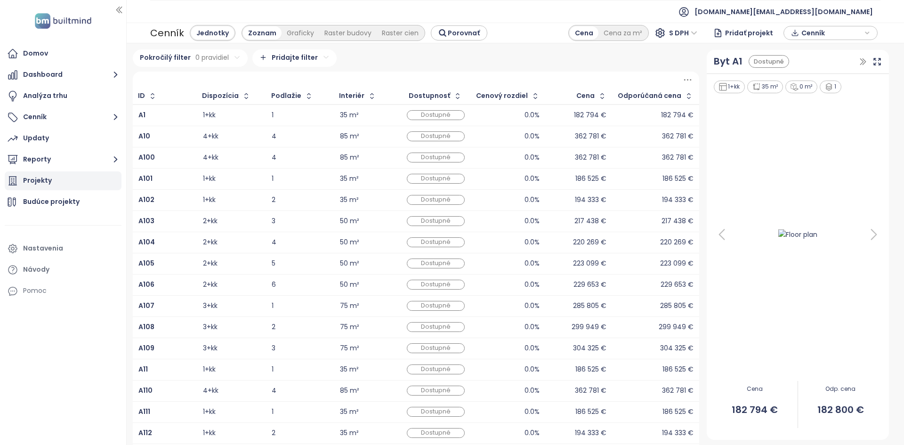
click at [67, 185] on div "Projekty" at bounding box center [63, 180] width 117 height 19
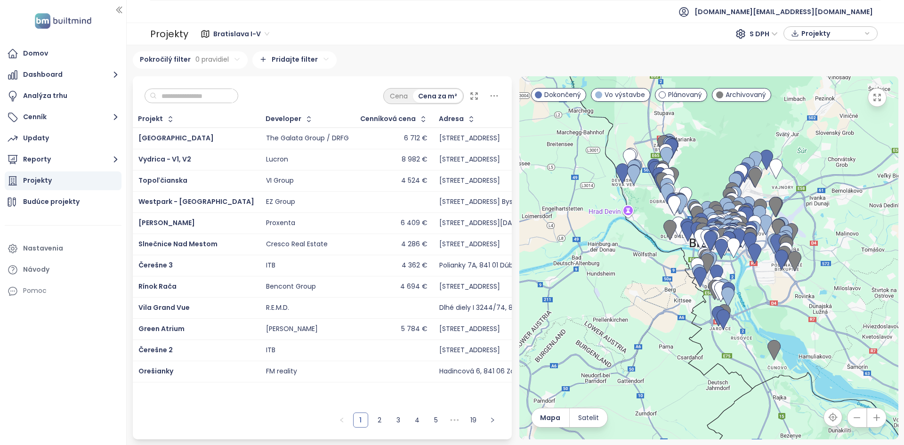
click at [202, 97] on input "text" at bounding box center [195, 96] width 76 height 14
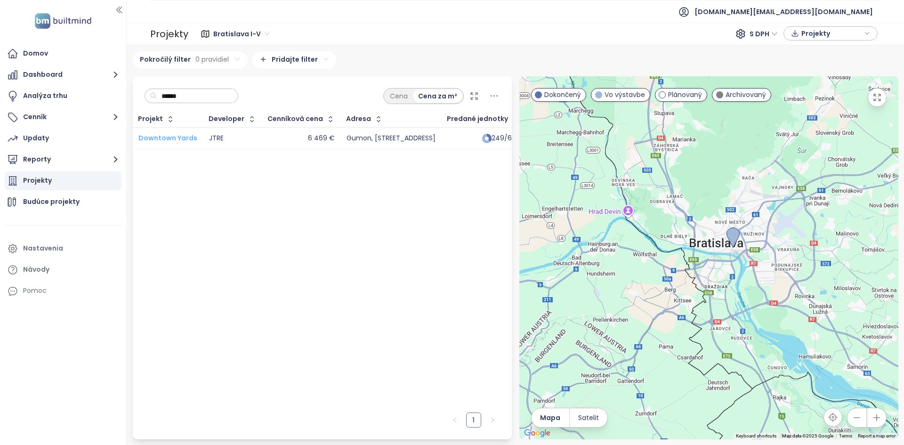
type input "******"
click at [176, 138] on span "Downtown Yards" at bounding box center [167, 137] width 59 height 9
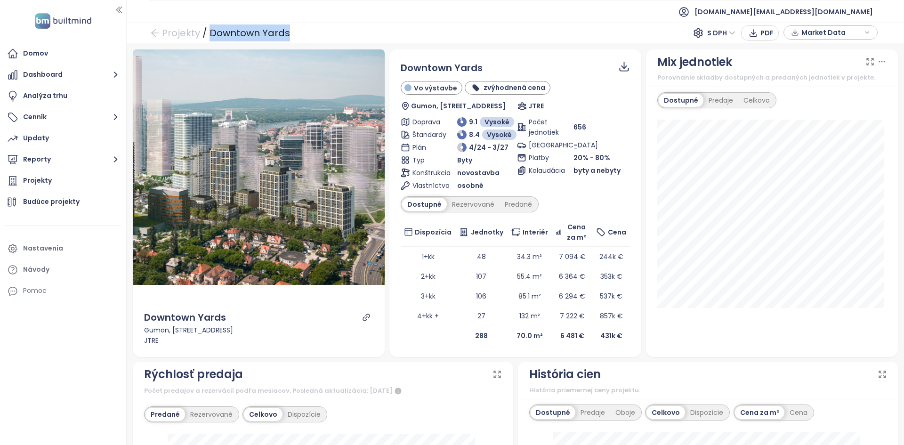
drag, startPoint x: 233, startPoint y: 25, endPoint x: 208, endPoint y: 32, distance: 26.4
click at [208, 32] on div "Projekty / Downtown Yards S DPH PDF Market Data" at bounding box center [515, 33] width 777 height 21
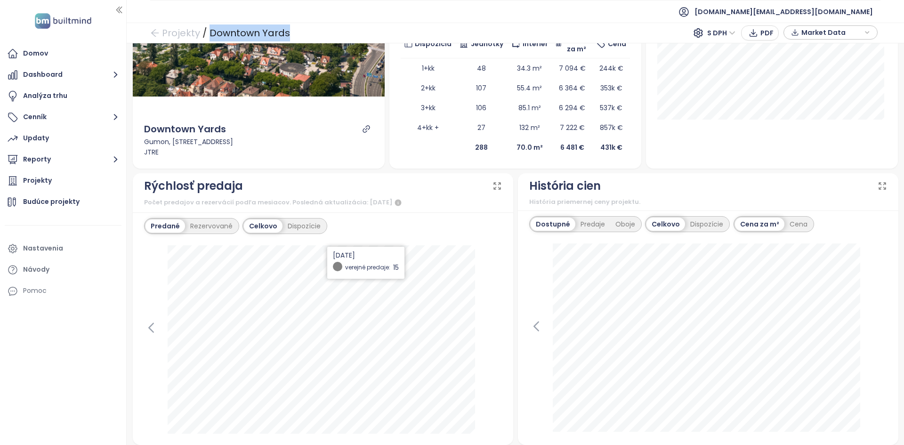
scroll to position [330, 0]
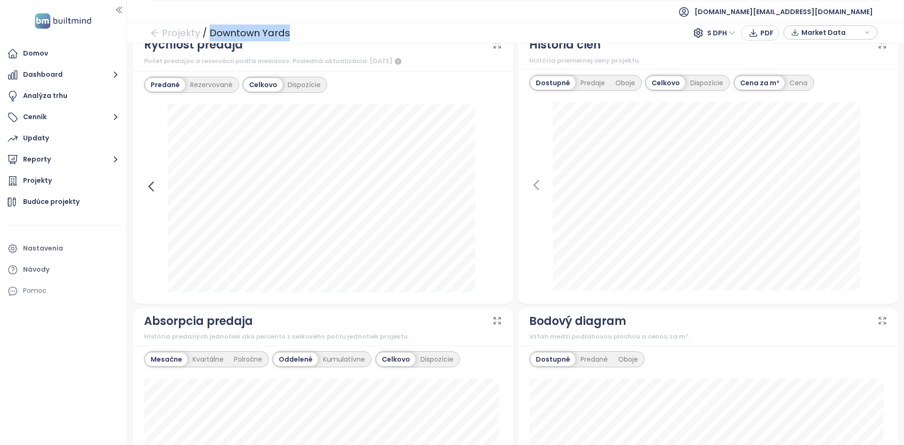
click at [151, 186] on icon at bounding box center [151, 186] width 14 height 14
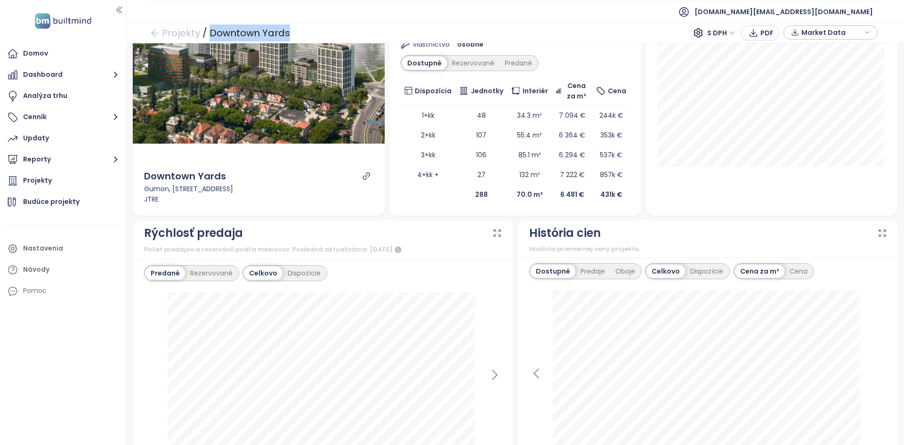
scroll to position [188, 0]
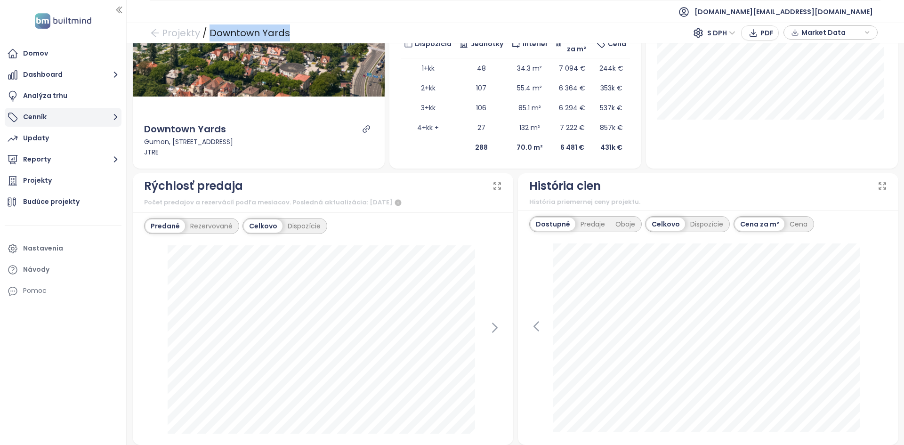
click at [55, 120] on button "Cenník" at bounding box center [63, 117] width 117 height 19
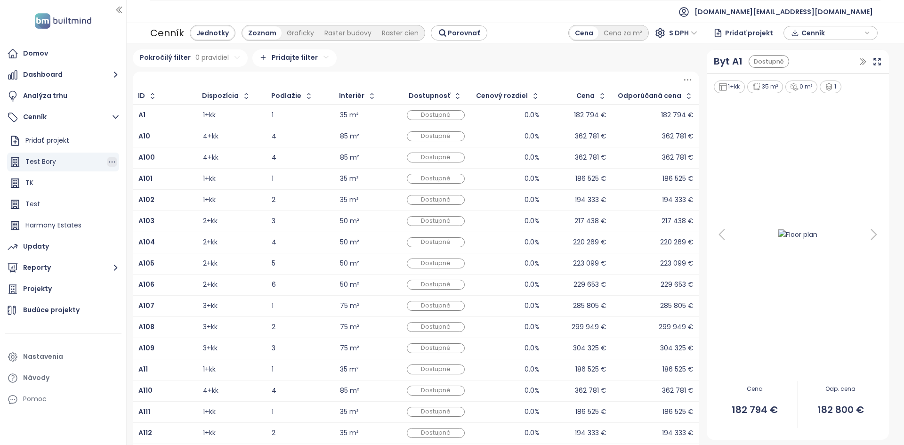
click at [110, 163] on icon "button" at bounding box center [111, 161] width 9 height 9
click at [147, 208] on button "Odstrániť" at bounding box center [151, 206] width 54 height 12
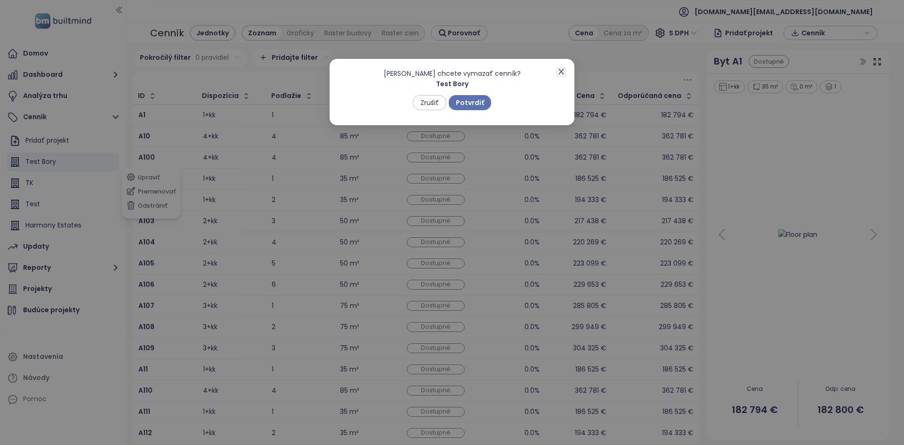
click at [558, 72] on icon "close" at bounding box center [562, 72] width 8 height 8
